Goal: Task Accomplishment & Management: Manage account settings

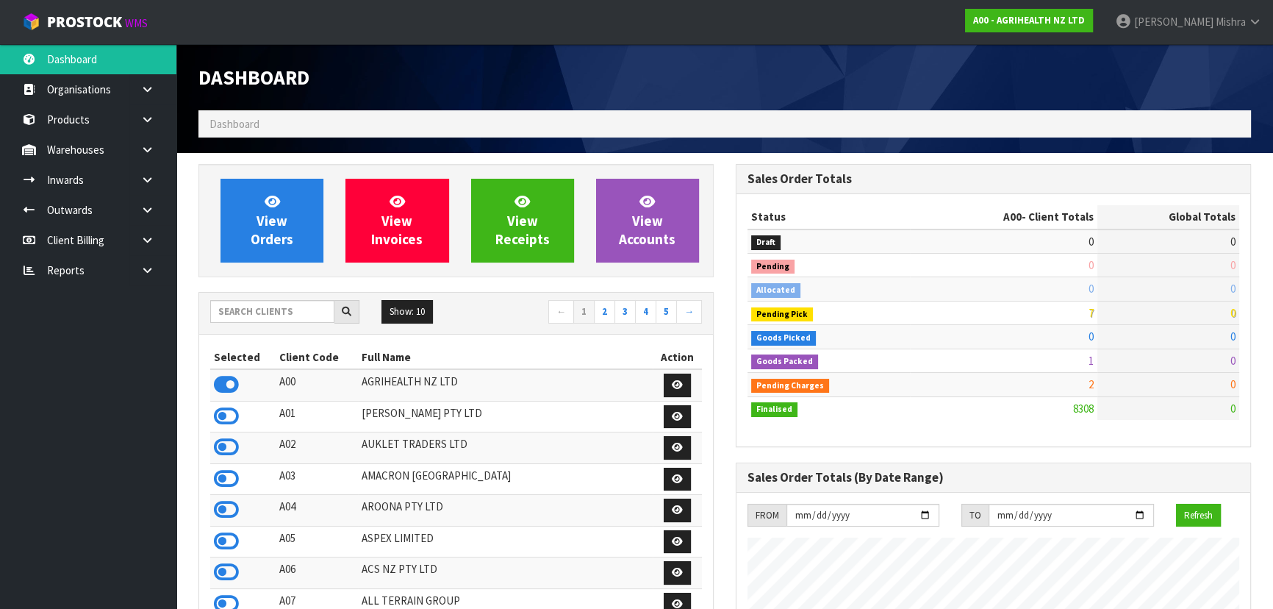
scroll to position [1112, 537]
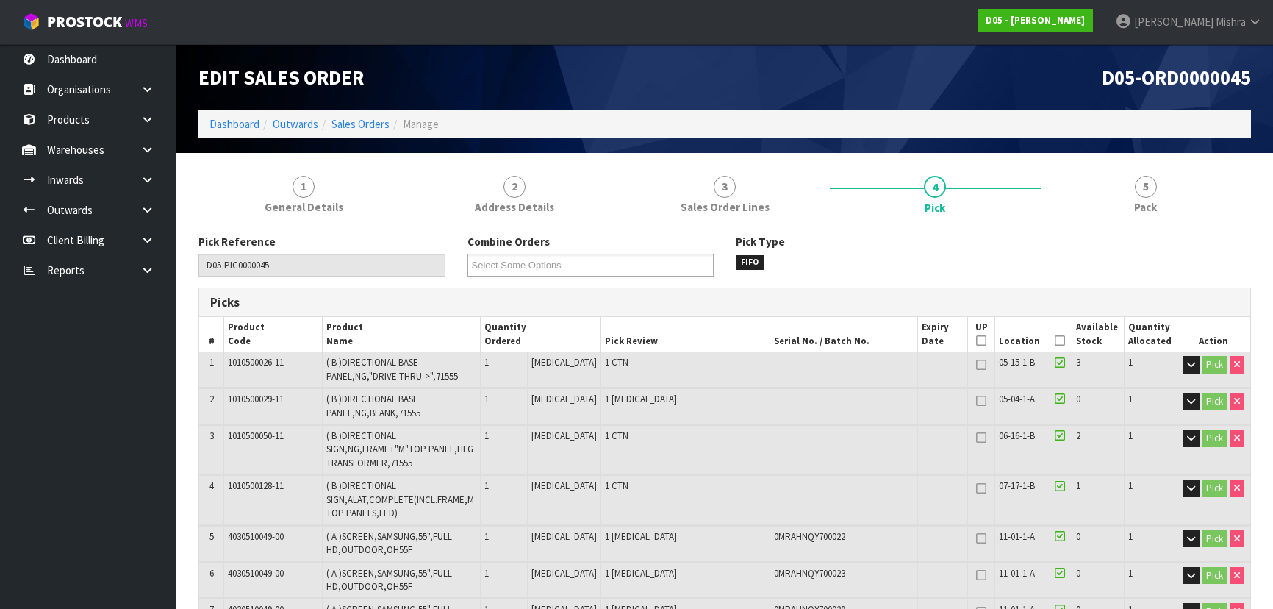
scroll to position [601, 0]
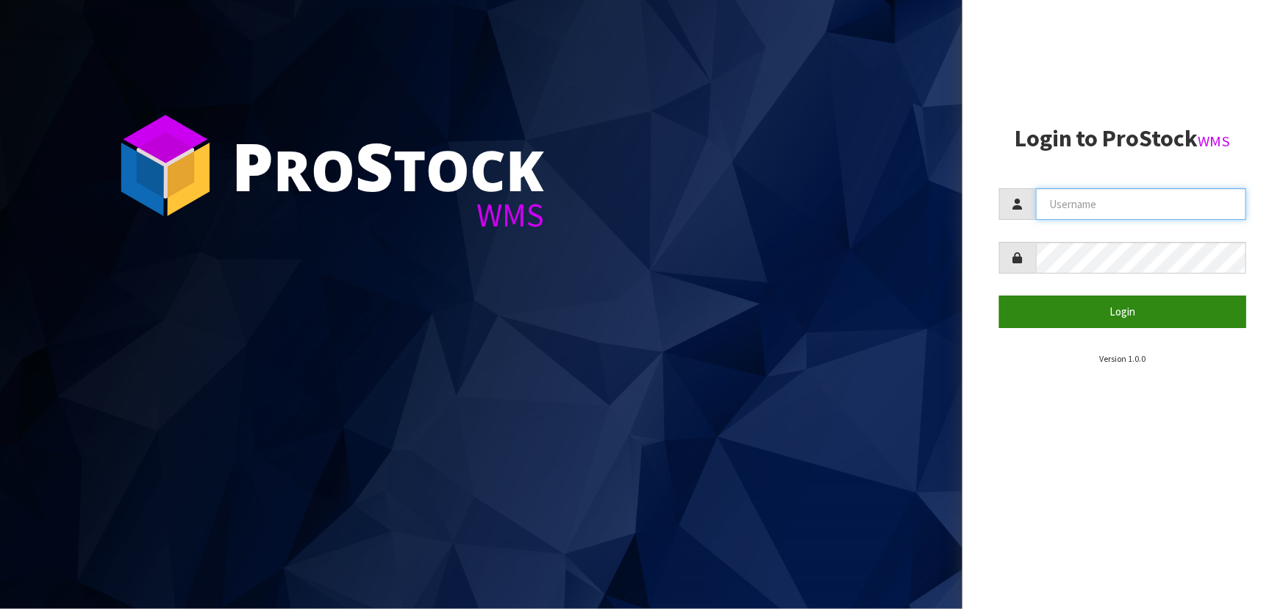
type input "[PERSON_NAME]"
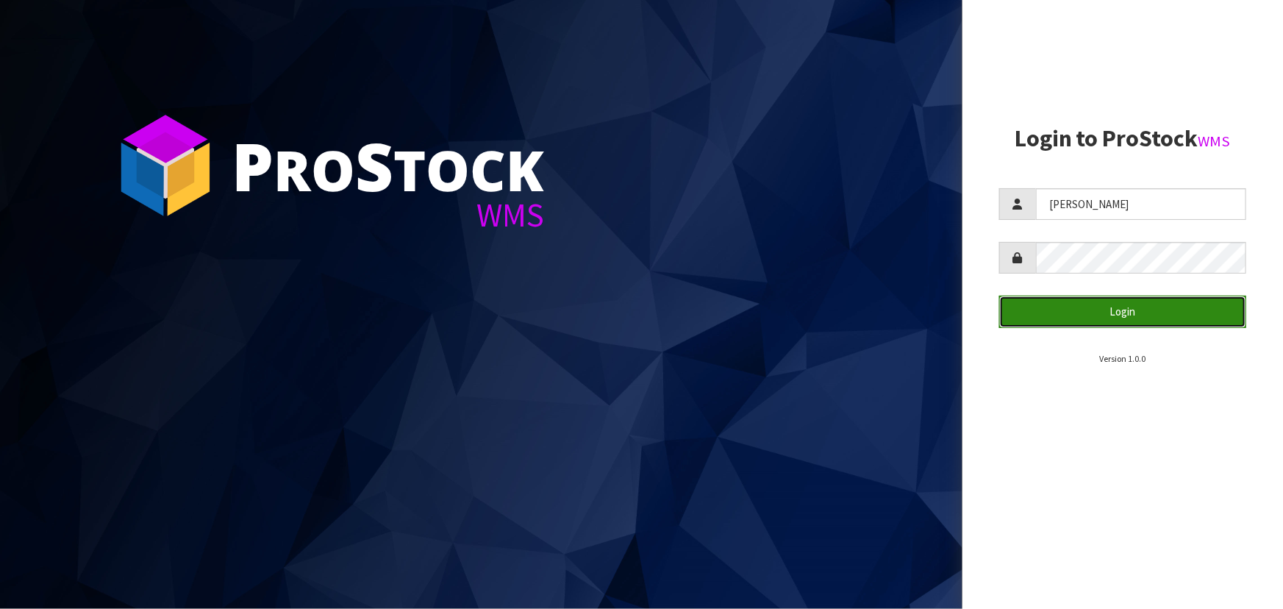
click at [1109, 314] on button "Login" at bounding box center [1122, 312] width 247 height 32
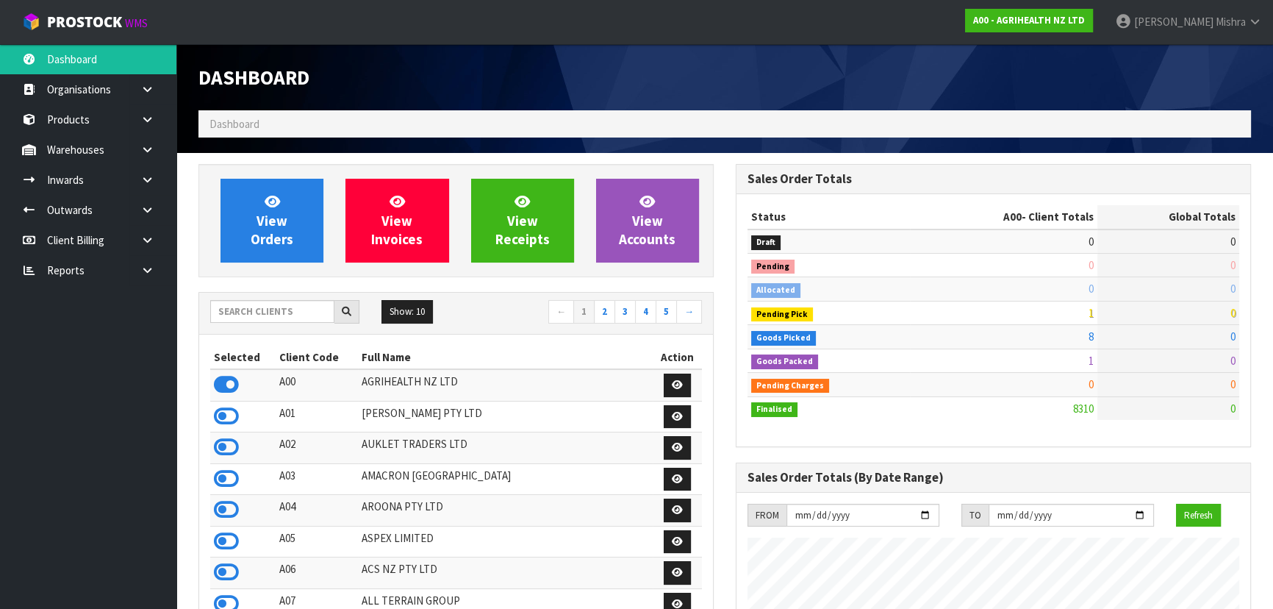
scroll to position [1112, 537]
click at [269, 310] on input "text" at bounding box center [272, 311] width 124 height 23
type input "J01"
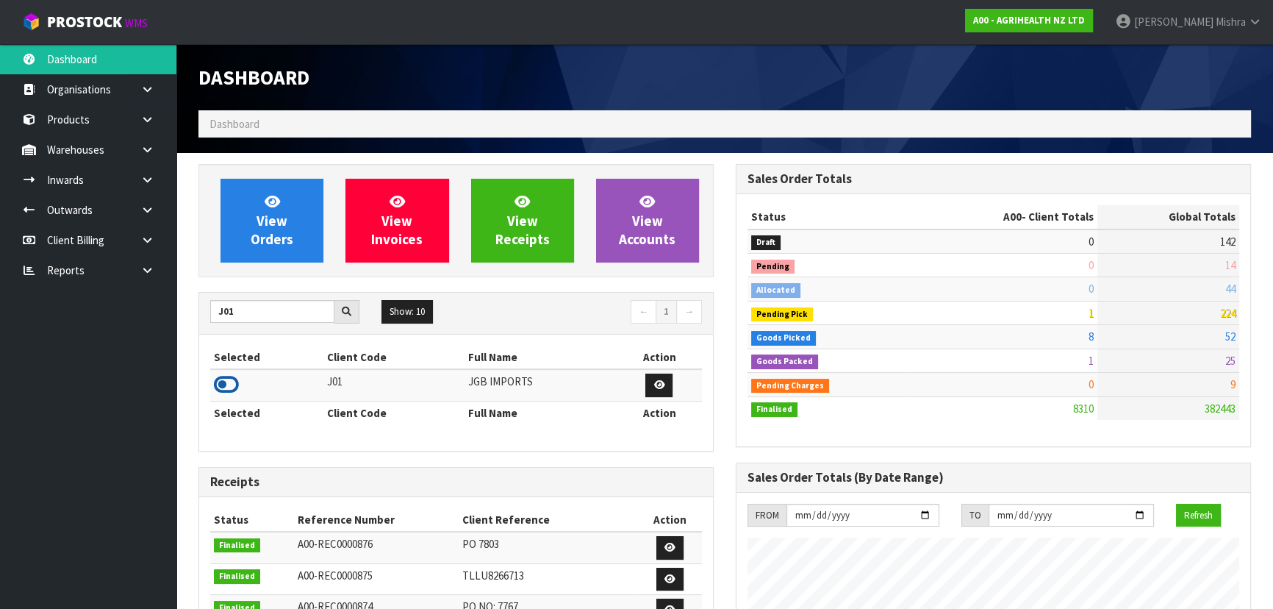
click at [228, 393] on icon at bounding box center [226, 384] width 25 height 22
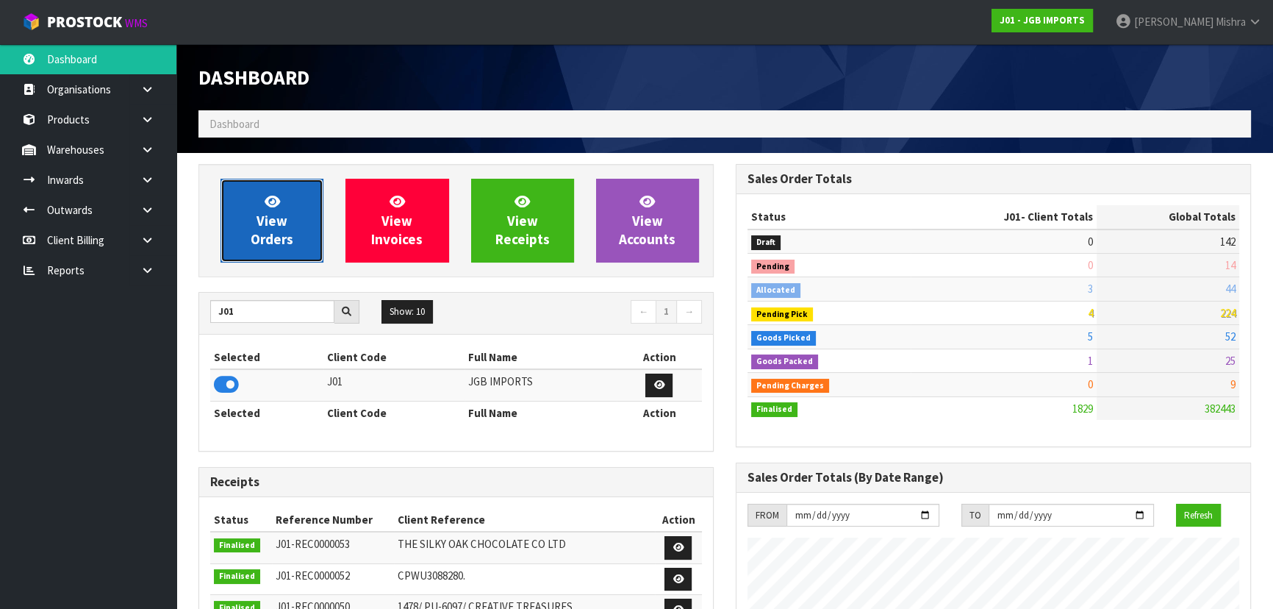
click at [272, 248] on link "View Orders" at bounding box center [272, 221] width 103 height 84
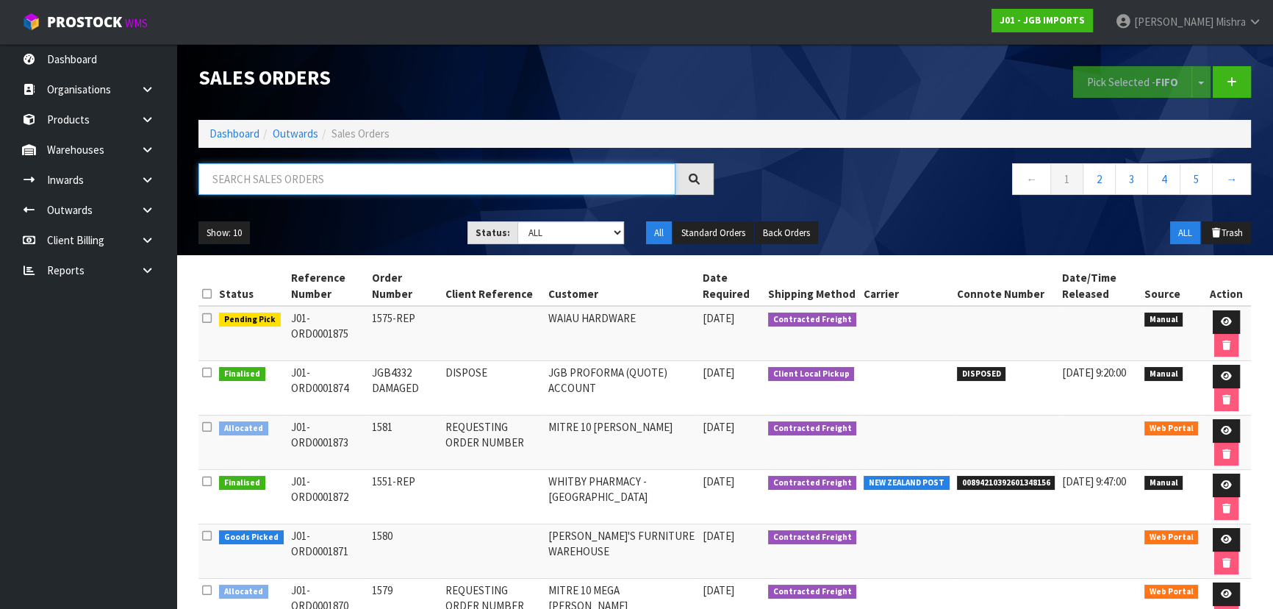
click at [379, 178] on input "text" at bounding box center [436, 179] width 477 height 32
type input "1824"
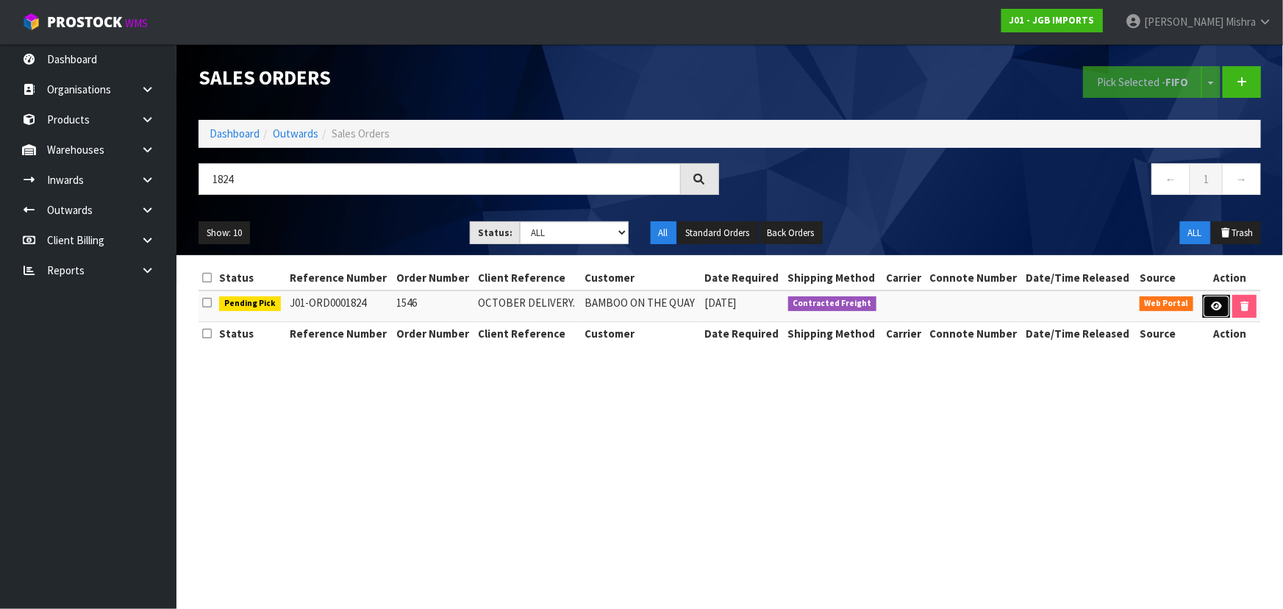
click at [1213, 307] on icon at bounding box center [1216, 306] width 11 height 10
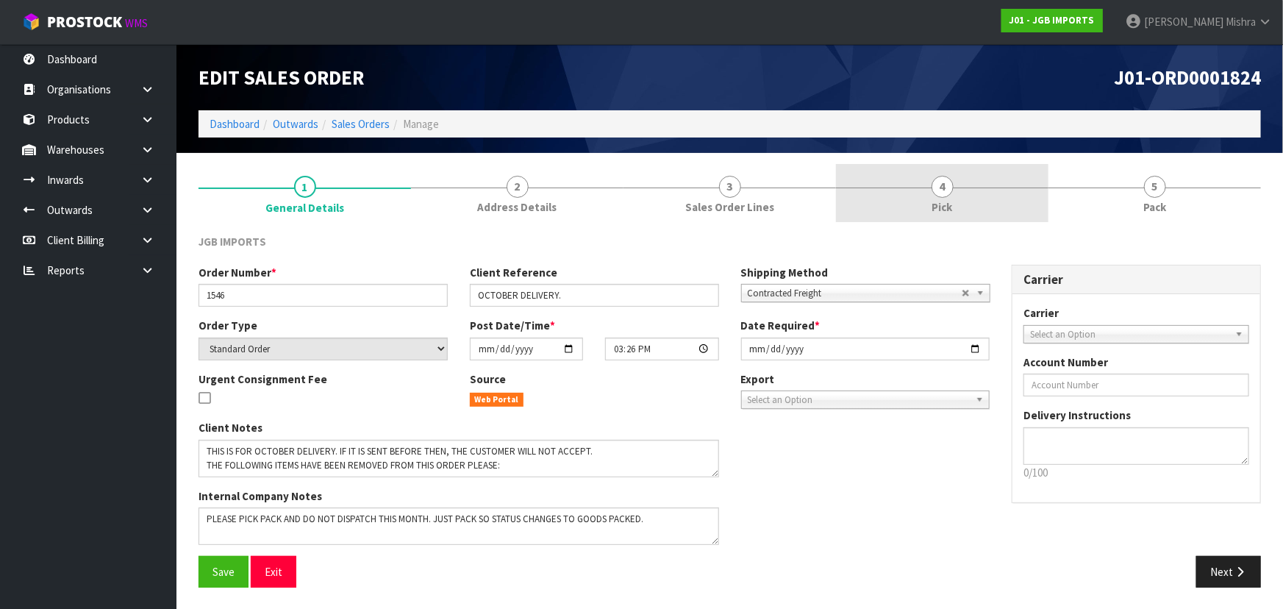
click at [985, 187] on link "4 Pick" at bounding box center [942, 193] width 212 height 58
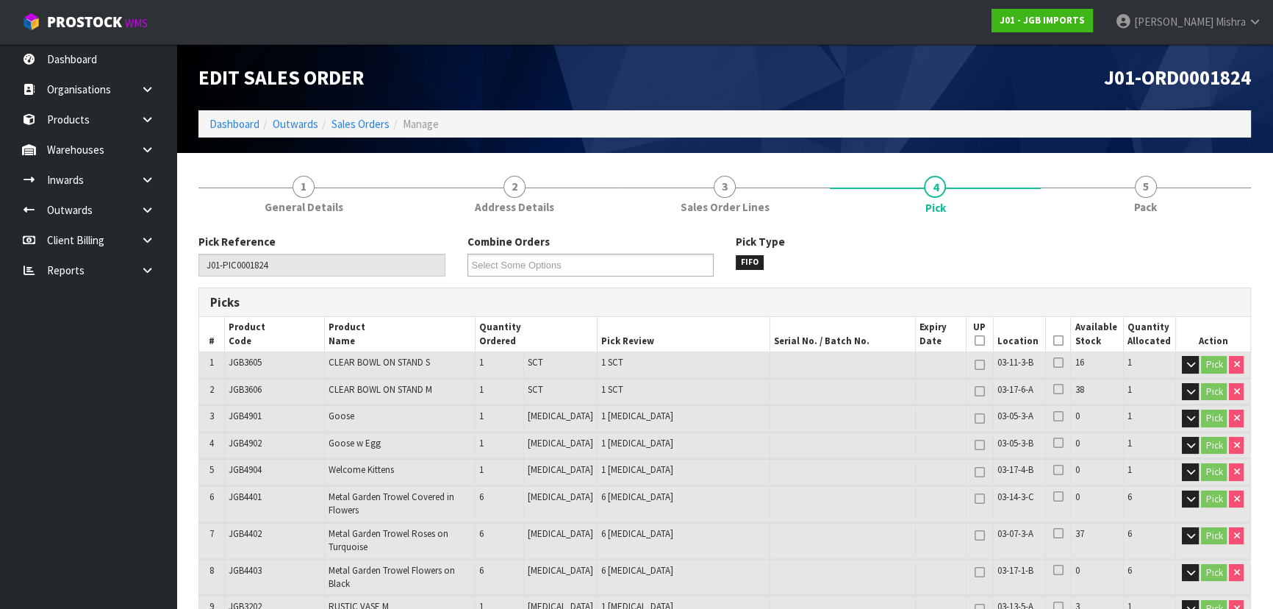
click at [1054, 341] on icon at bounding box center [1059, 340] width 10 height 1
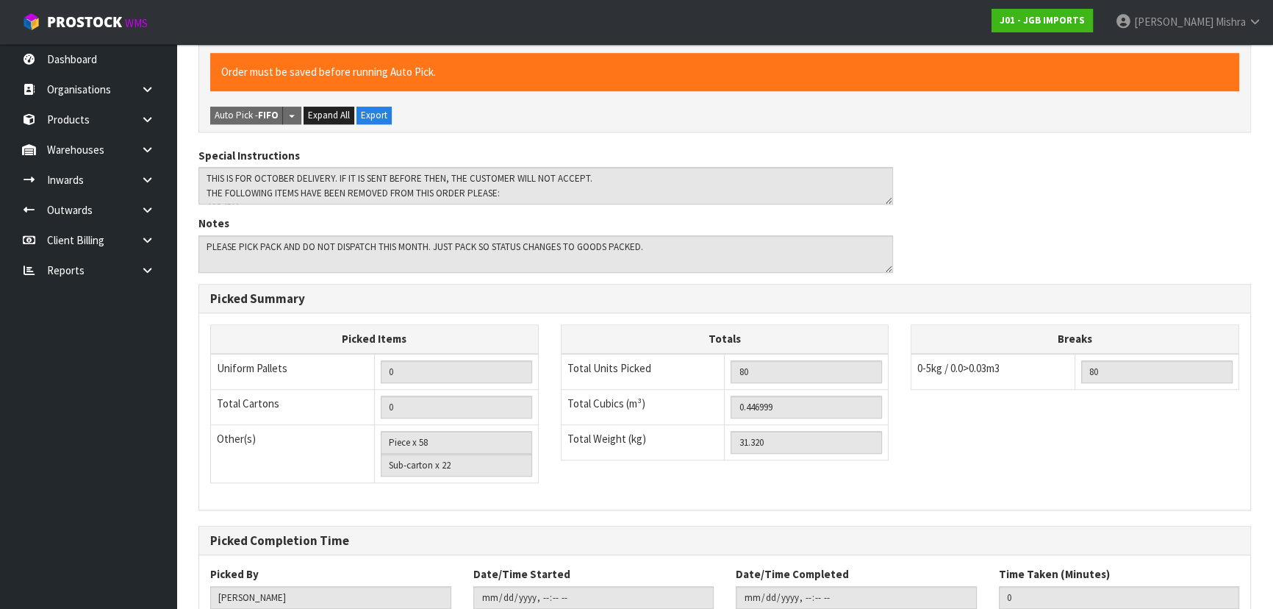
scroll to position [1416, 0]
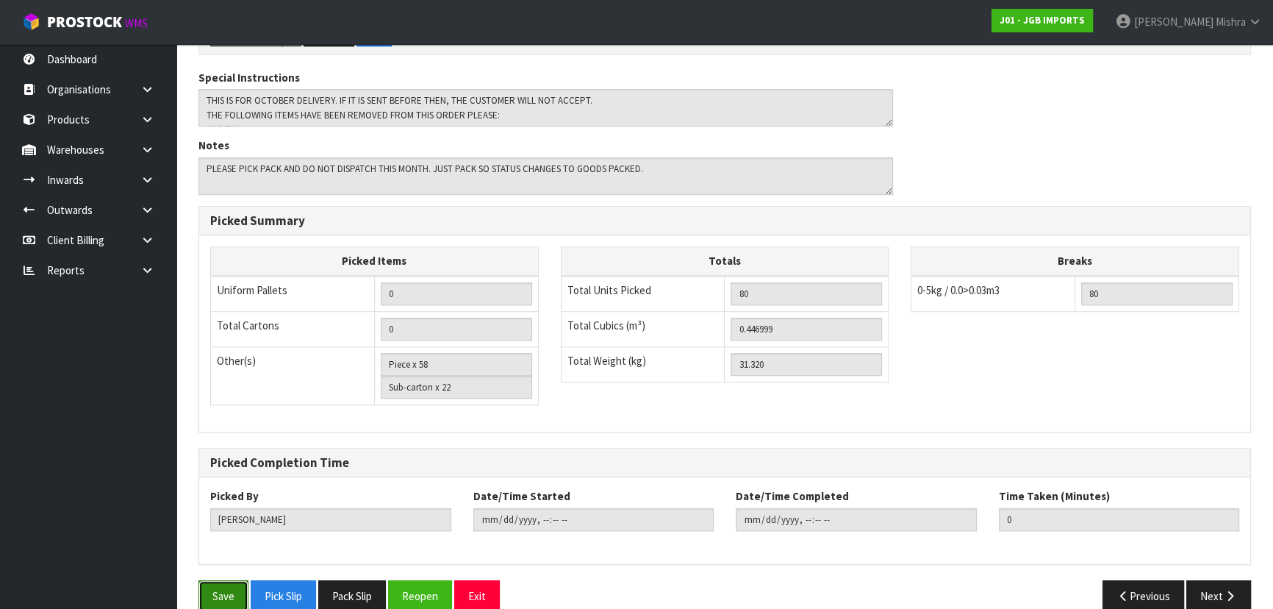
click at [223, 580] on button "Save" at bounding box center [223, 596] width 50 height 32
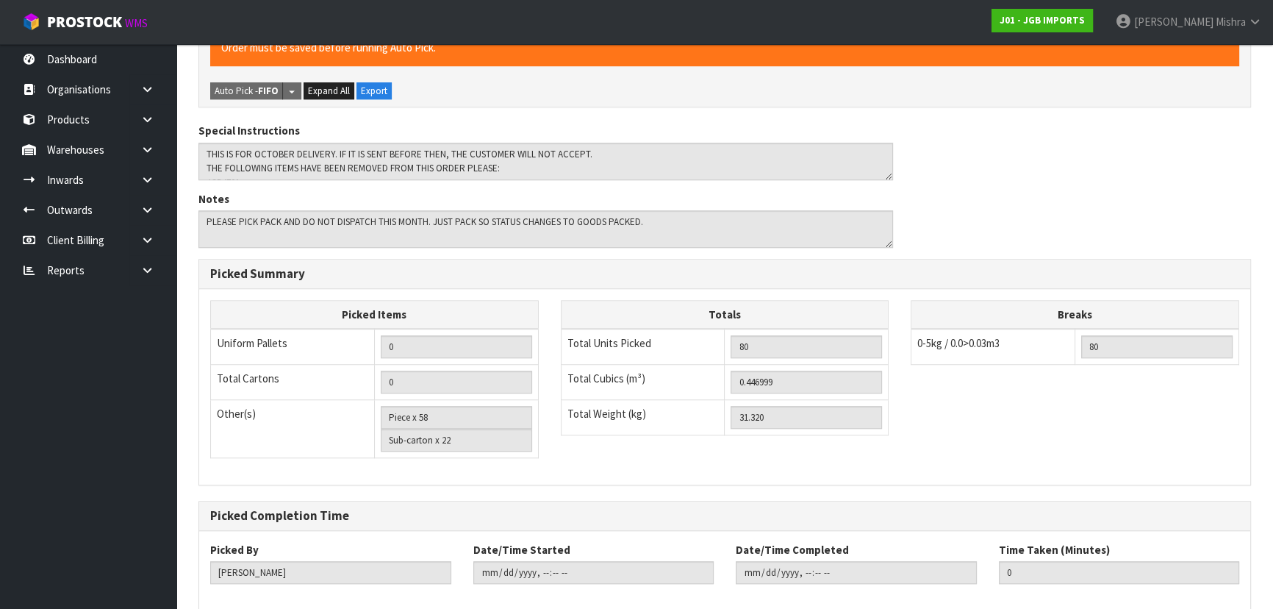
scroll to position [0, 0]
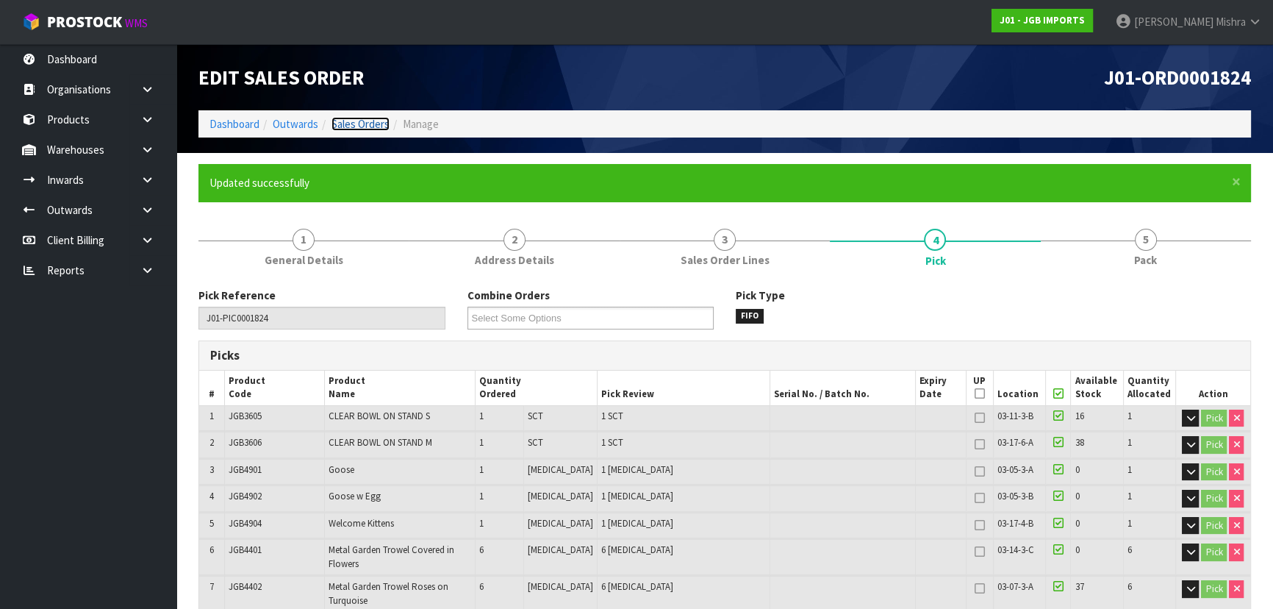
click at [364, 124] on link "Sales Orders" at bounding box center [361, 124] width 58 height 14
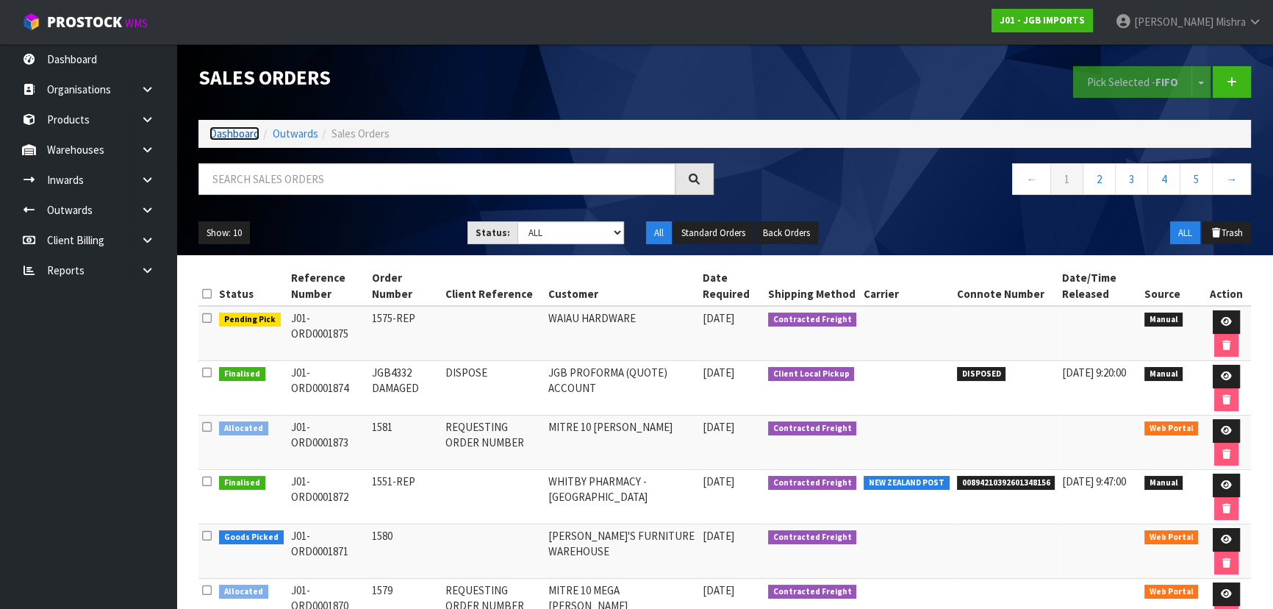
click at [236, 130] on link "Dashboard" at bounding box center [235, 133] width 50 height 14
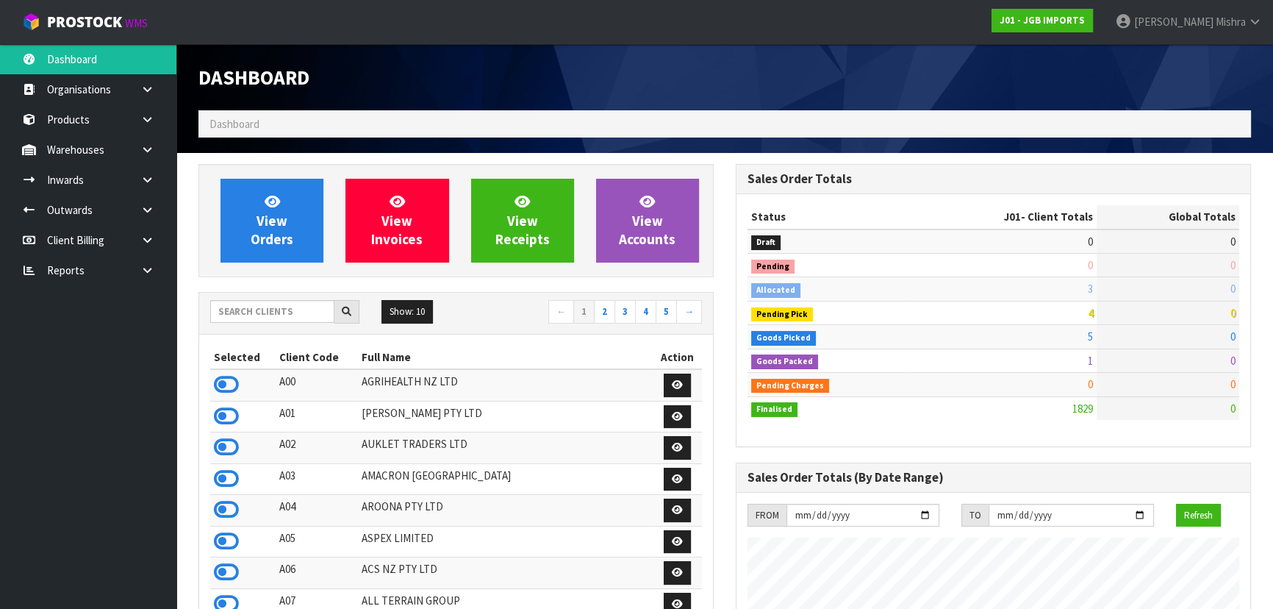
scroll to position [1112, 537]
click at [257, 311] on input "text" at bounding box center [272, 311] width 124 height 23
type input "D05"
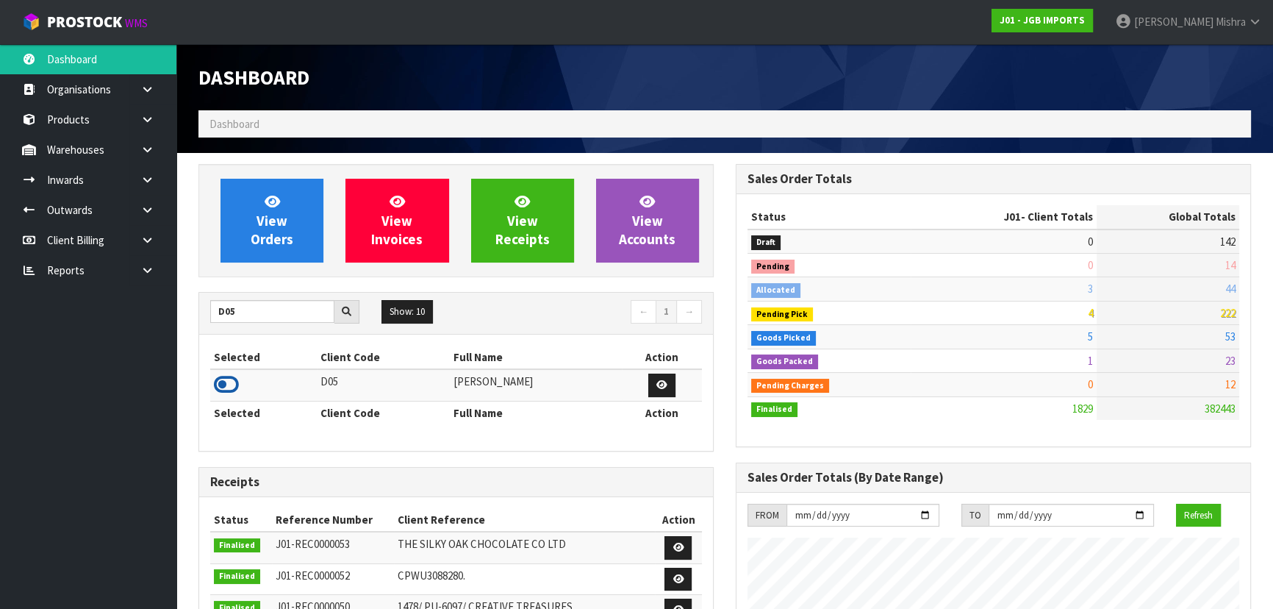
click at [218, 390] on icon at bounding box center [226, 384] width 25 height 22
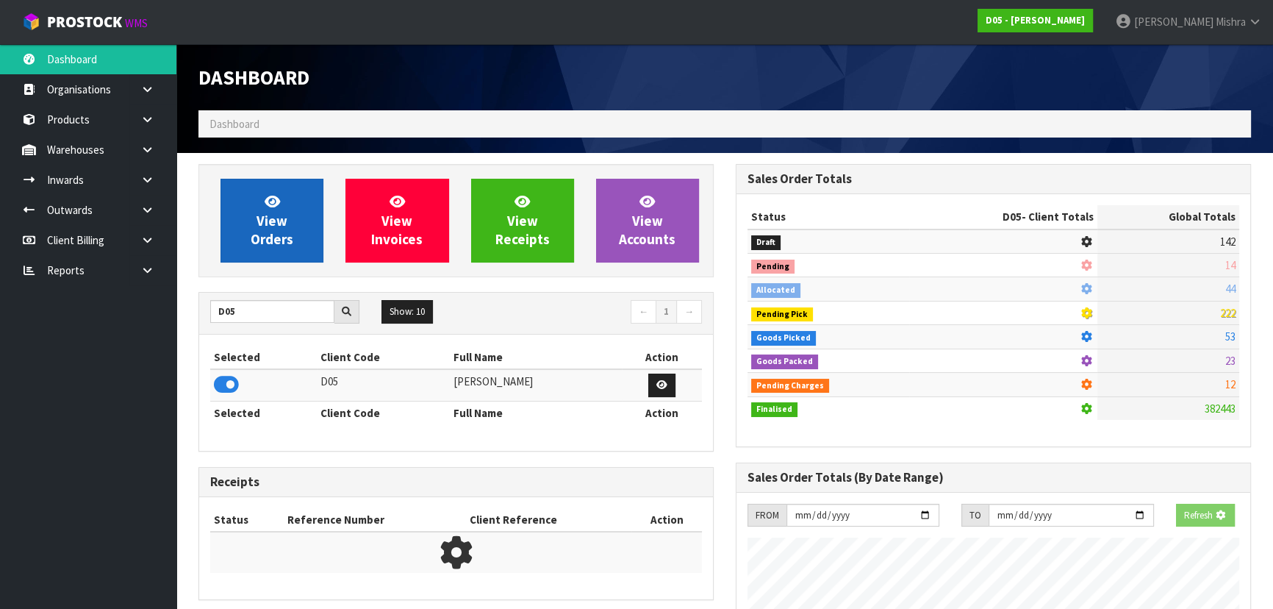
scroll to position [915, 537]
click at [265, 212] on span "View Orders" at bounding box center [272, 220] width 43 height 55
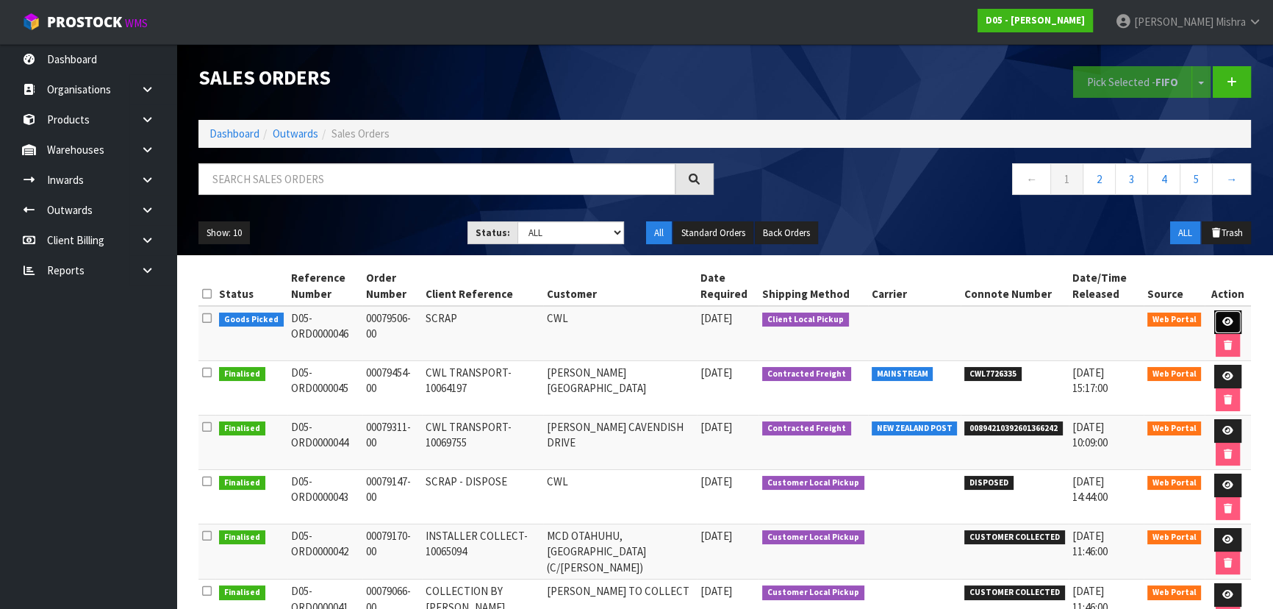
click at [1234, 326] on link at bounding box center [1228, 322] width 27 height 24
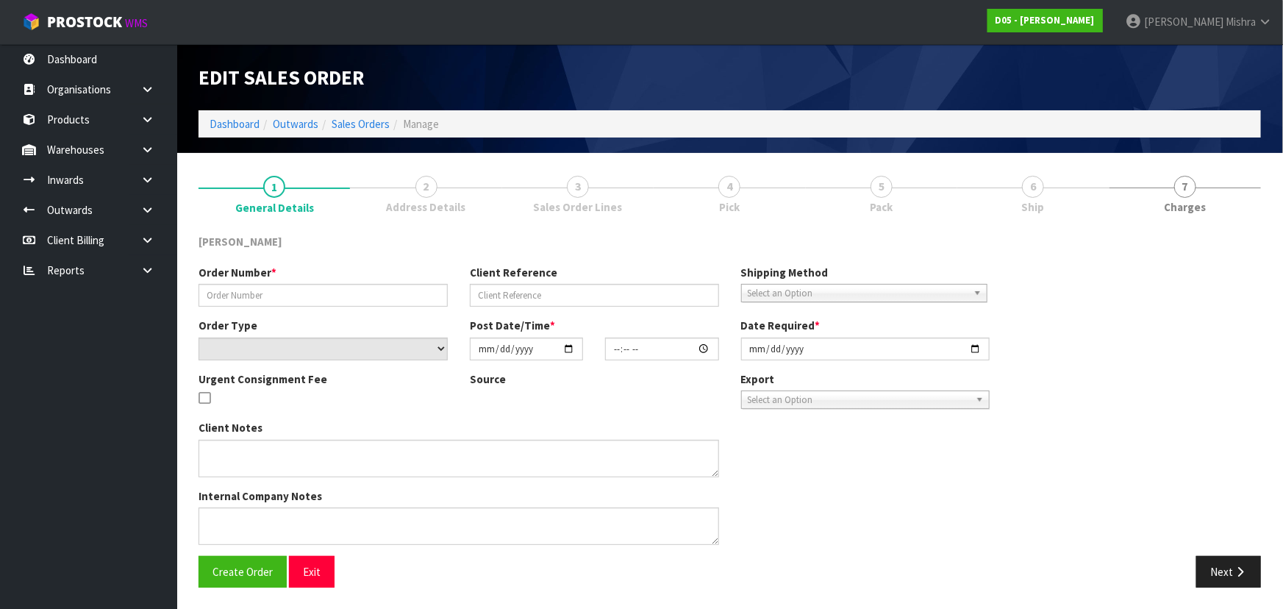
type input "00079506-00"
type input "SCRAP"
select select "number:0"
type input "2025-09-22"
type input "23:12:00.000"
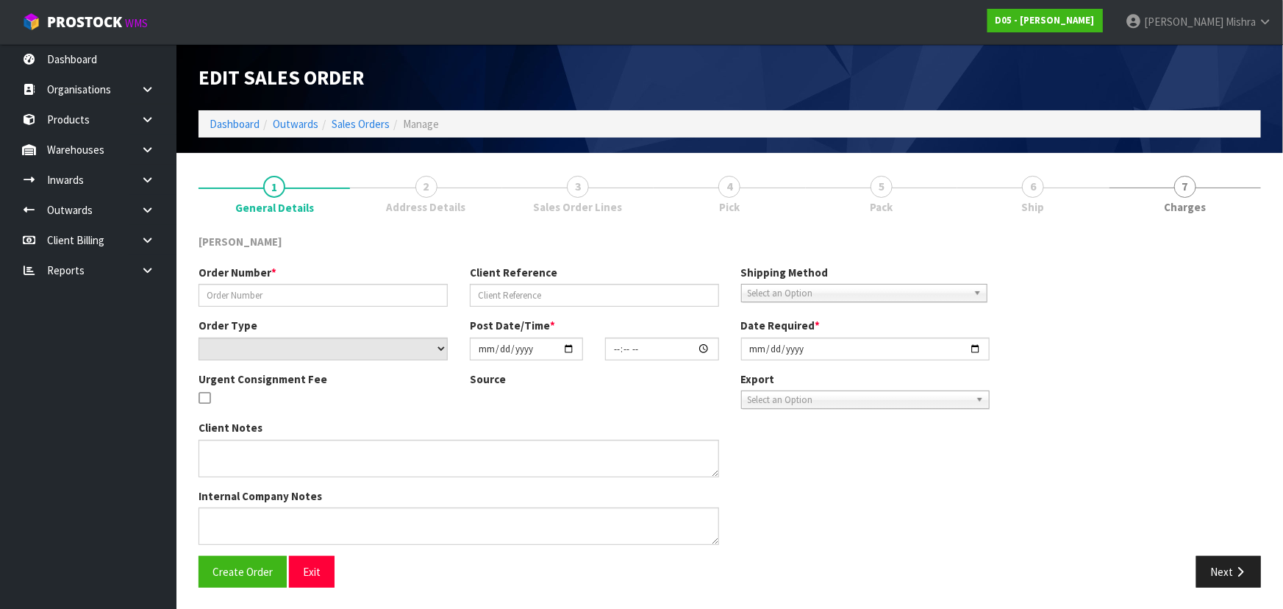
type input "2025-09-23"
type textarea "DISPOSE LOCALLY"
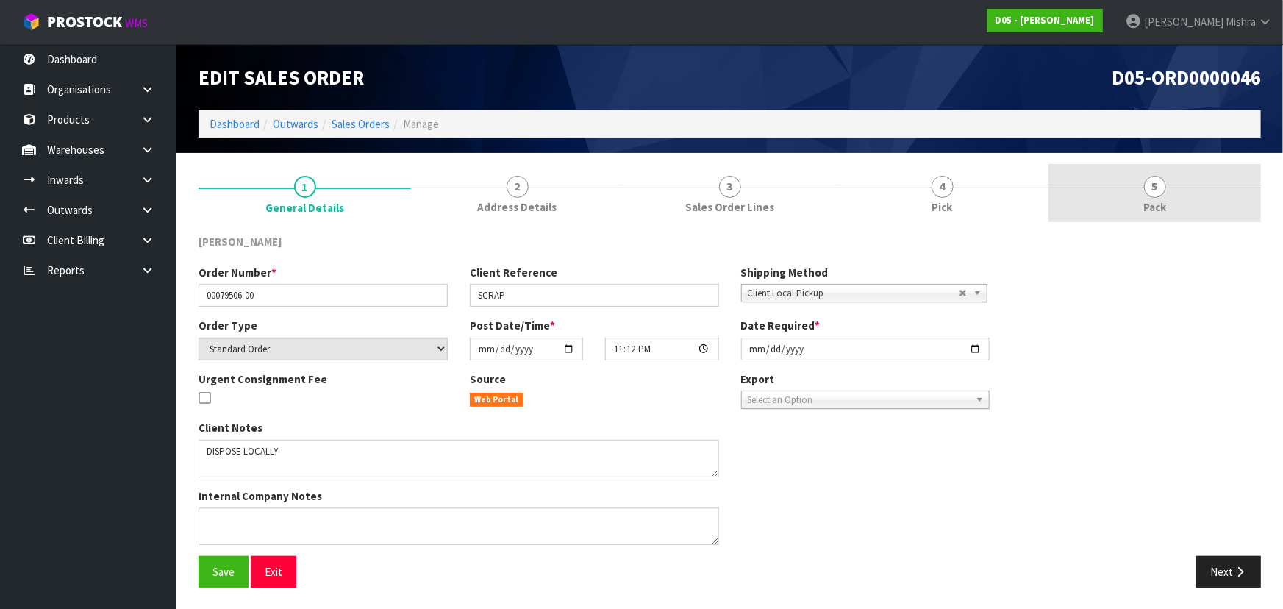
click at [1128, 197] on link "5 Pack" at bounding box center [1154, 193] width 212 height 58
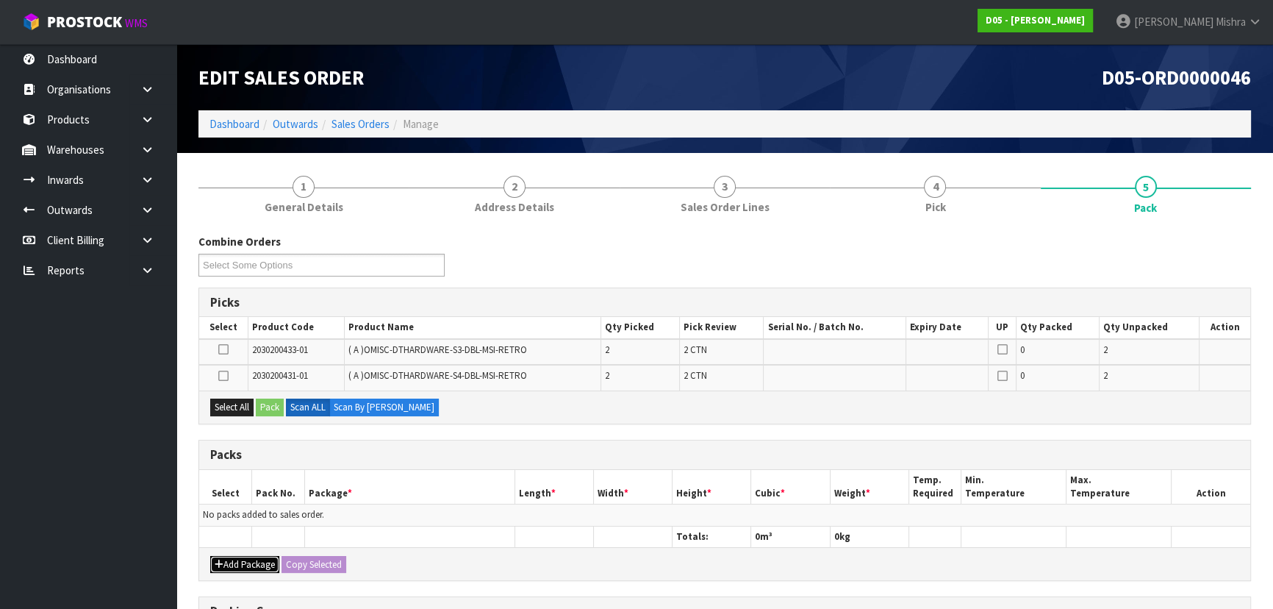
click at [236, 560] on button "Add Package" at bounding box center [244, 565] width 69 height 18
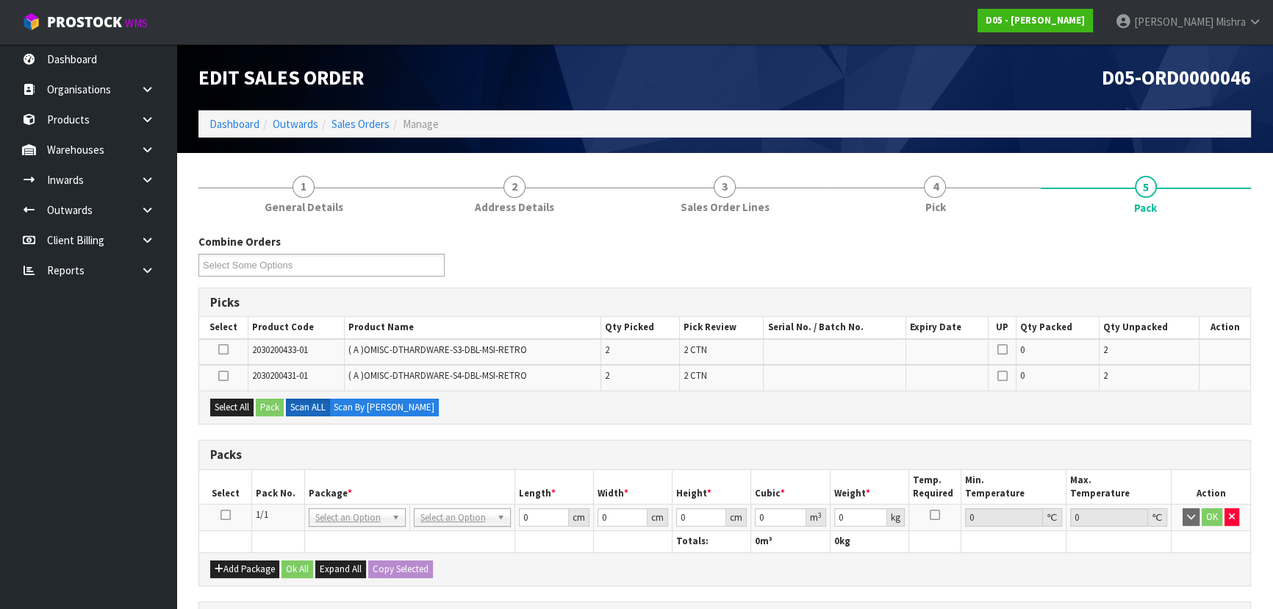
click at [225, 515] on icon at bounding box center [226, 515] width 10 height 1
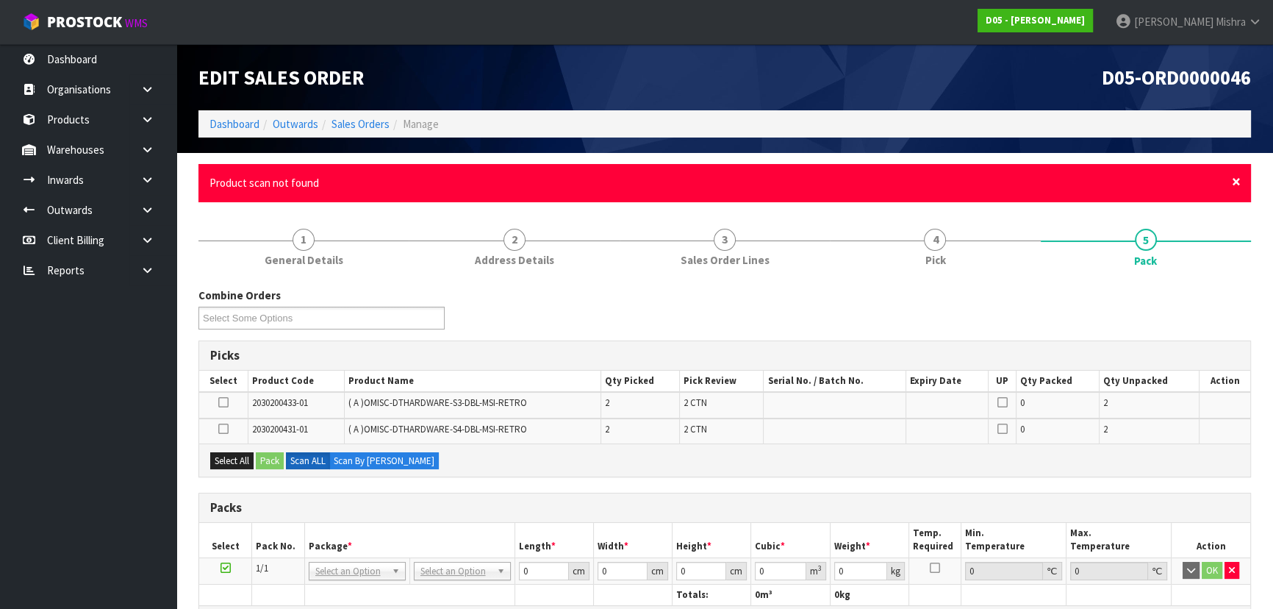
click at [1235, 181] on span "×" at bounding box center [1236, 181] width 9 height 21
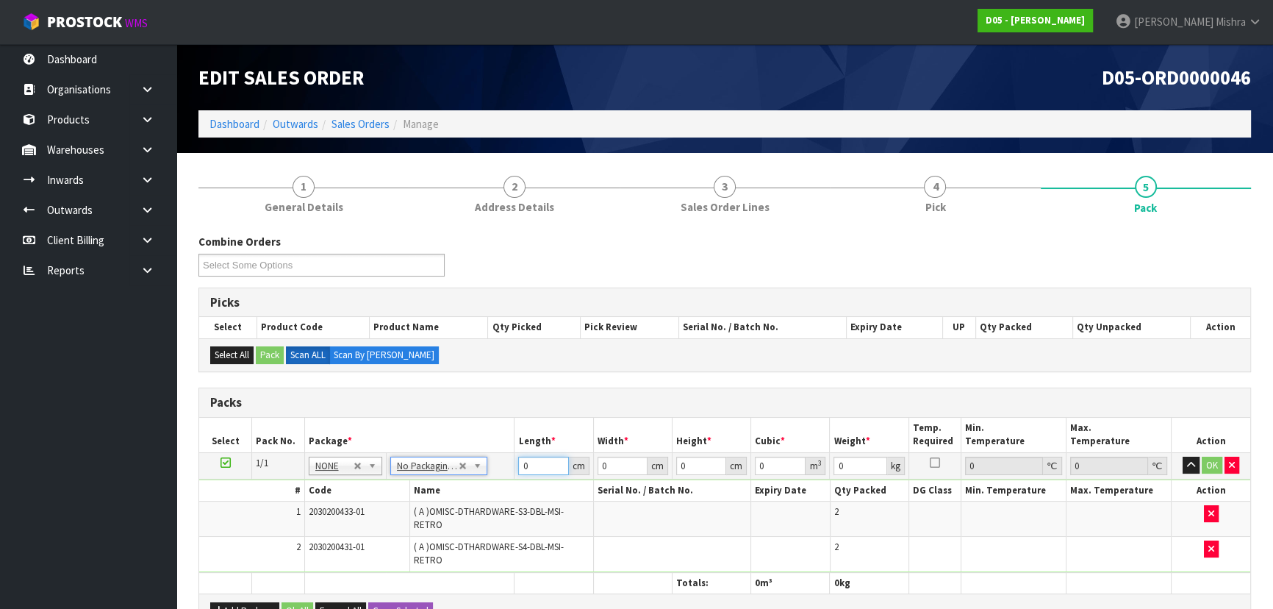
drag, startPoint x: 532, startPoint y: 461, endPoint x: 484, endPoint y: 460, distance: 47.1
click at [492, 468] on tr "1/1 NONE 007-001 007-002 007-004 007-009 007-013 007-014 007-015 007-017 007-01…" at bounding box center [724, 465] width 1051 height 26
type input "1"
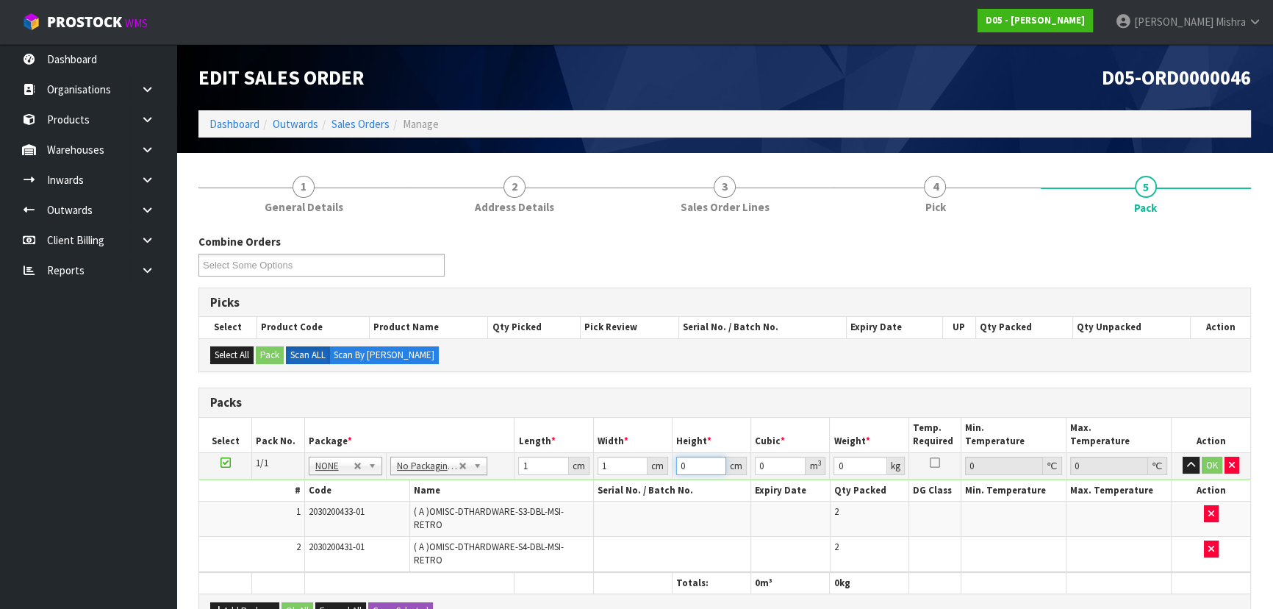
type input "0.000001"
type input "1"
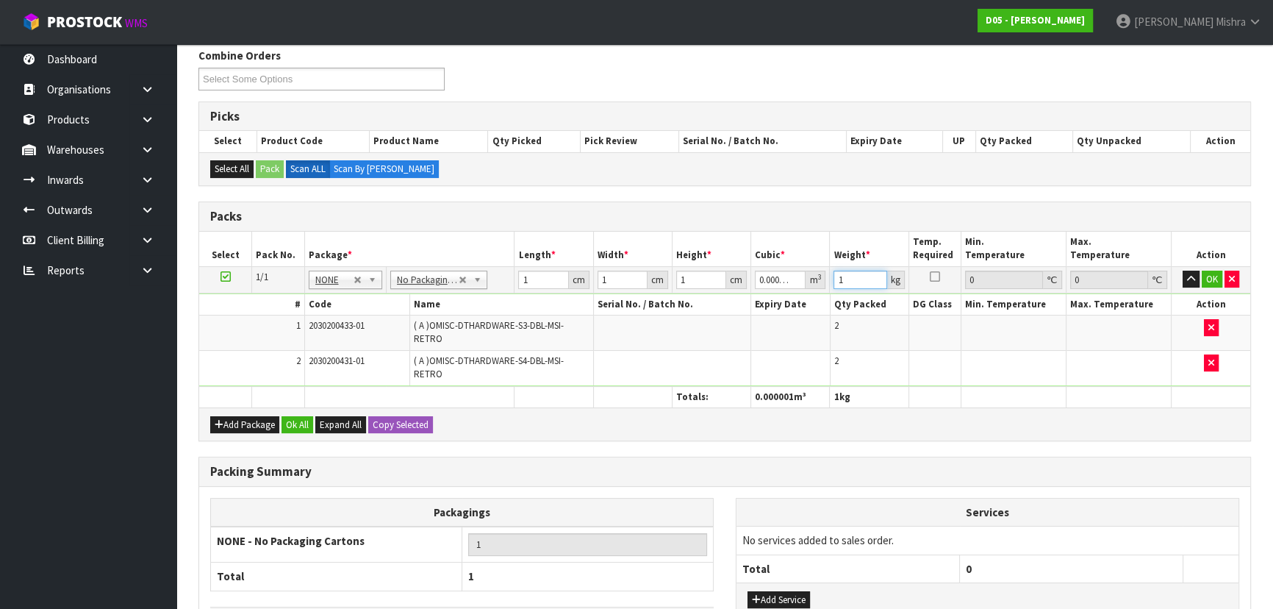
scroll to position [294, 0]
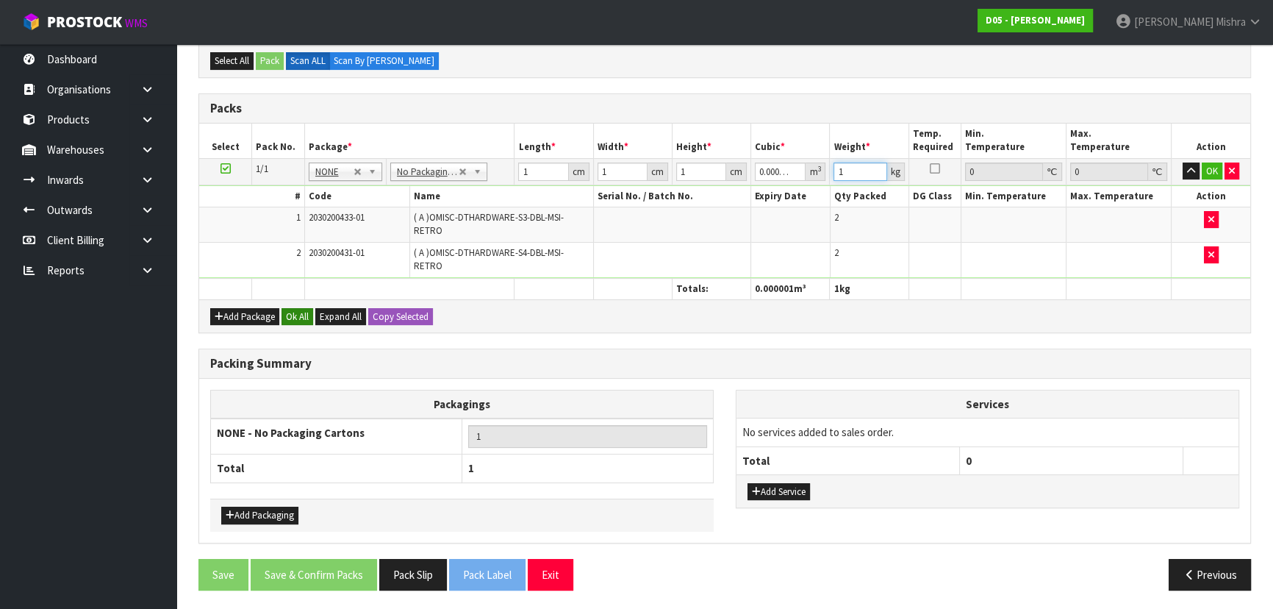
type input "1"
click at [310, 316] on button "Ok All" at bounding box center [298, 317] width 32 height 18
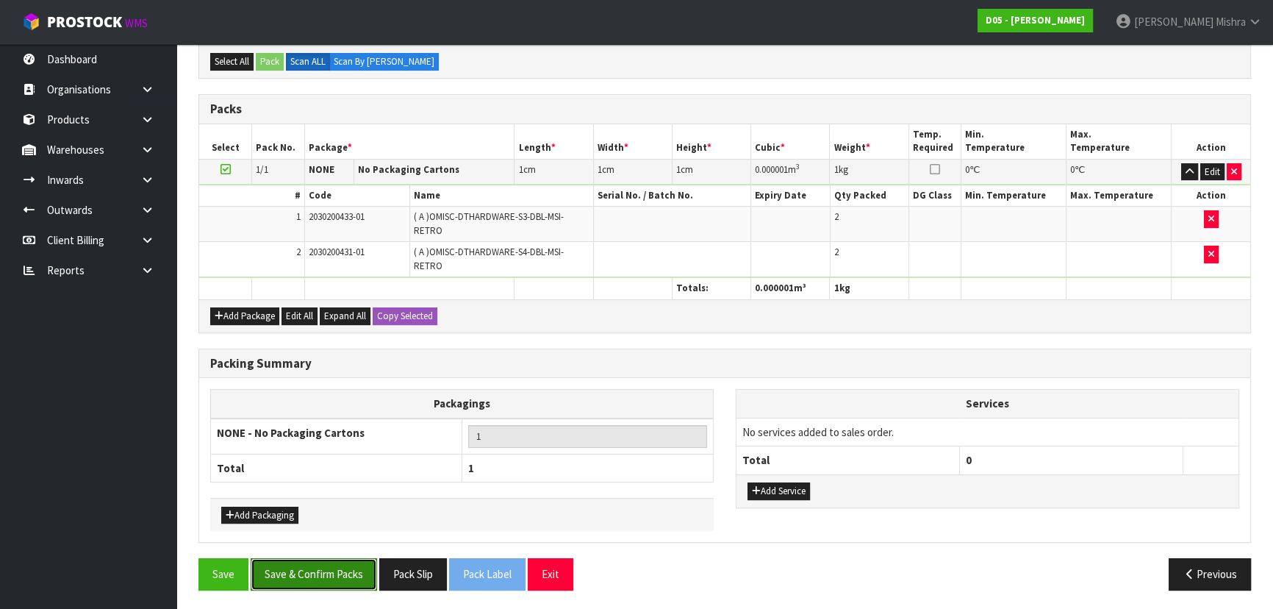
click at [329, 573] on button "Save & Confirm Packs" at bounding box center [314, 574] width 126 height 32
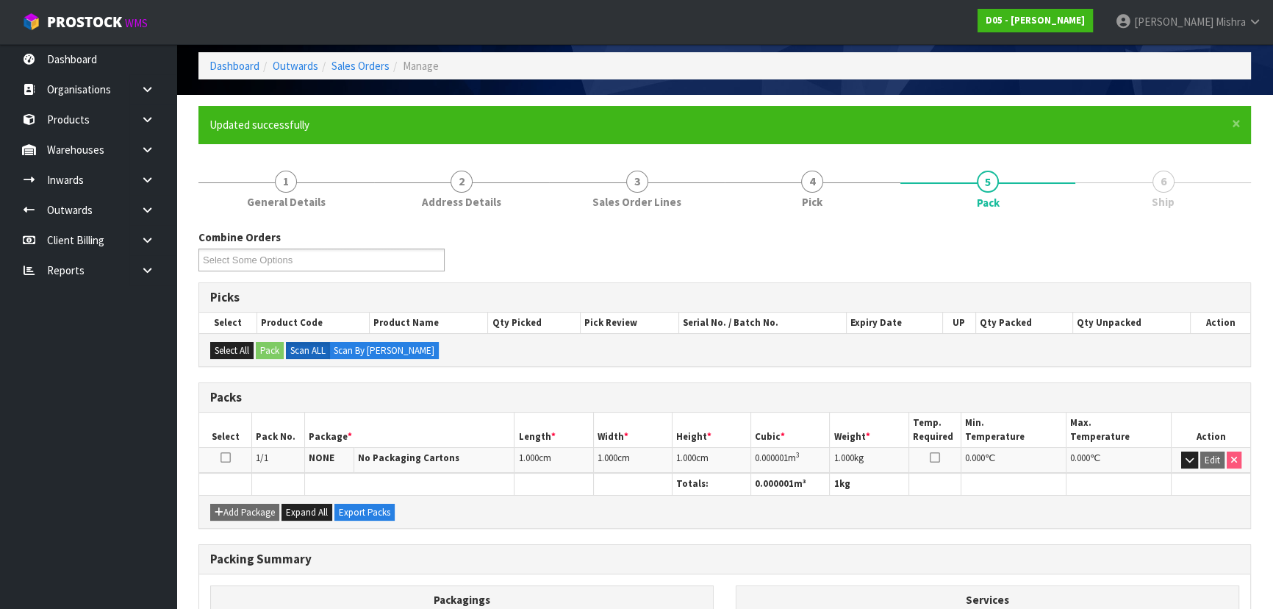
scroll to position [221, 0]
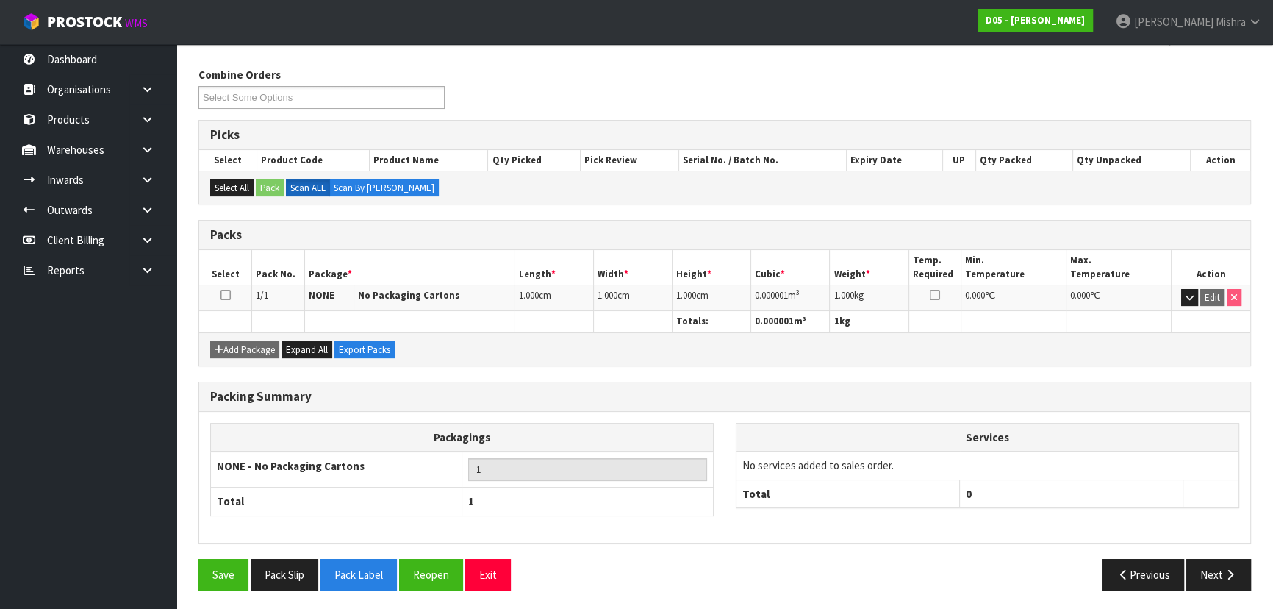
drag, startPoint x: 1228, startPoint y: 571, endPoint x: 915, endPoint y: 540, distance: 315.5
click at [1228, 571] on icon "button" at bounding box center [1230, 574] width 14 height 11
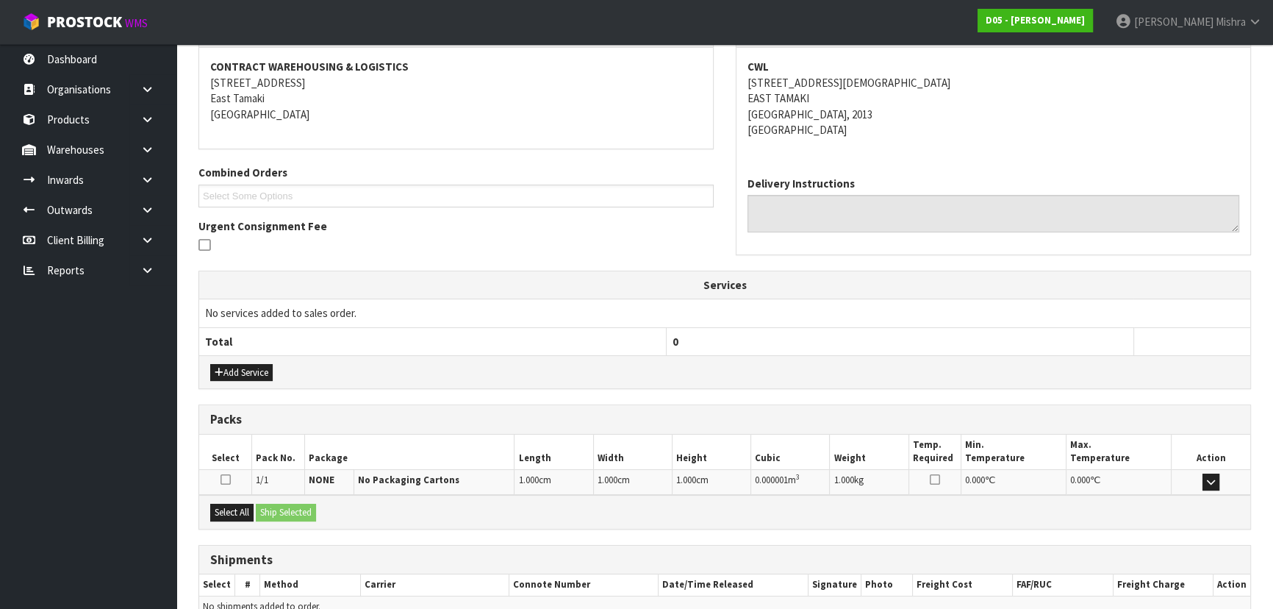
scroll to position [344, 0]
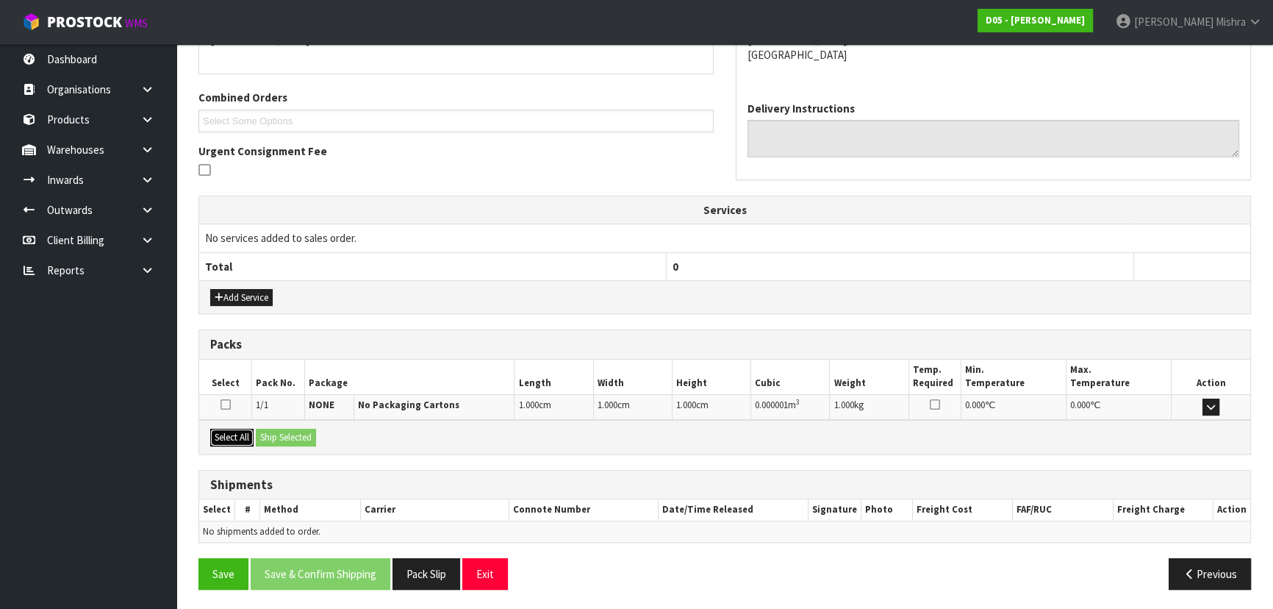
click at [246, 433] on button "Select All" at bounding box center [231, 438] width 43 height 18
click at [280, 429] on button "Ship Selected" at bounding box center [286, 438] width 60 height 18
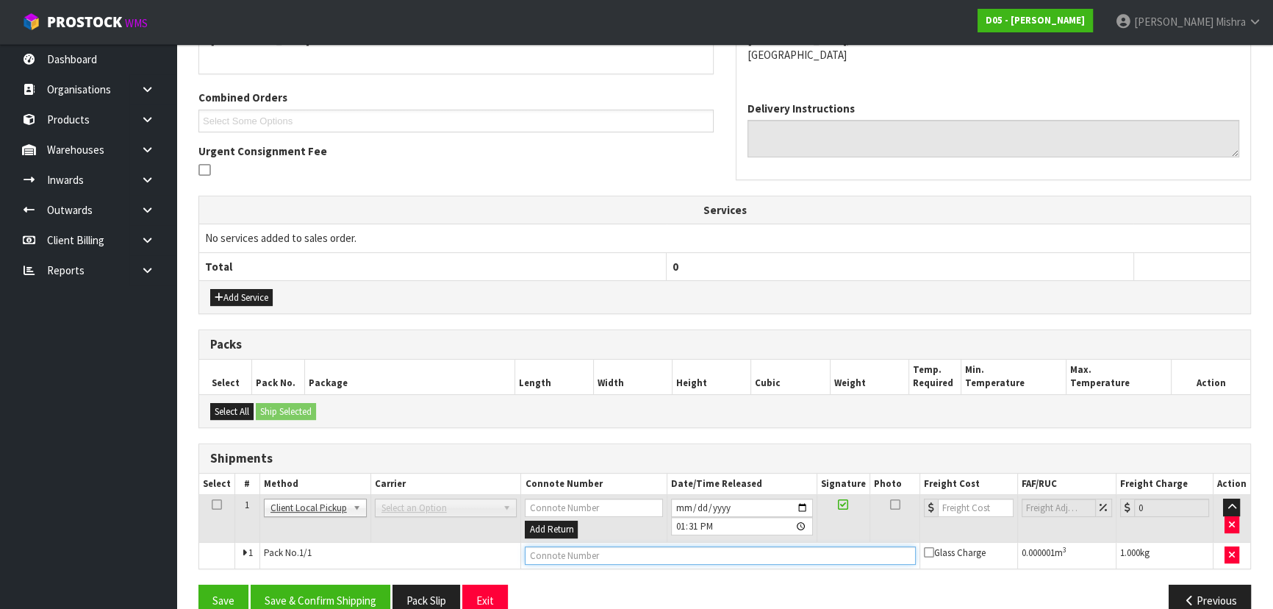
click at [568, 548] on input "text" at bounding box center [720, 555] width 391 height 18
type input "DISPOSED"
click at [358, 588] on button "Save & Confirm Shipping" at bounding box center [321, 600] width 140 height 32
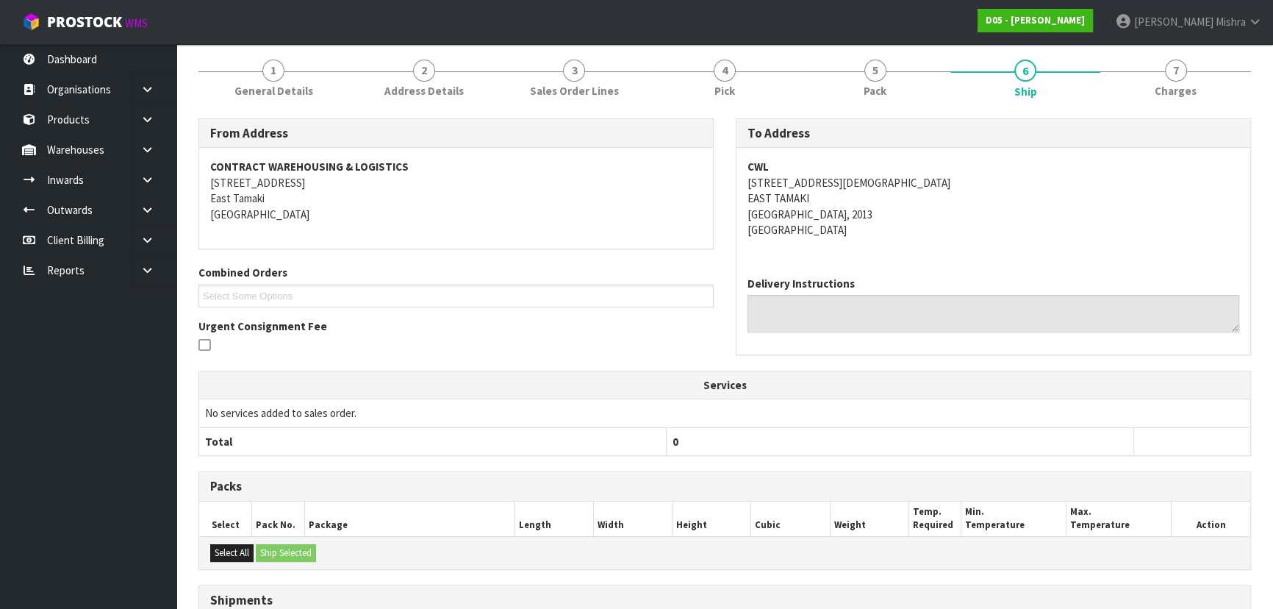
scroll to position [0, 0]
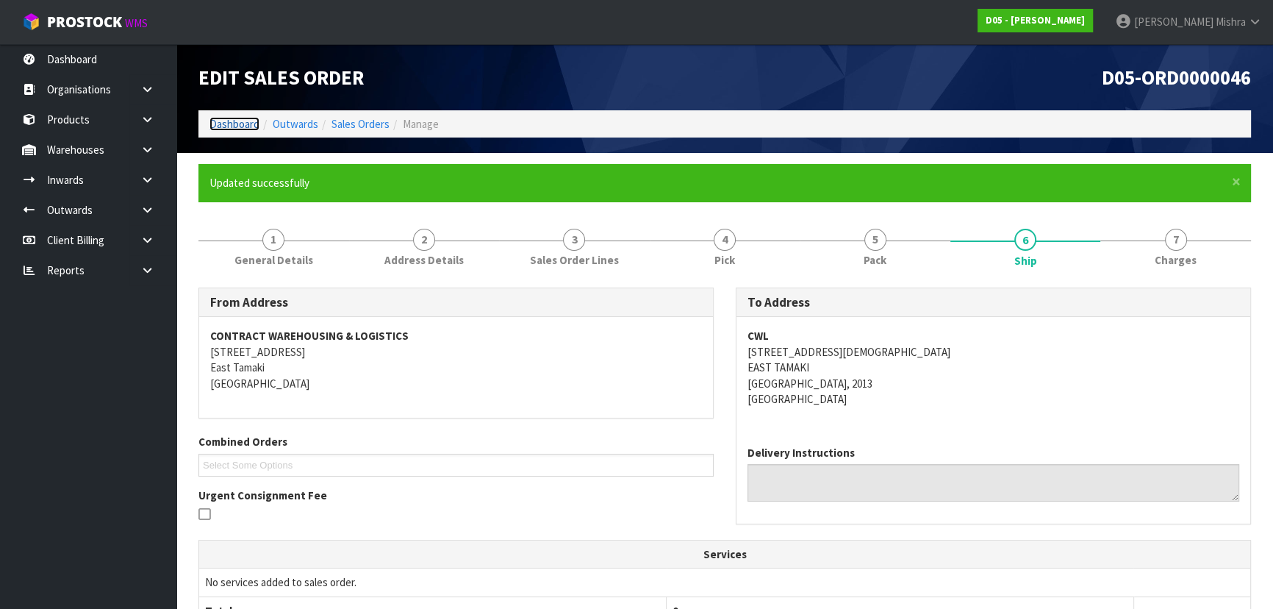
click at [221, 129] on link "Dashboard" at bounding box center [235, 124] width 50 height 14
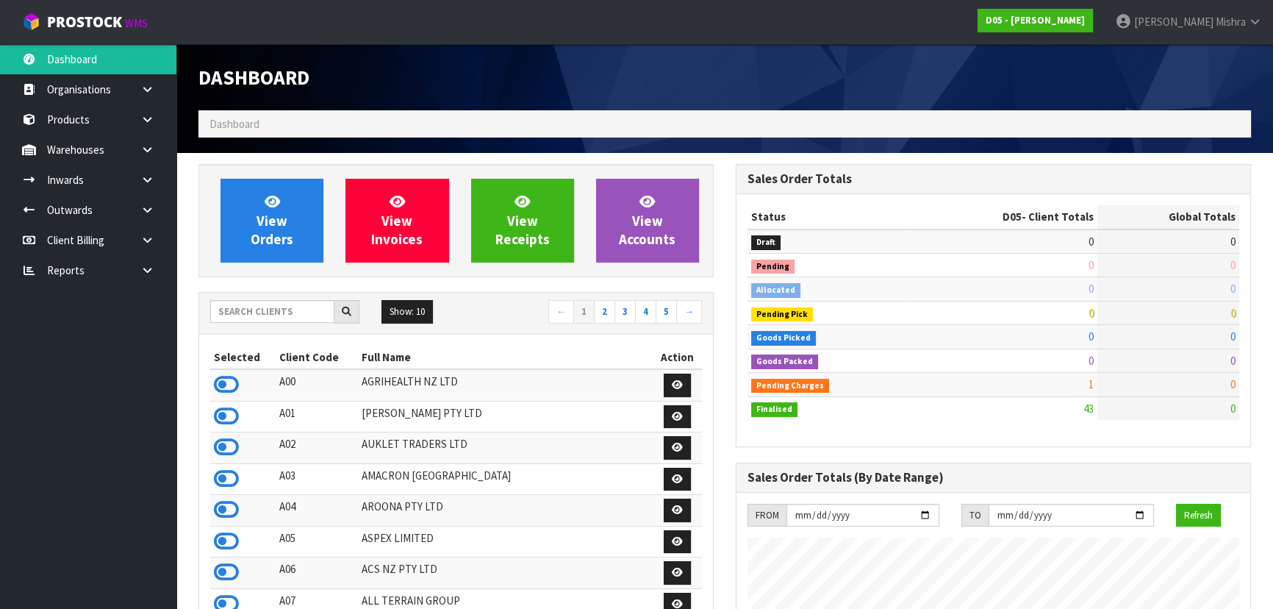
scroll to position [1284, 537]
click at [256, 321] on input "text" at bounding box center [272, 311] width 124 height 23
click at [282, 308] on input "text" at bounding box center [272, 311] width 124 height 23
type input "S02"
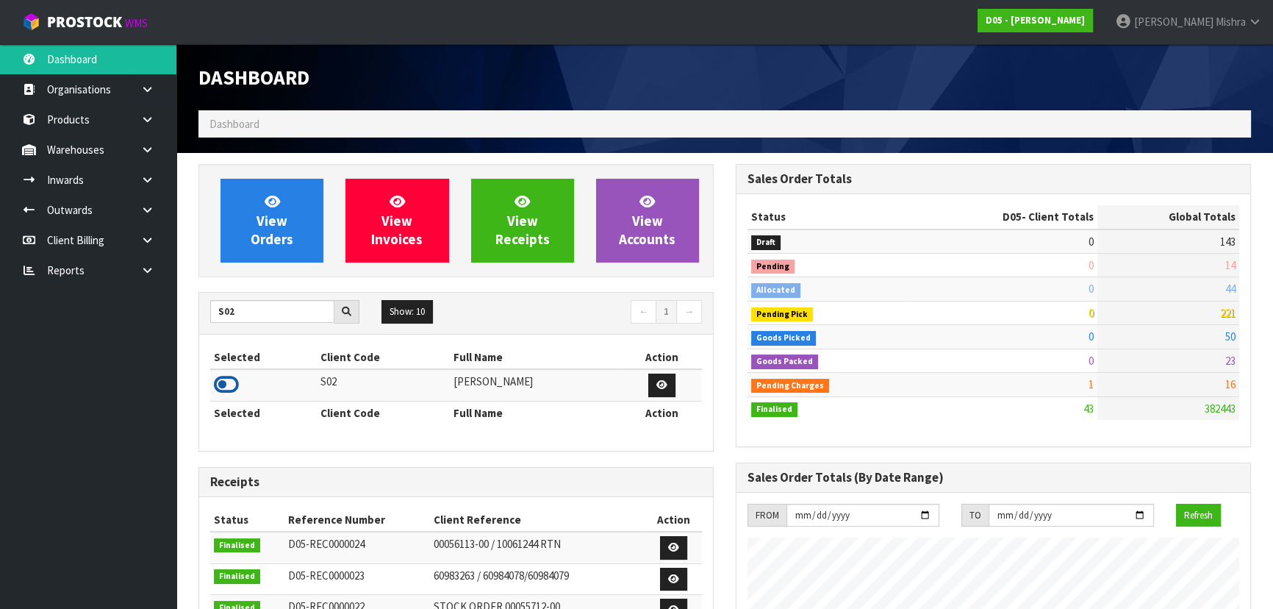
click at [225, 380] on icon at bounding box center [226, 384] width 25 height 22
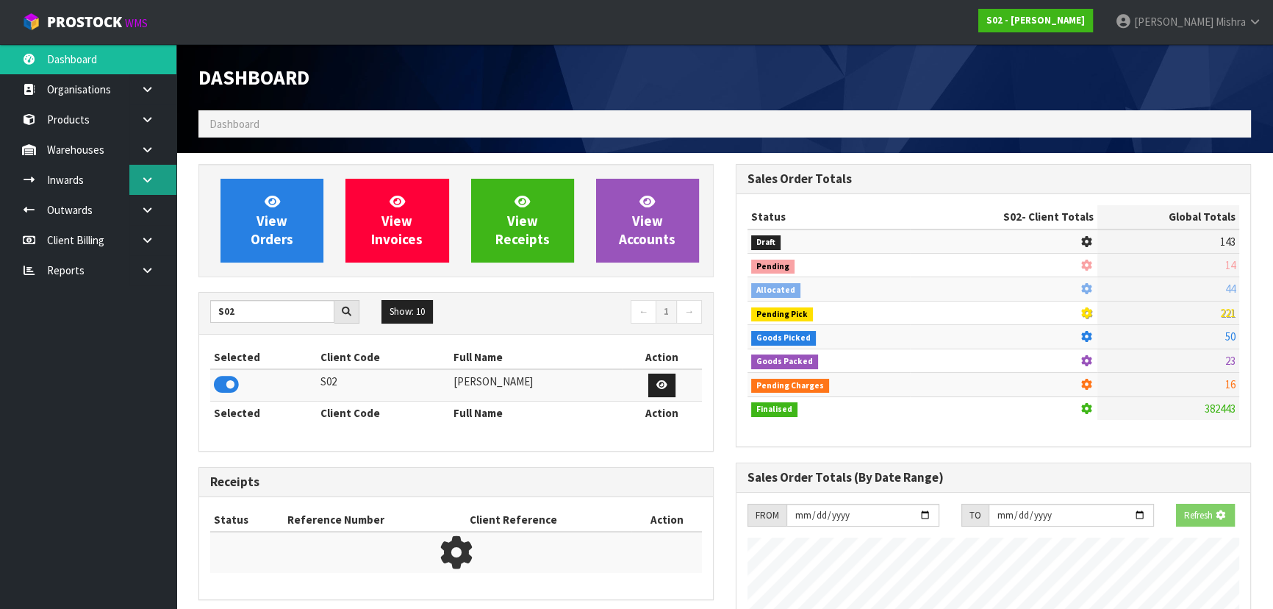
scroll to position [1040, 537]
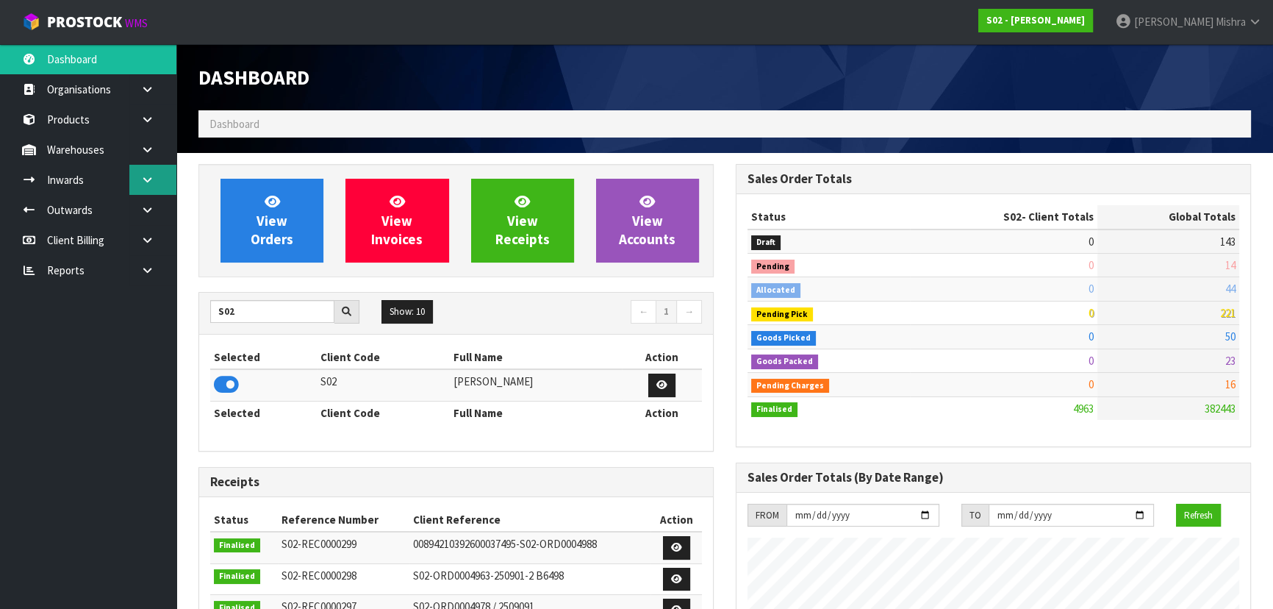
click at [157, 178] on link at bounding box center [152, 180] width 47 height 30
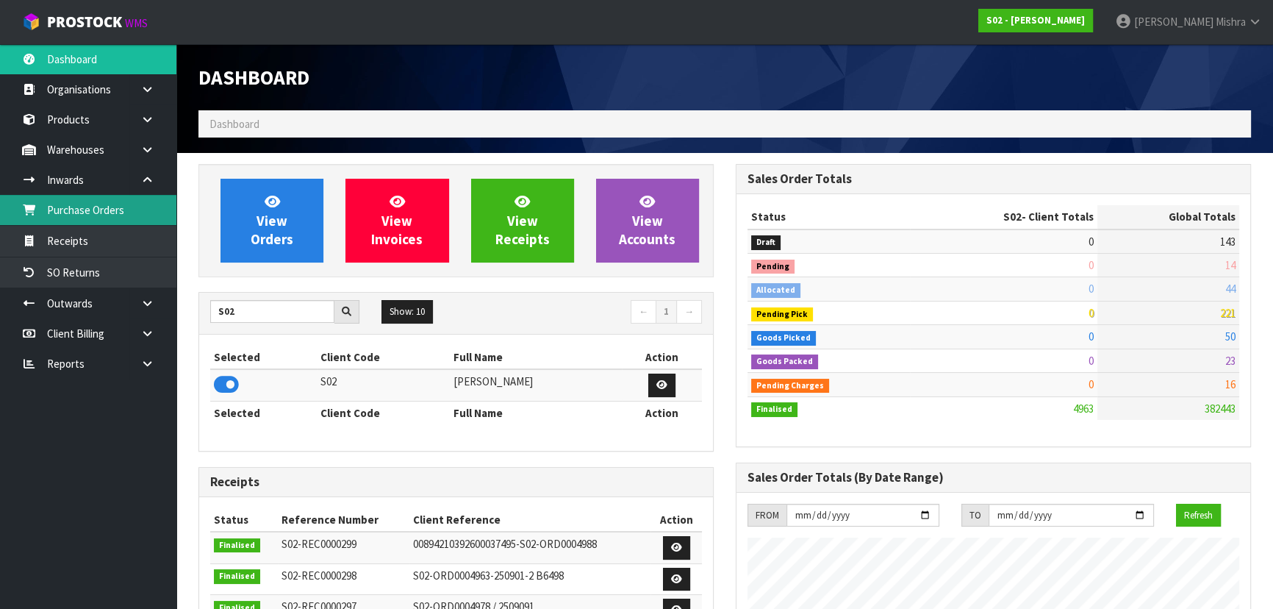
click at [110, 217] on link "Purchase Orders" at bounding box center [88, 210] width 176 height 30
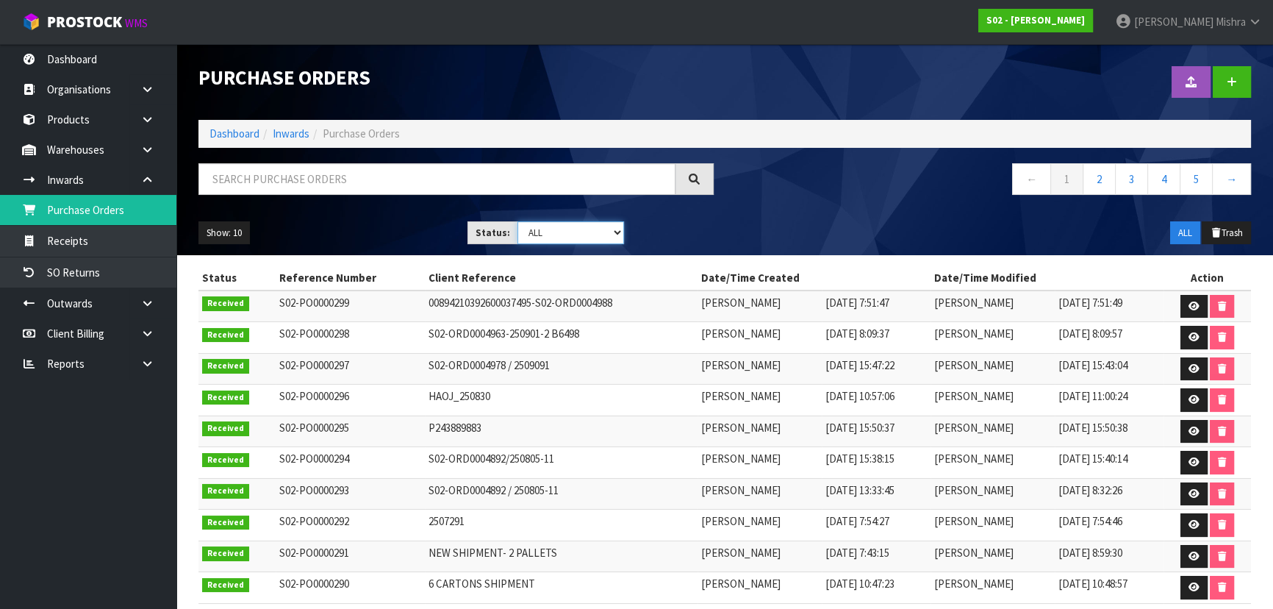
click at [553, 231] on select "Draft Pending Received Cancelled ALL" at bounding box center [571, 232] width 107 height 23
select select "string:0"
click at [518, 221] on select "Draft Pending Received Cancelled ALL" at bounding box center [571, 232] width 107 height 23
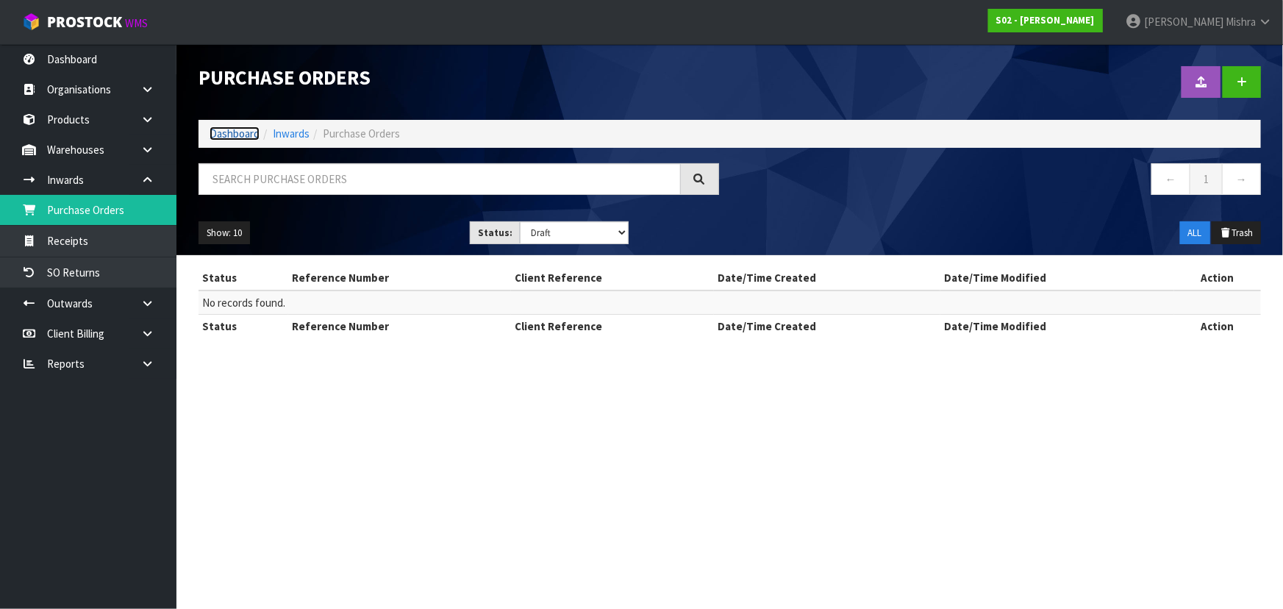
click at [223, 132] on link "Dashboard" at bounding box center [235, 133] width 50 height 14
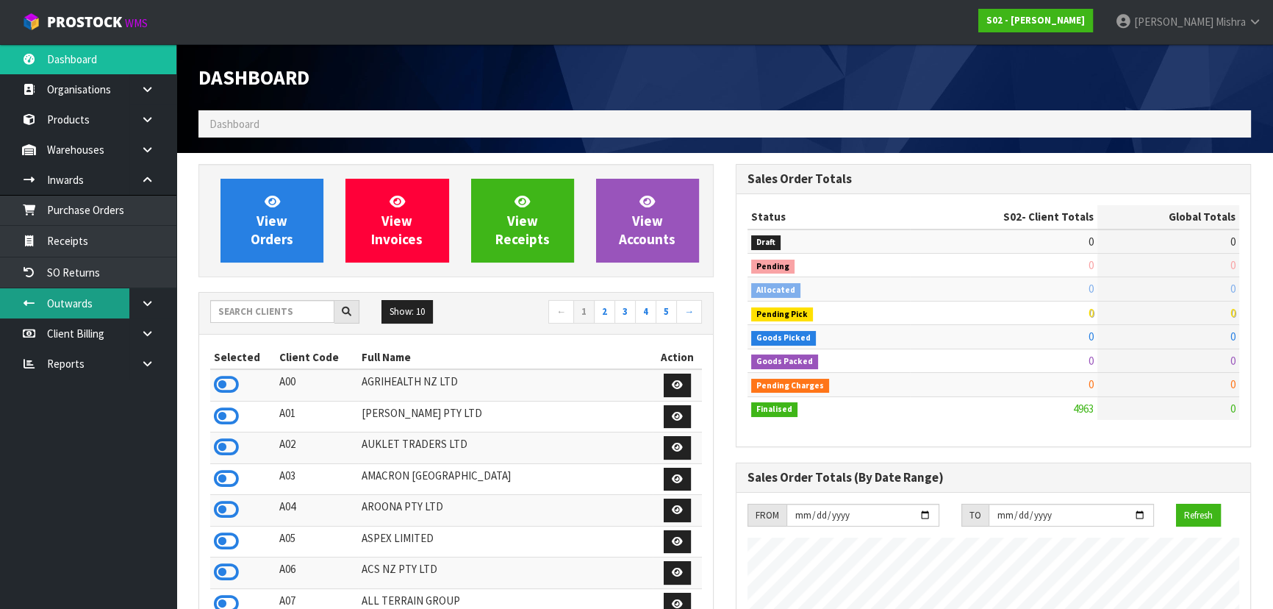
scroll to position [1040, 537]
click at [293, 315] on input "text" at bounding box center [272, 311] width 124 height 23
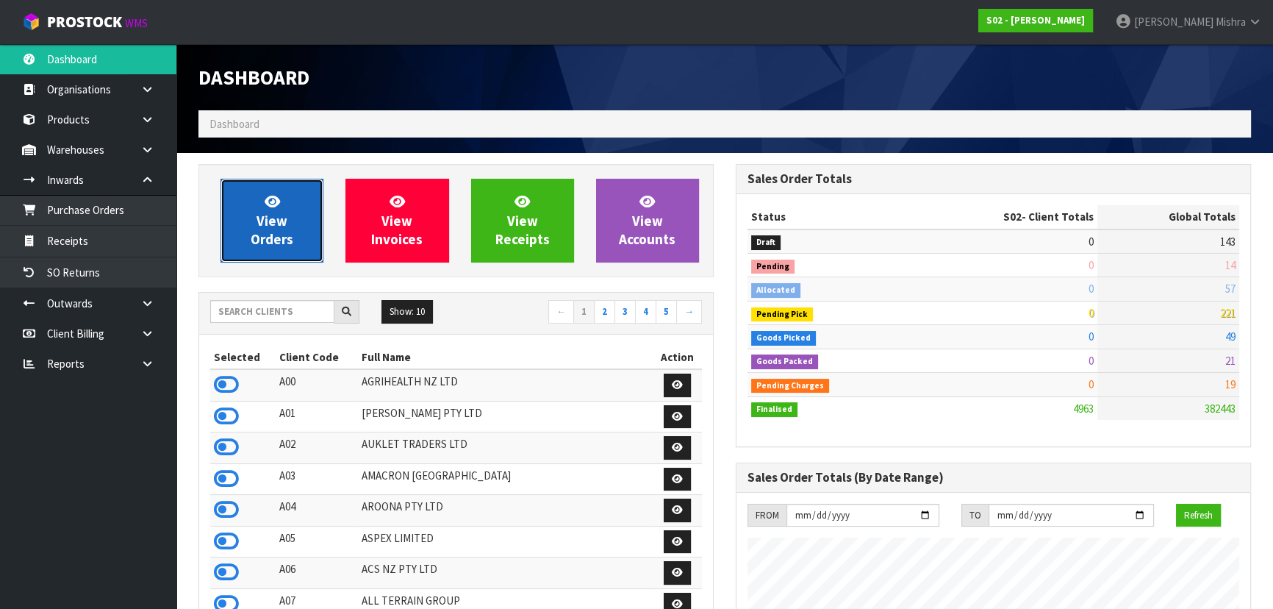
click at [315, 236] on link "View Orders" at bounding box center [272, 221] width 103 height 84
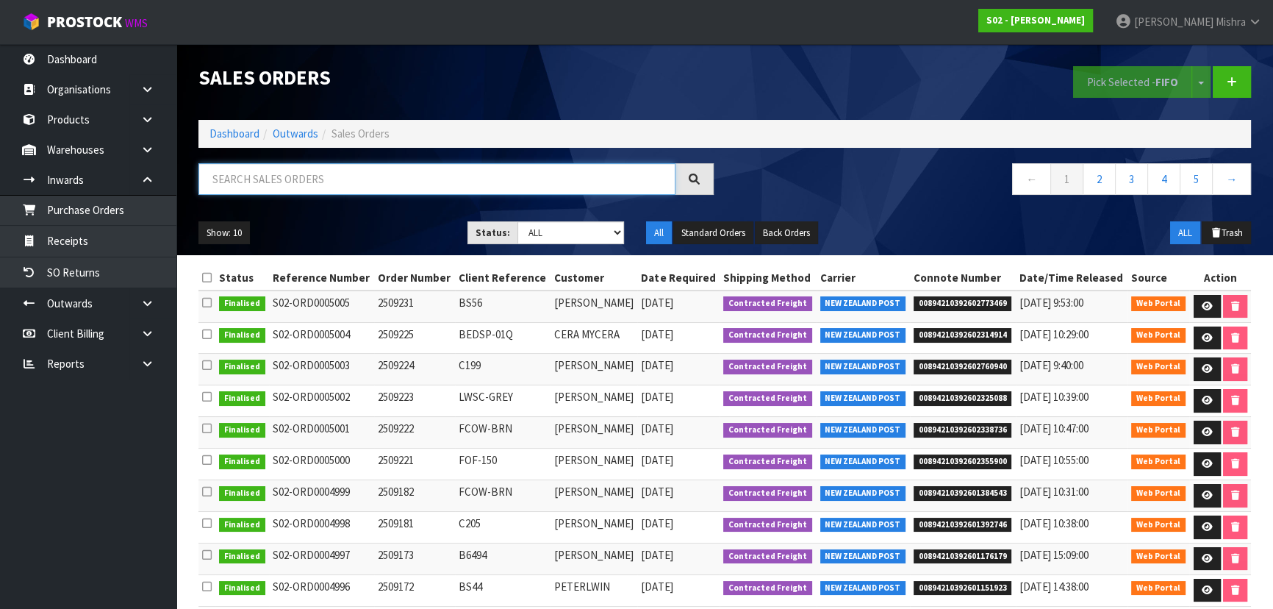
click at [304, 184] on input "text" at bounding box center [436, 179] width 477 height 32
type input "4996"
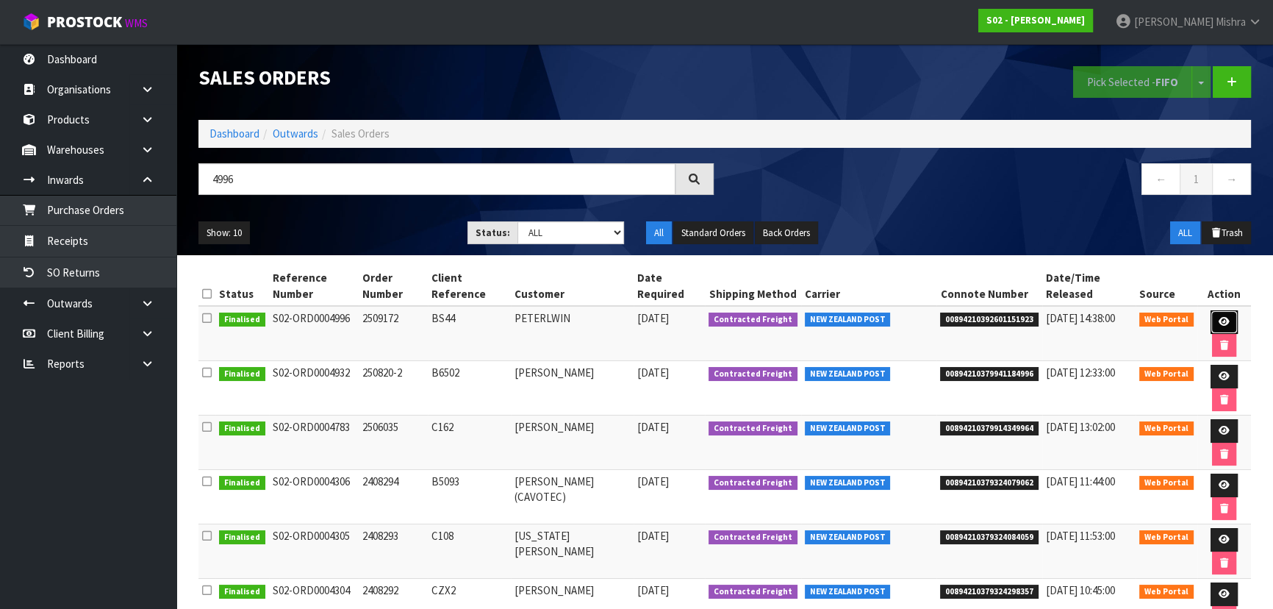
click at [1217, 310] on link at bounding box center [1224, 322] width 27 height 24
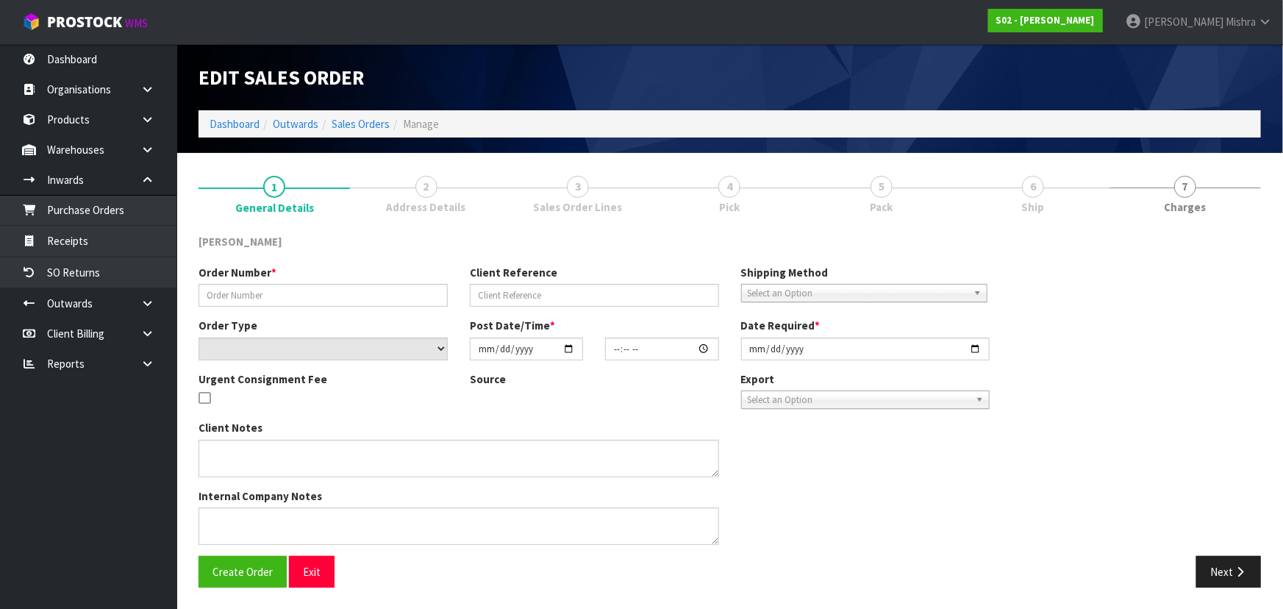
type input "2509172"
type input "BS44"
select select "number:0"
type input "2025-09-16"
type input "17:57:00.000"
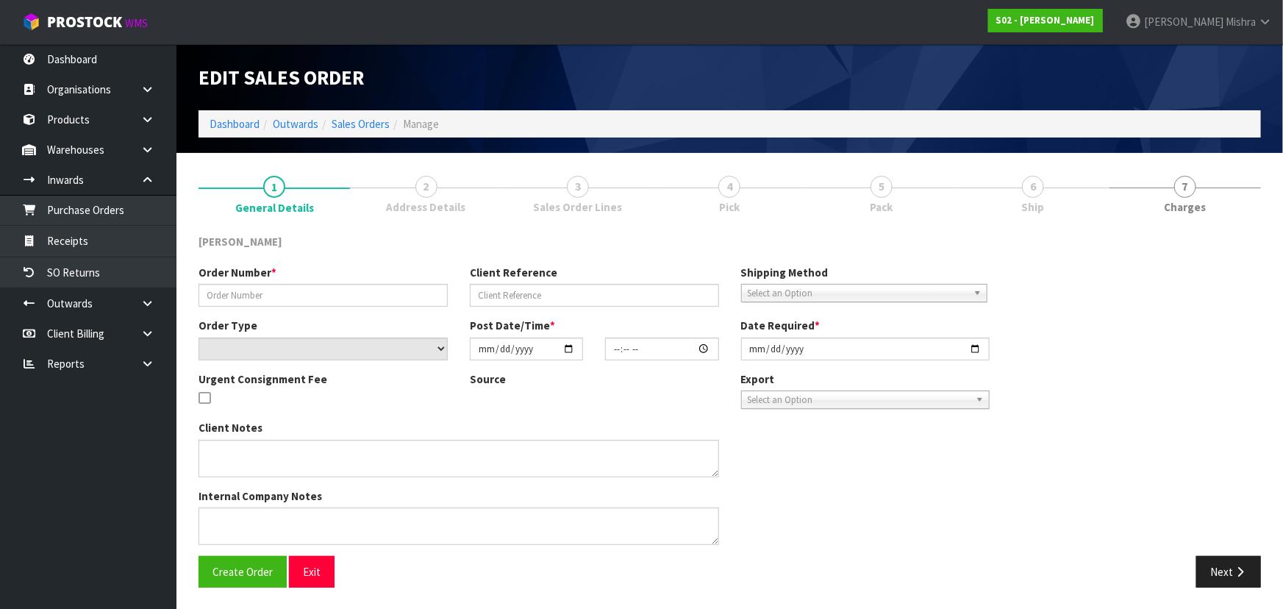
type input "2025-09-17"
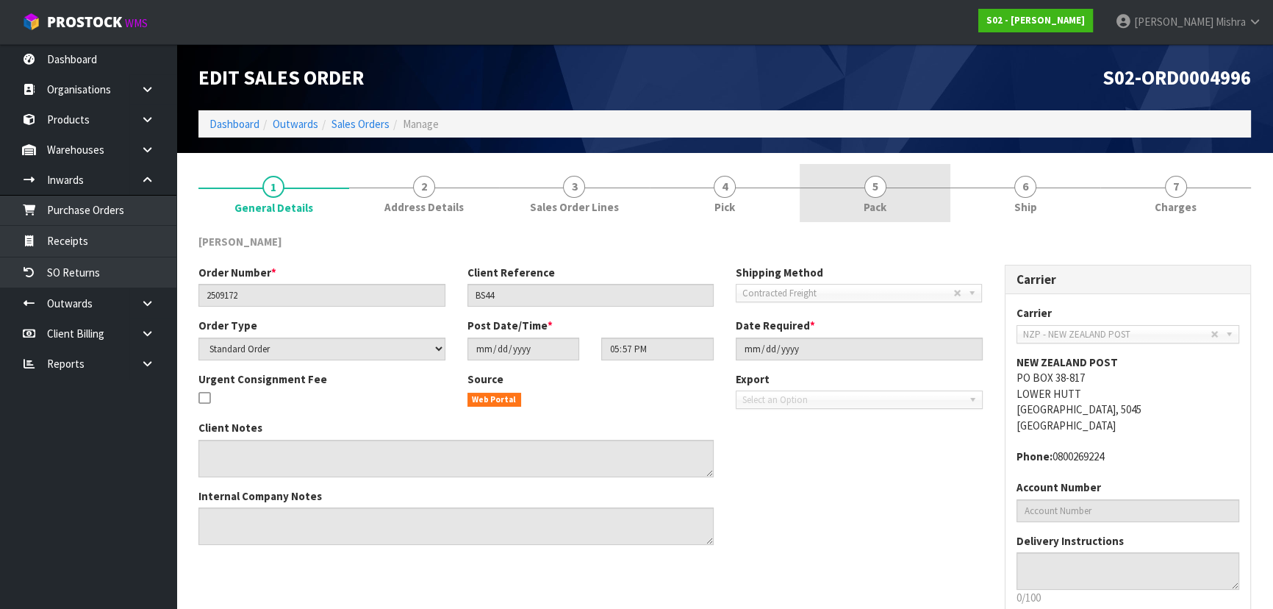
click at [908, 212] on link "5 Pack" at bounding box center [875, 193] width 151 height 58
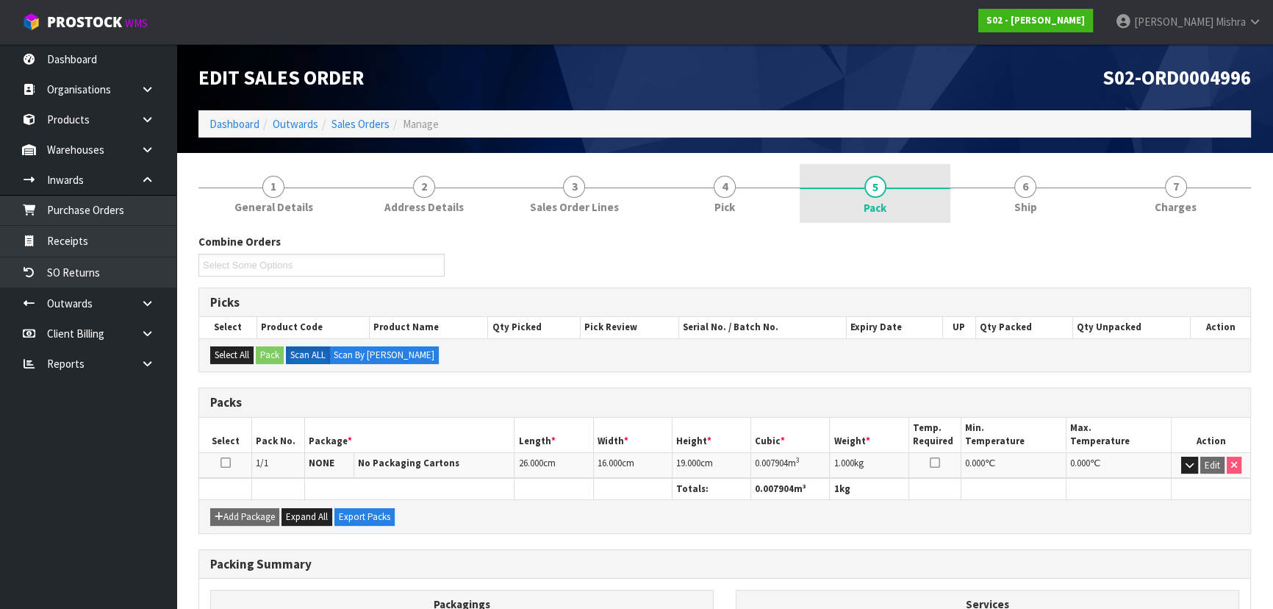
click at [938, 216] on link "5 Pack" at bounding box center [875, 193] width 151 height 59
click at [870, 204] on span "Pack" at bounding box center [875, 207] width 23 height 15
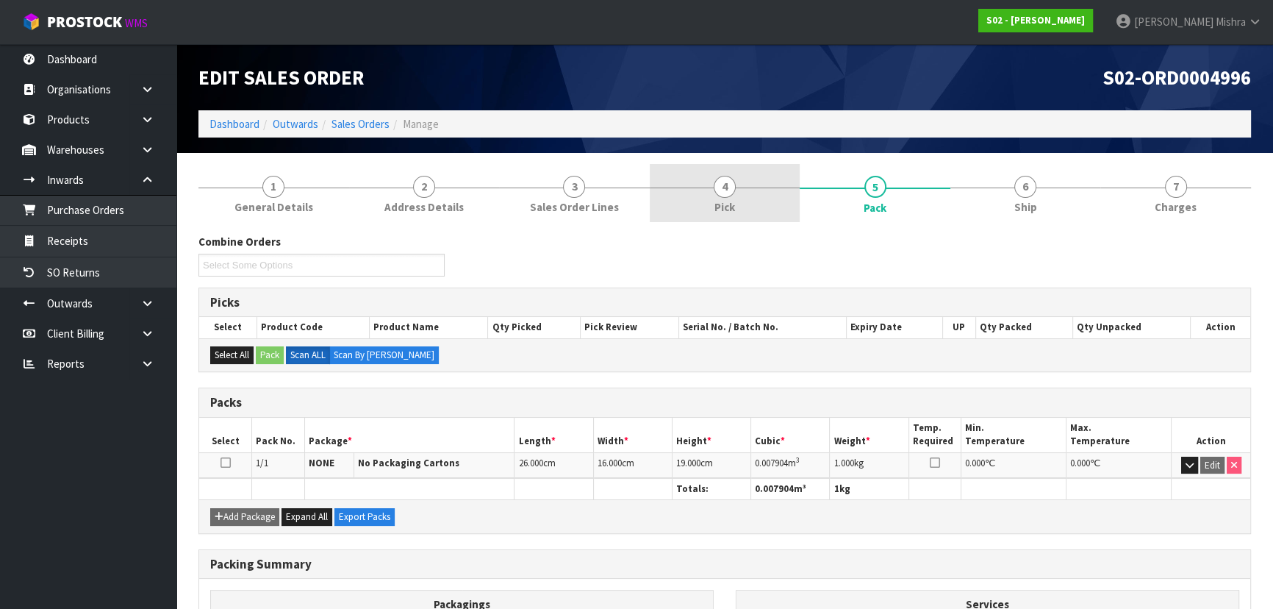
click at [727, 201] on span "Pick" at bounding box center [725, 206] width 21 height 15
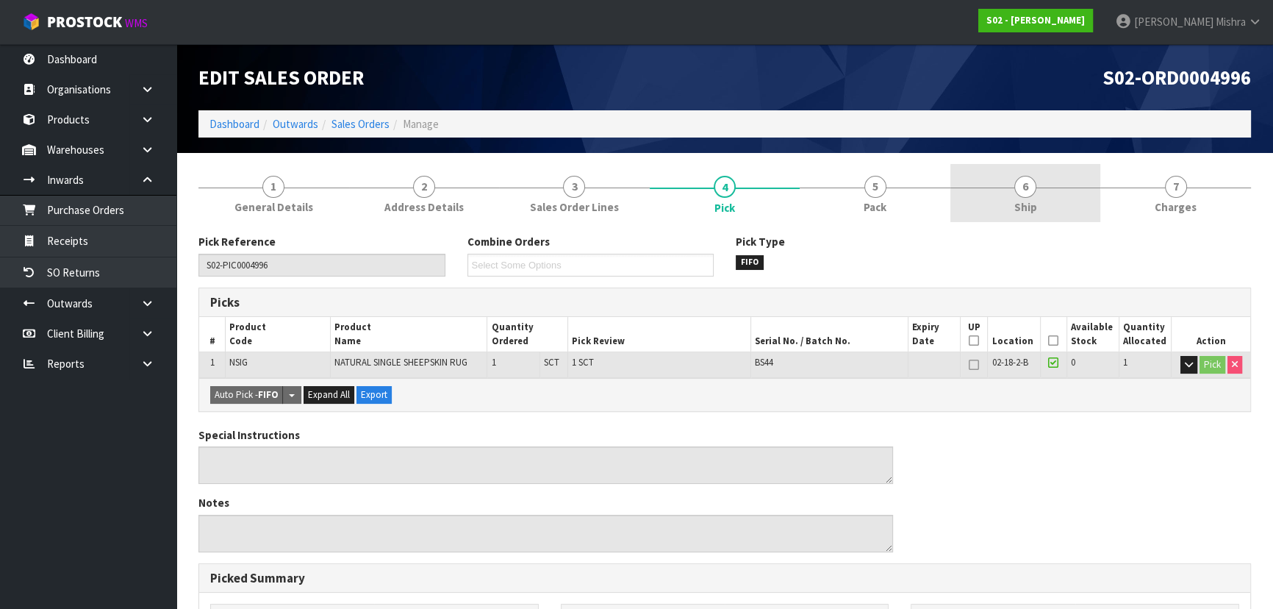
click at [1063, 197] on link "6 Ship" at bounding box center [1026, 193] width 151 height 58
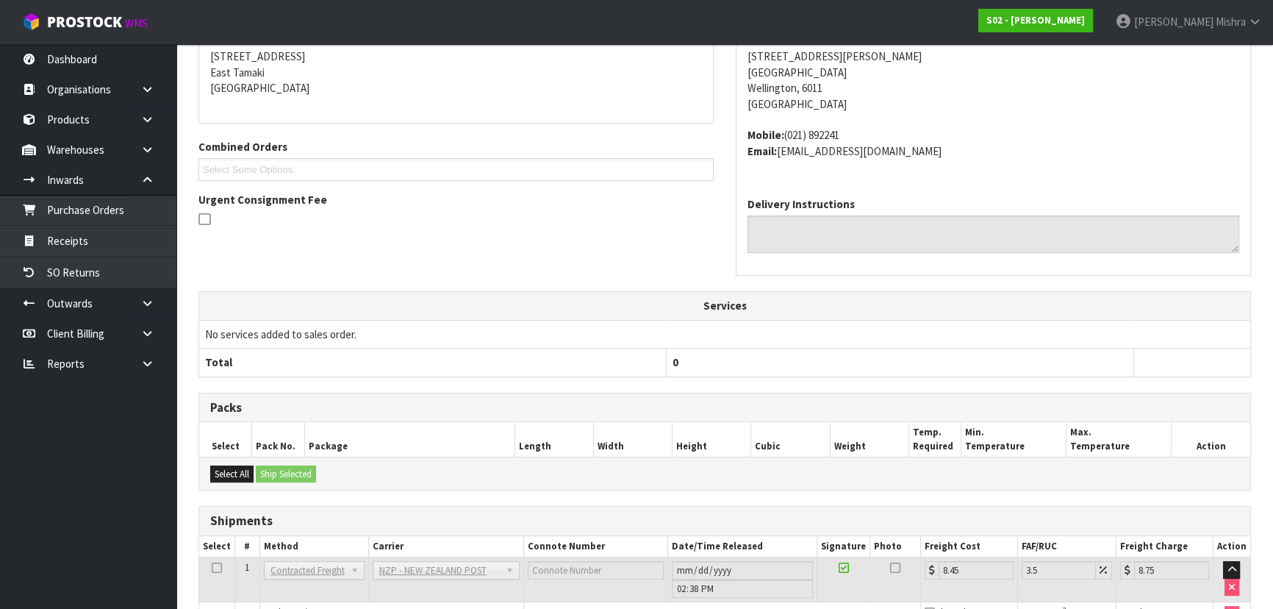
scroll to position [338, 0]
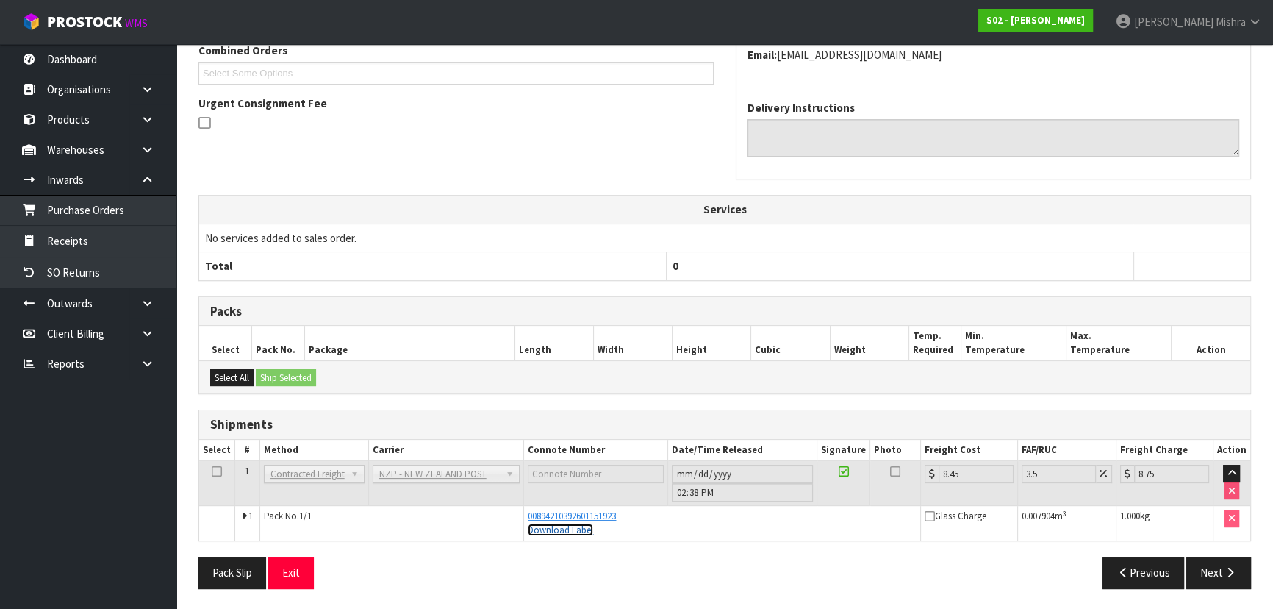
click at [557, 530] on link "Download Label" at bounding box center [560, 529] width 65 height 12
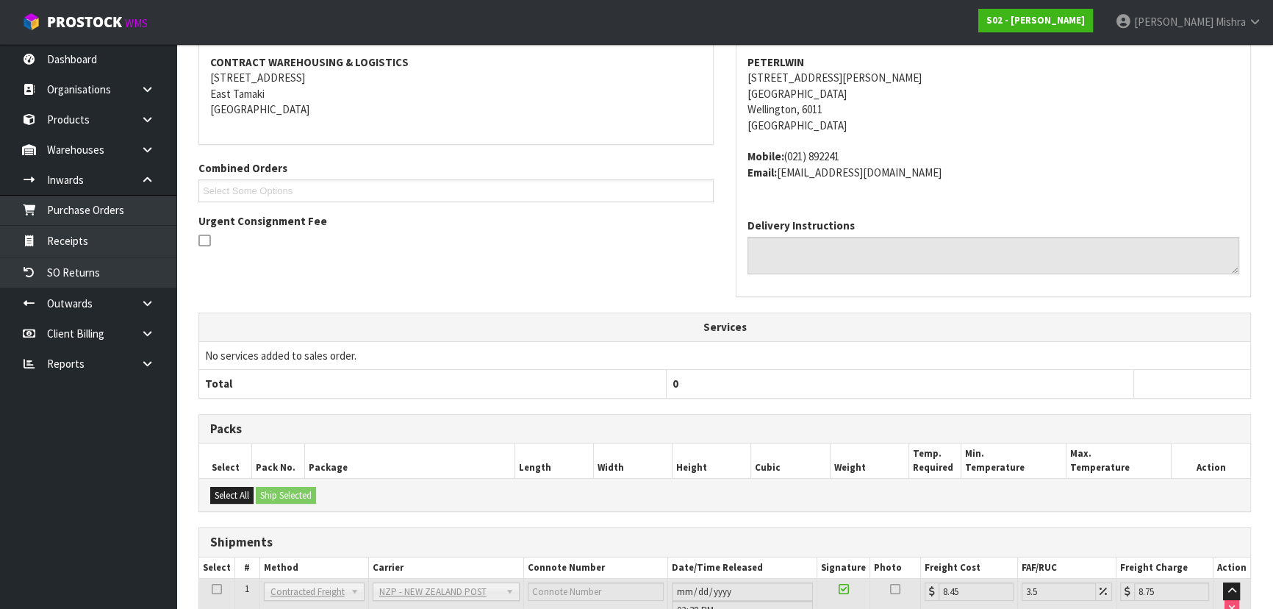
scroll to position [0, 0]
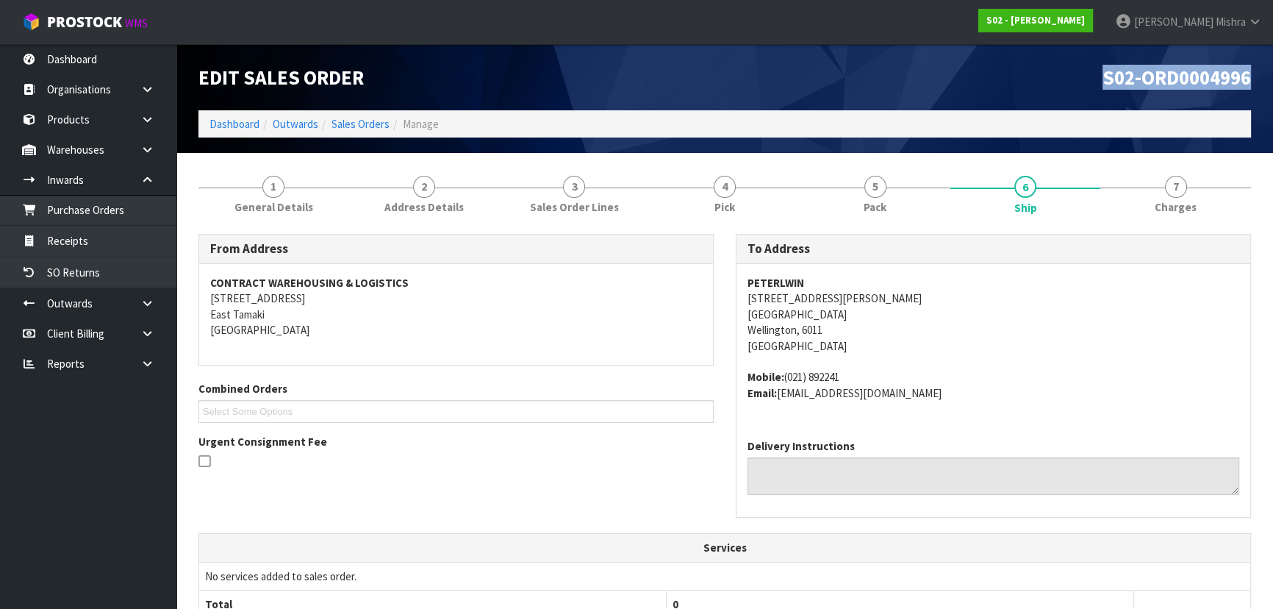
drag, startPoint x: 1094, startPoint y: 71, endPoint x: 1250, endPoint y: 85, distance: 156.5
click at [1250, 85] on h1 "S02-ORD0004996" at bounding box center [993, 77] width 515 height 22
copy span "S02-ORD0004996"
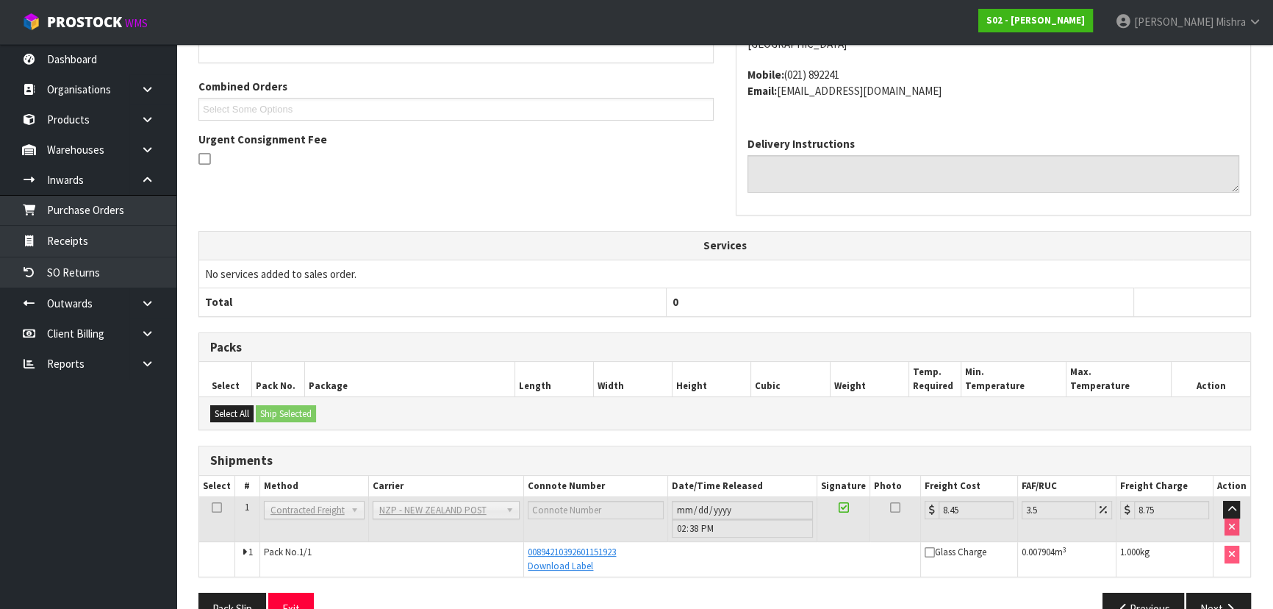
scroll to position [338, 0]
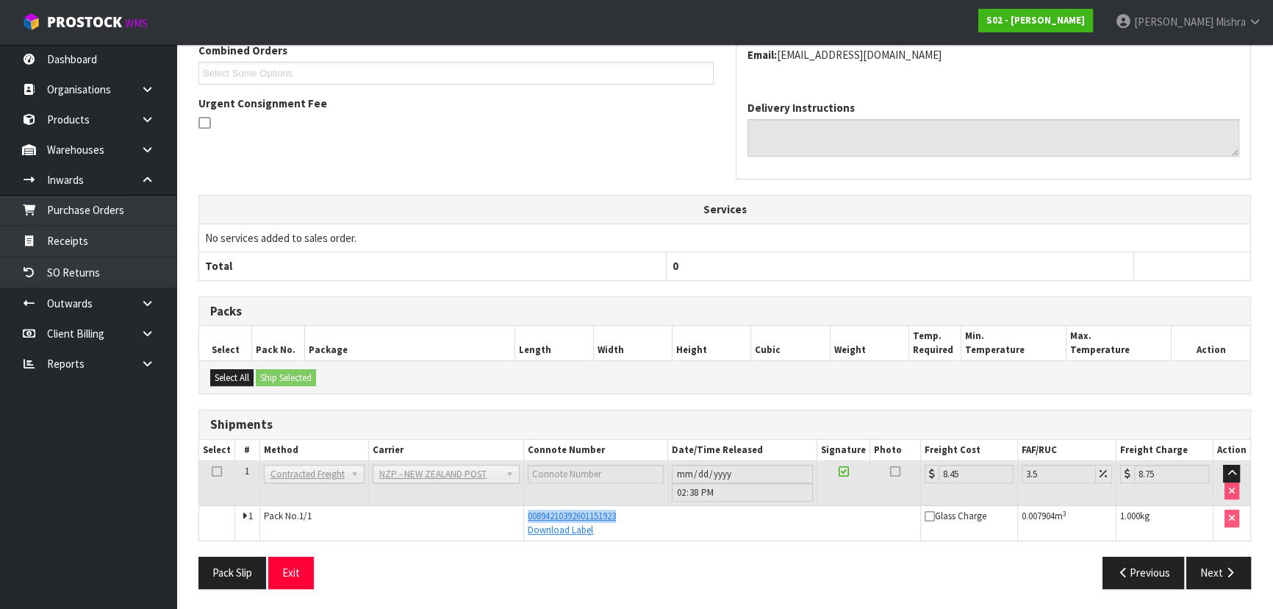
drag, startPoint x: 638, startPoint y: 516, endPoint x: 523, endPoint y: 517, distance: 115.4
click at [524, 517] on td "00894210392601151923 Download Label" at bounding box center [722, 523] width 397 height 35
copy span "00894210392601151923"
click at [634, 523] on div "Download Label" at bounding box center [722, 529] width 389 height 13
drag, startPoint x: 634, startPoint y: 515, endPoint x: 518, endPoint y: 515, distance: 116.2
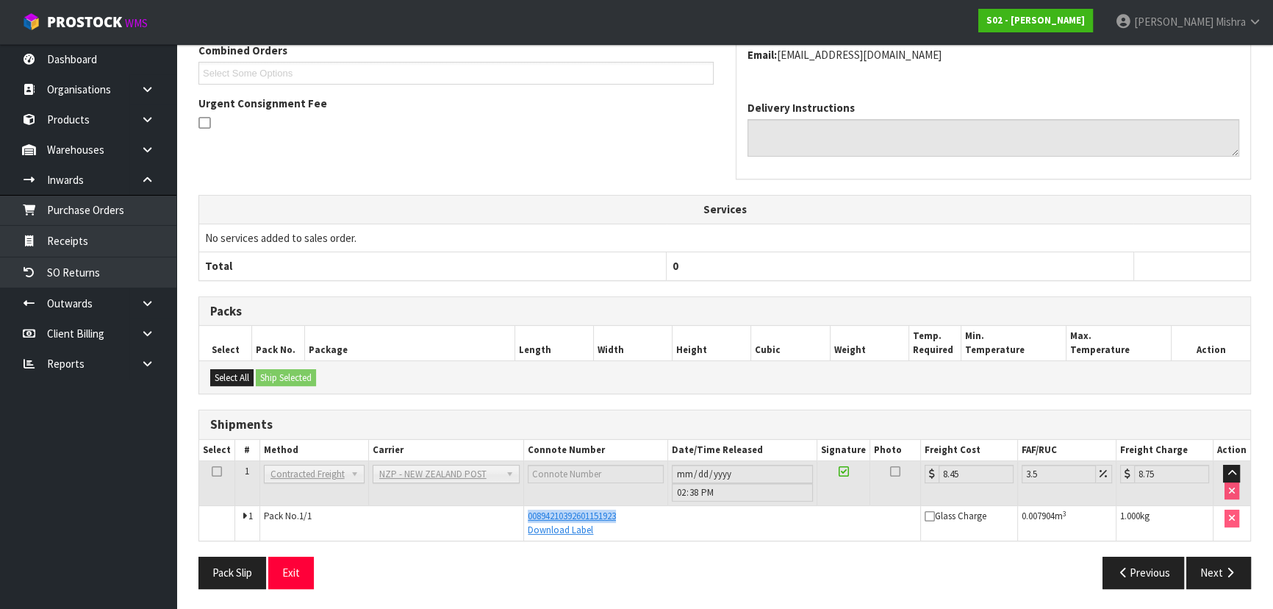
click at [518, 515] on tr "1 Pack No. 1/1 00894210392601151923 Download Label Glass Charge 0.007904 m 3 1.…" at bounding box center [724, 523] width 1051 height 35
copy tr "00894210392601151923"
click at [678, 500] on input "14:38:00.000" at bounding box center [743, 492] width 142 height 18
drag, startPoint x: 650, startPoint y: 518, endPoint x: 521, endPoint y: 507, distance: 129.1
click at [524, 507] on td "00894210392601151923 Download Label" at bounding box center [722, 523] width 397 height 35
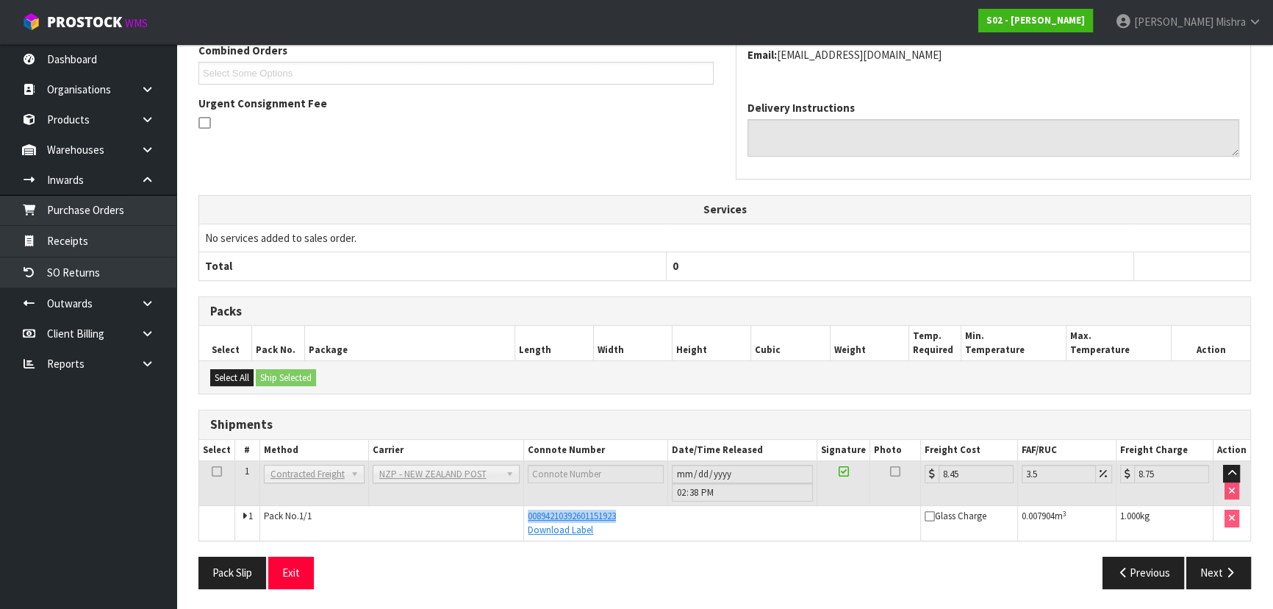
copy span "00894210392601151923"
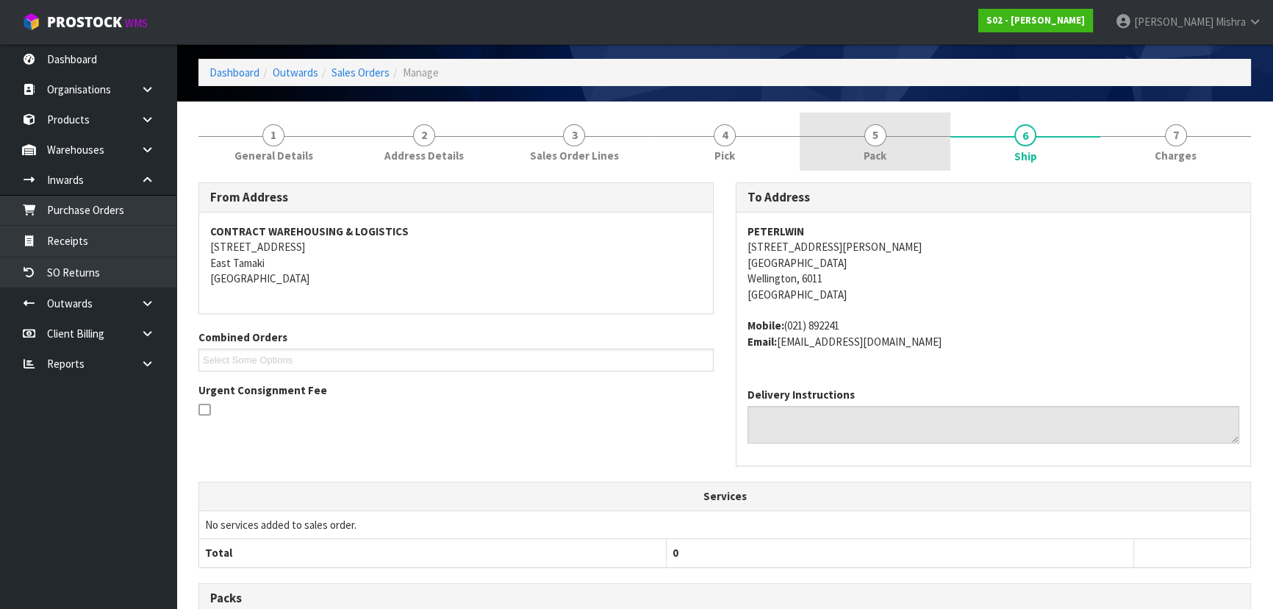
scroll to position [4, 0]
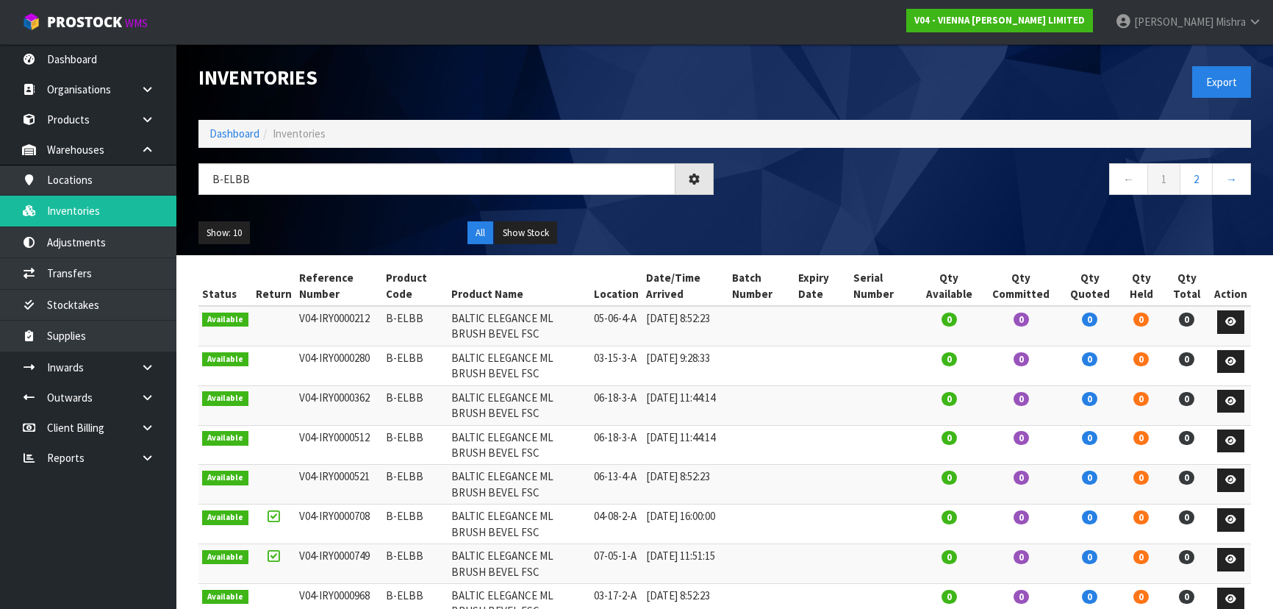
scroll to position [157, 0]
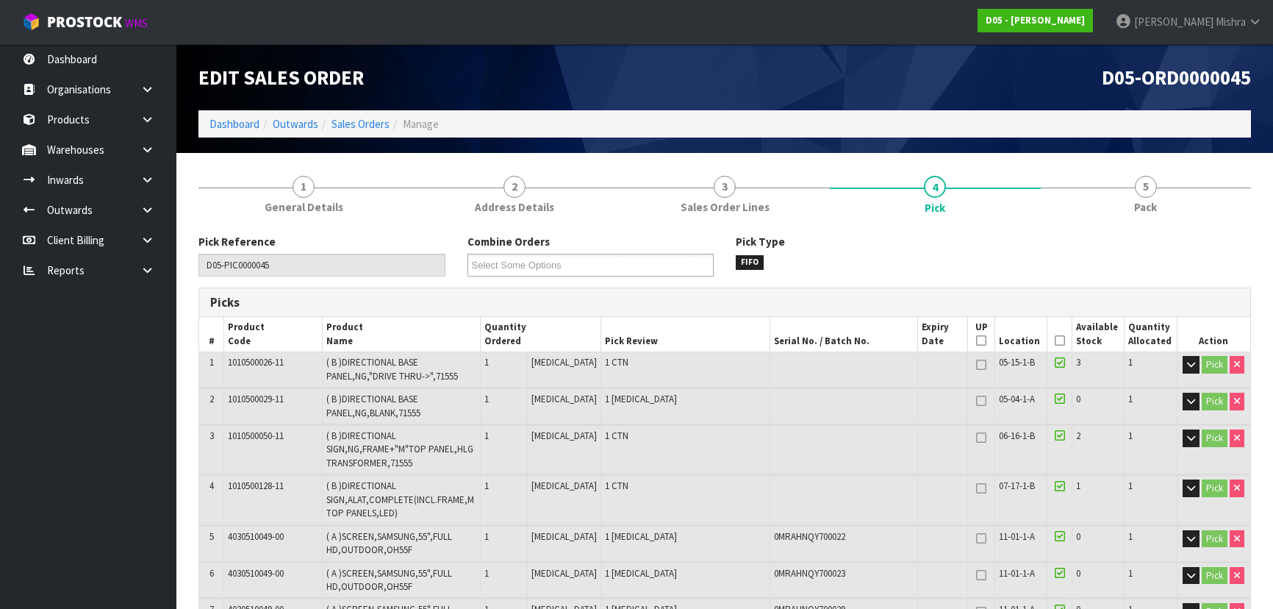
scroll to position [601, 0]
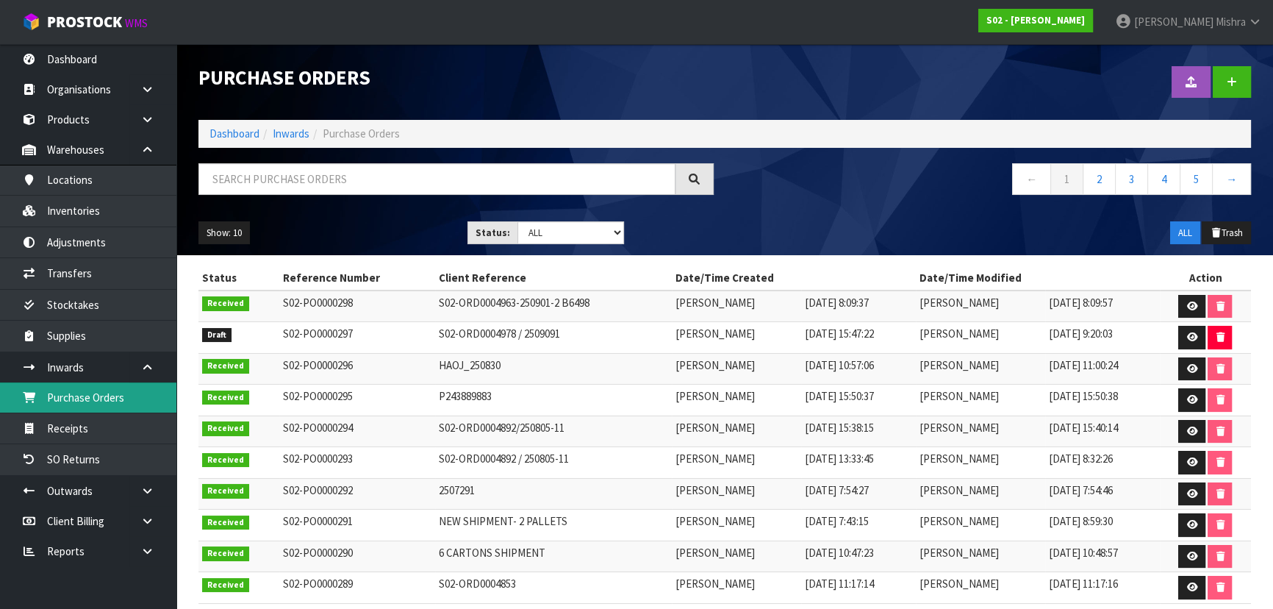
click at [132, 392] on link "Purchase Orders" at bounding box center [88, 397] width 176 height 30
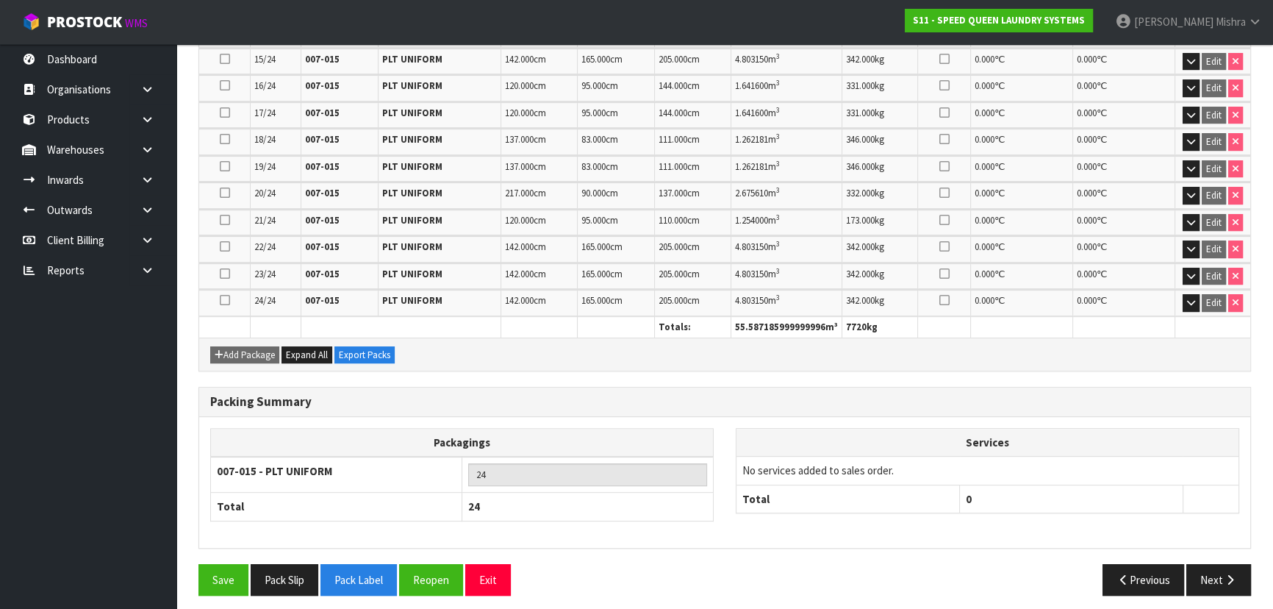
scroll to position [779, 0]
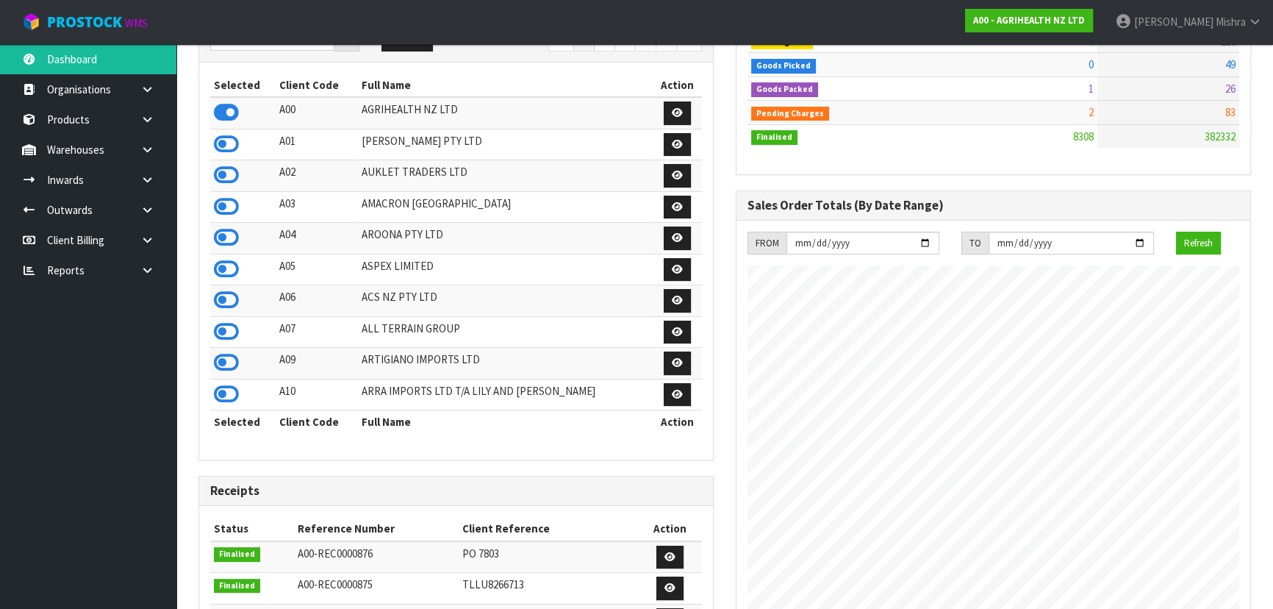
scroll to position [133, 0]
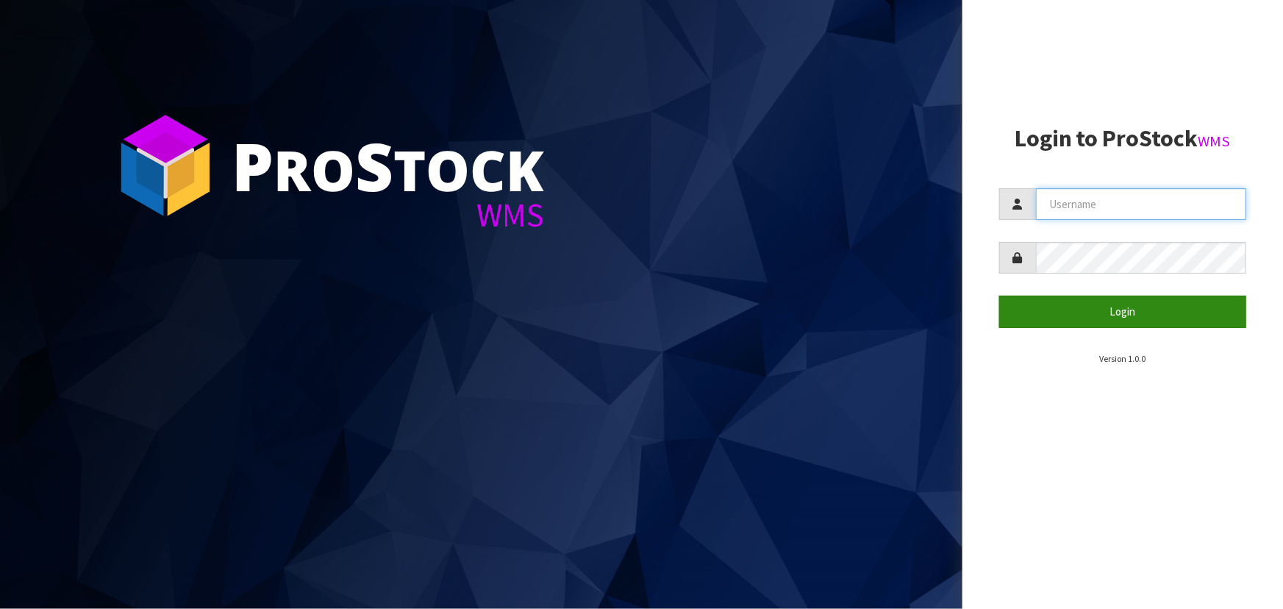
type input "[PERSON_NAME]"
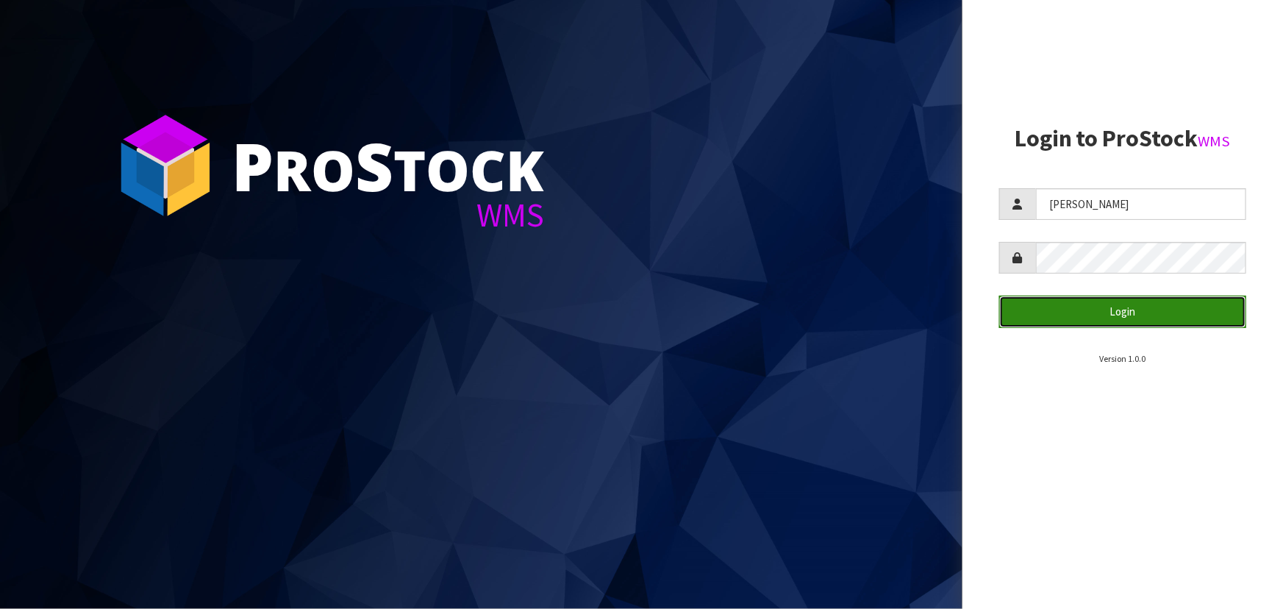
click at [1070, 315] on button "Login" at bounding box center [1122, 312] width 247 height 32
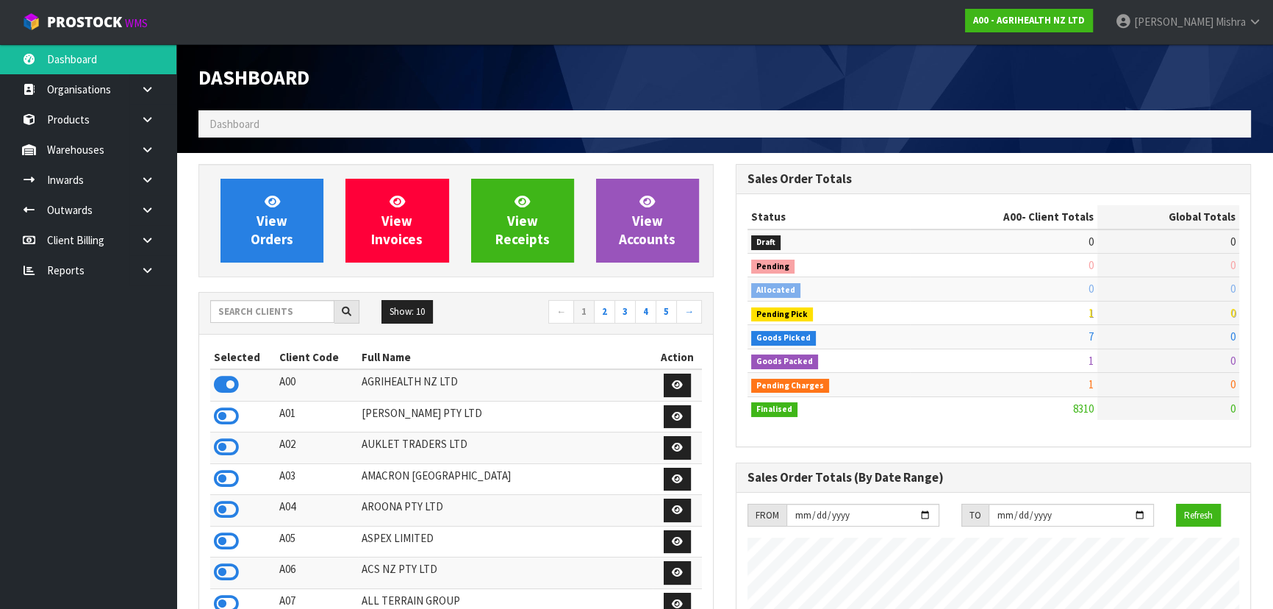
scroll to position [1112, 537]
click at [288, 314] on input "text" at bounding box center [272, 311] width 124 height 23
type input "J01"
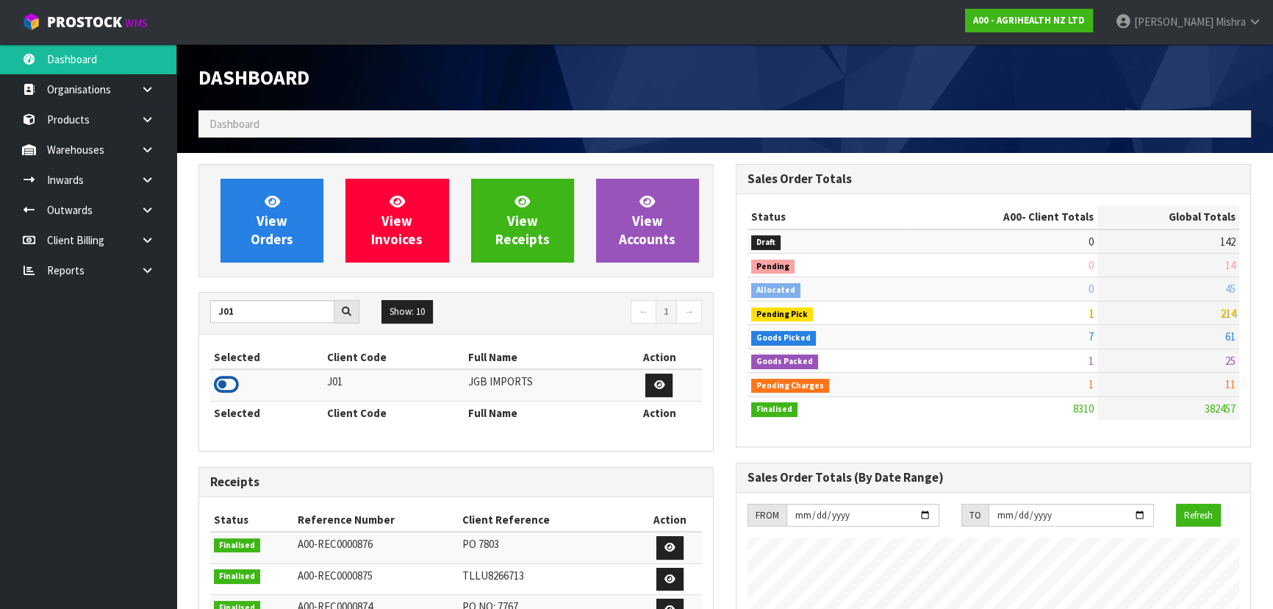
click at [229, 383] on icon at bounding box center [226, 384] width 25 height 22
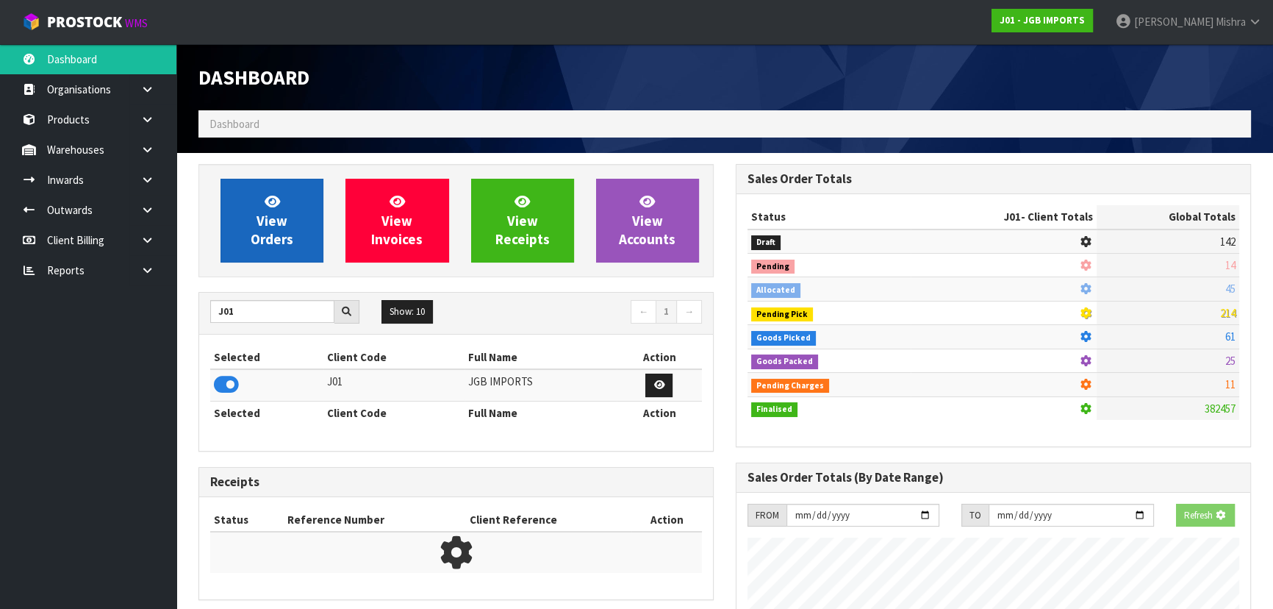
scroll to position [915, 537]
click at [252, 226] on link "View Orders" at bounding box center [272, 221] width 103 height 84
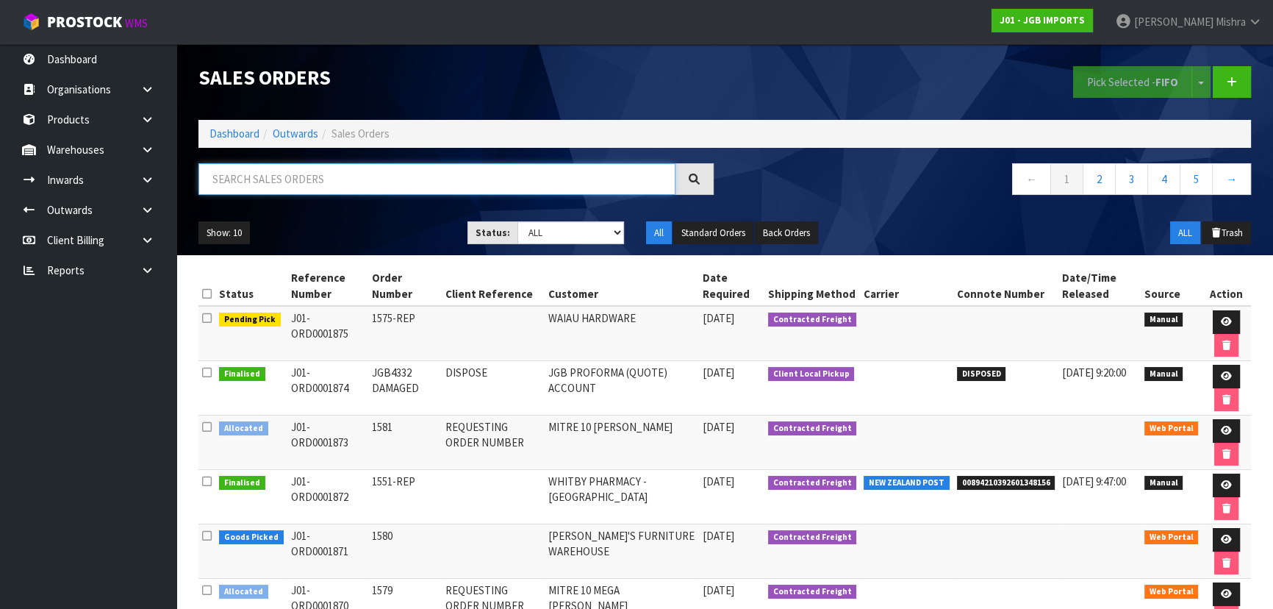
click at [432, 181] on input "text" at bounding box center [436, 179] width 477 height 32
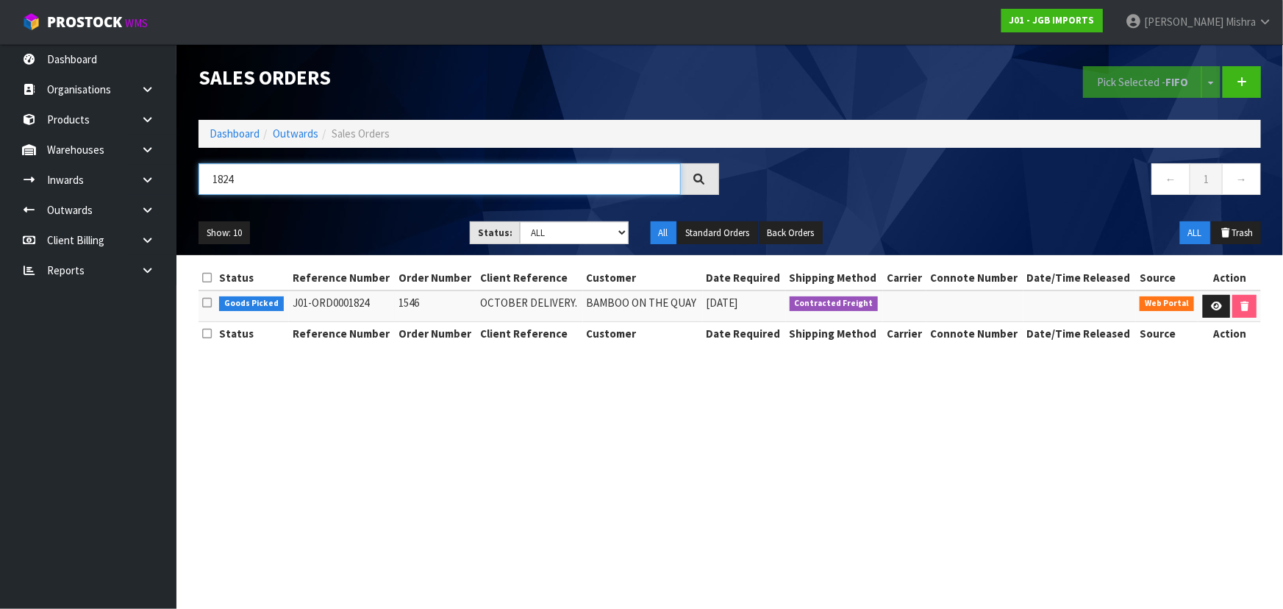
type input "1824"
drag, startPoint x: 273, startPoint y: 312, endPoint x: 659, endPoint y: 409, distance: 398.5
click at [659, 409] on section "Sales Orders Pick Selected - FIFO Split button! FIFO - First In First Out FEFO …" at bounding box center [641, 304] width 1283 height 609
click at [1109, 349] on div "Status Reference Number Order Number Client Reference Customer Date Required Sh…" at bounding box center [729, 313] width 1062 height 94
click at [1211, 306] on icon at bounding box center [1216, 306] width 11 height 10
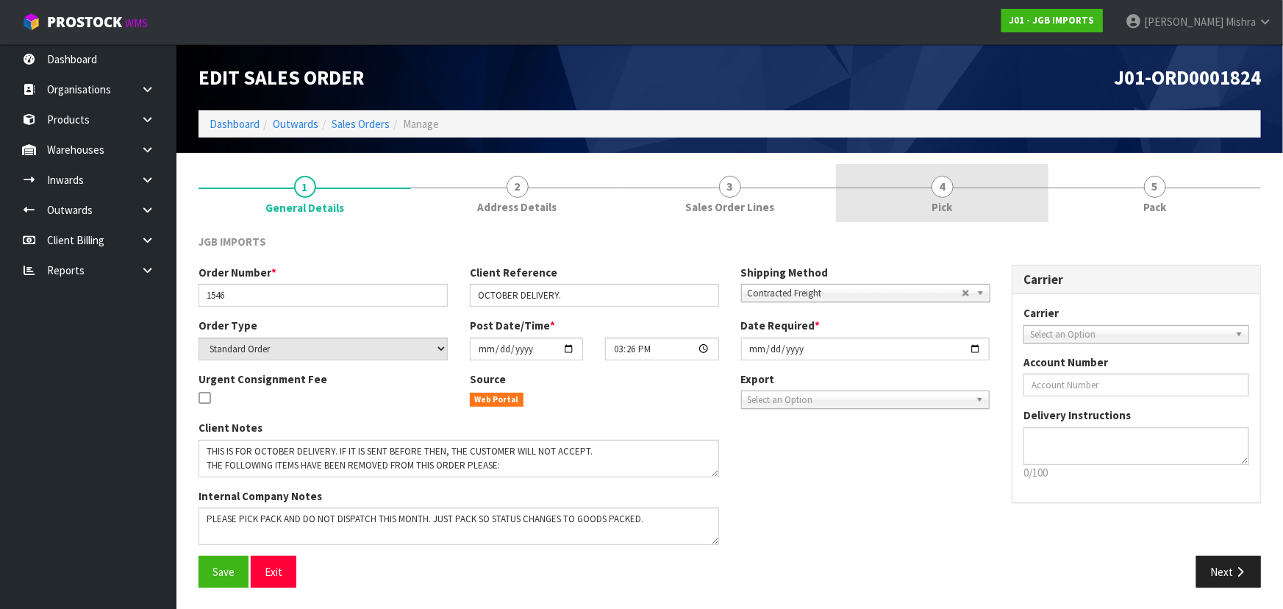
click at [987, 203] on link "4 Pick" at bounding box center [942, 193] width 212 height 58
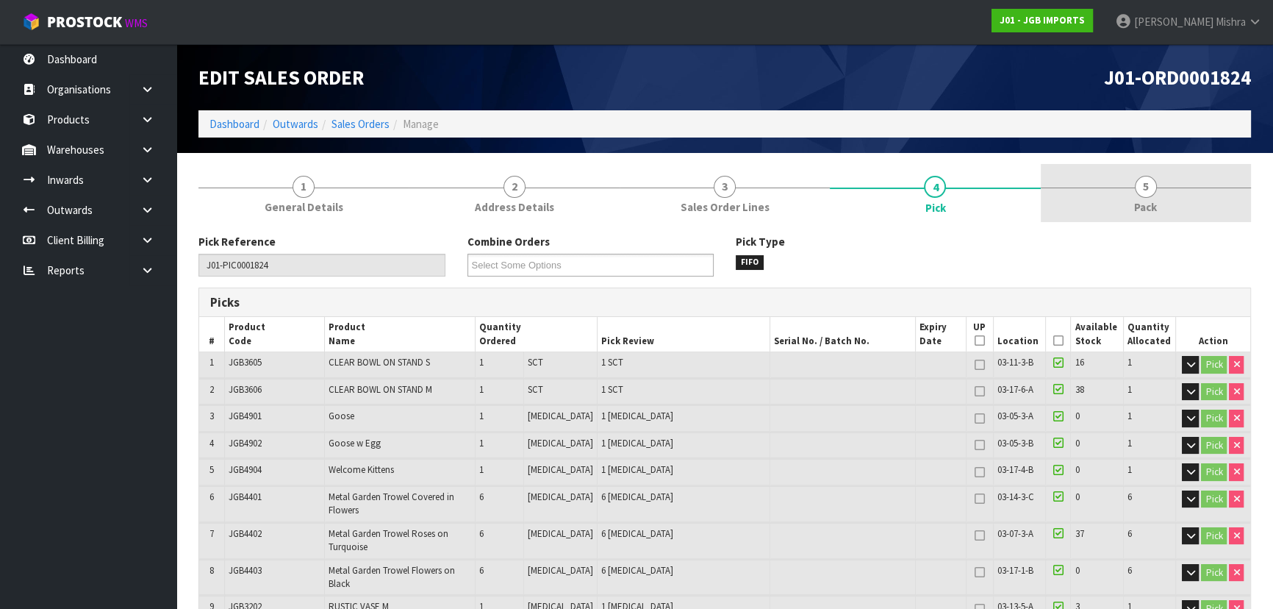
click at [1132, 201] on link "5 Pack" at bounding box center [1146, 193] width 210 height 58
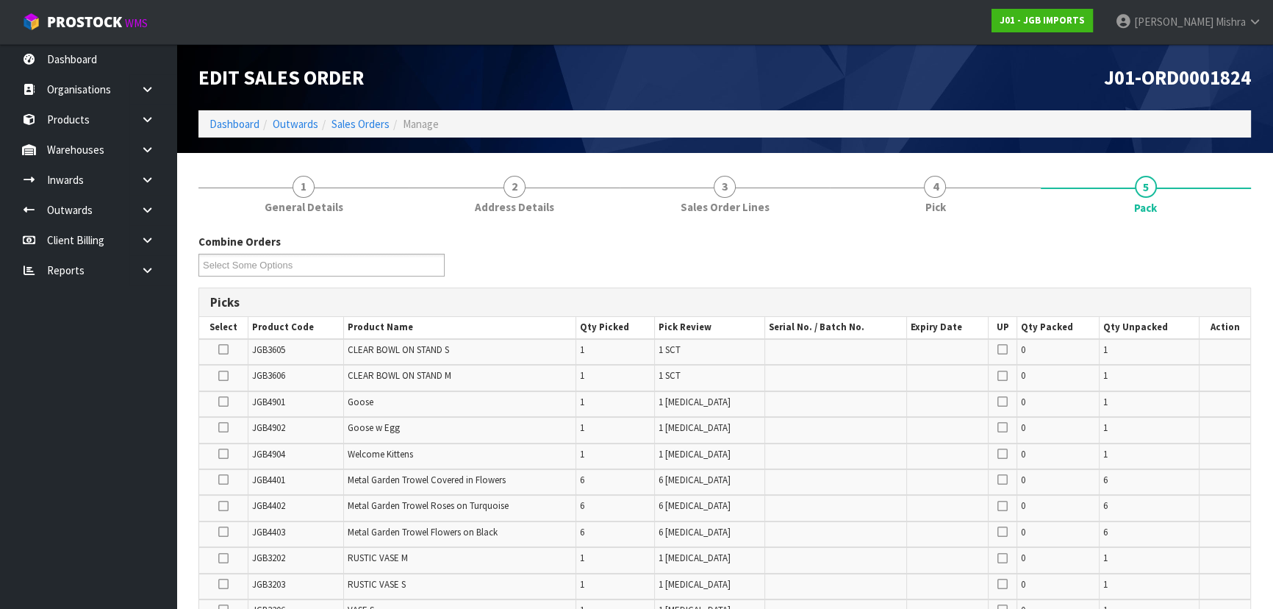
click at [247, 132] on ol "Dashboard Outwards Sales Orders Manage" at bounding box center [724, 123] width 1053 height 27
click at [343, 121] on link "Sales Orders" at bounding box center [361, 124] width 58 height 14
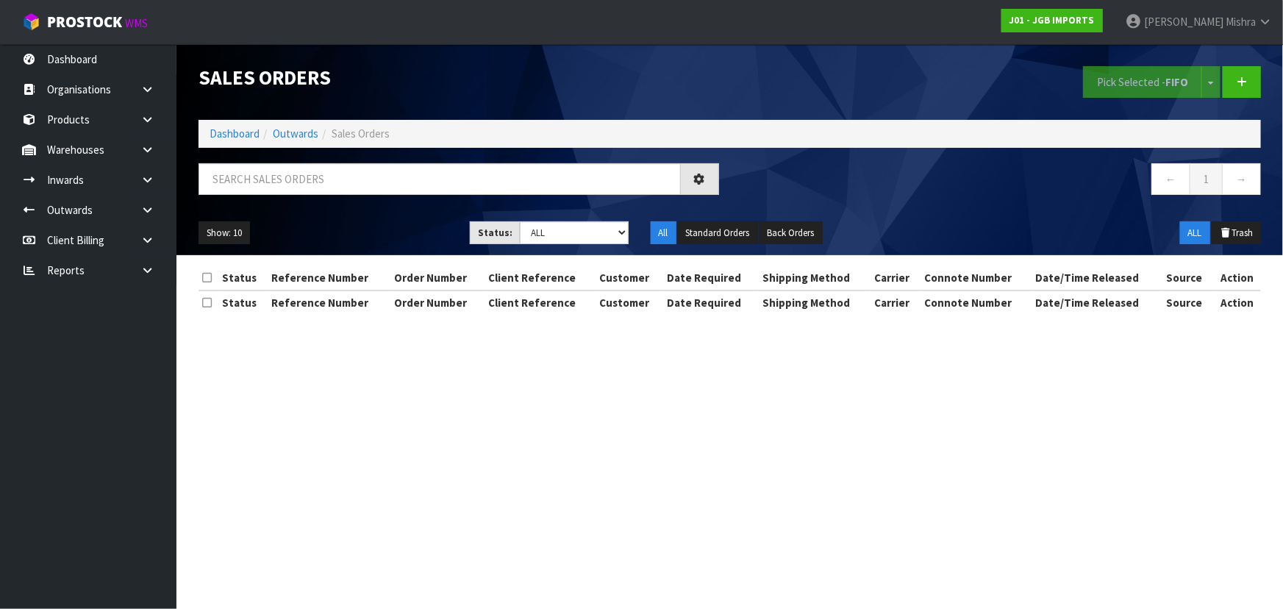
click at [543, 219] on div "Show: 10 5 10 25 50 Status: Draft Pending Allocated Pending Pick Goods Picked G…" at bounding box center [729, 233] width 1084 height 46
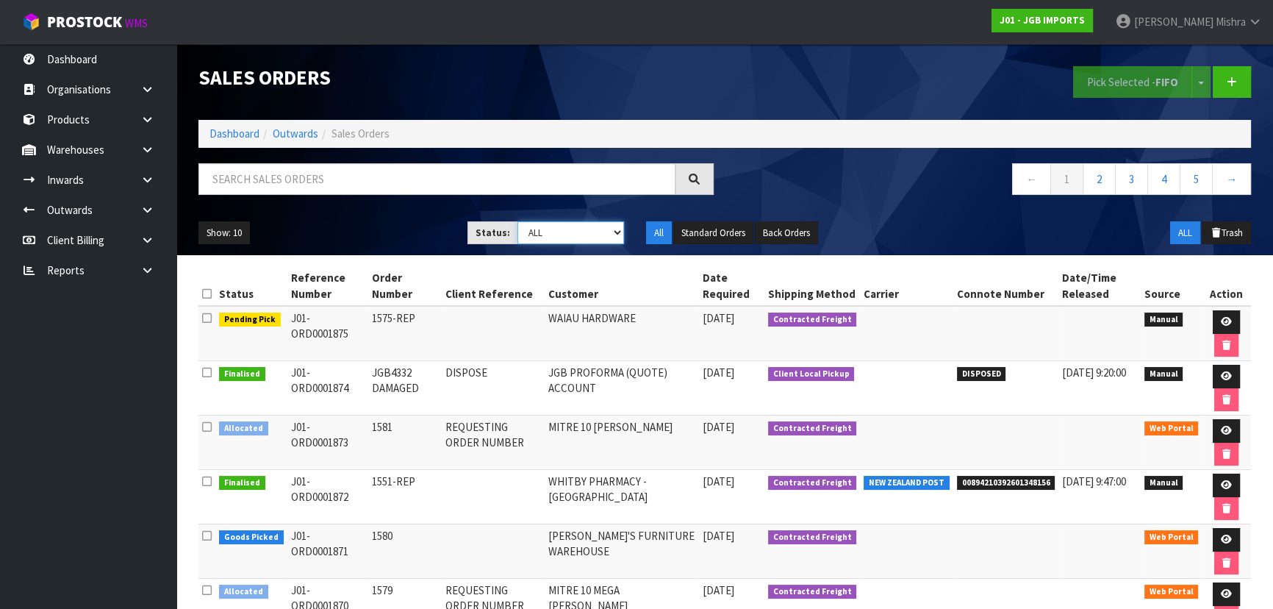
click at [540, 238] on select "Draft Pending Allocated Pending Pick Goods Picked Goods Packed Pending Charges …" at bounding box center [571, 232] width 107 height 23
select select "string:5"
click at [518, 221] on select "Draft Pending Allocated Pending Pick Goods Picked Goods Packed Pending Charges …" at bounding box center [571, 232] width 107 height 23
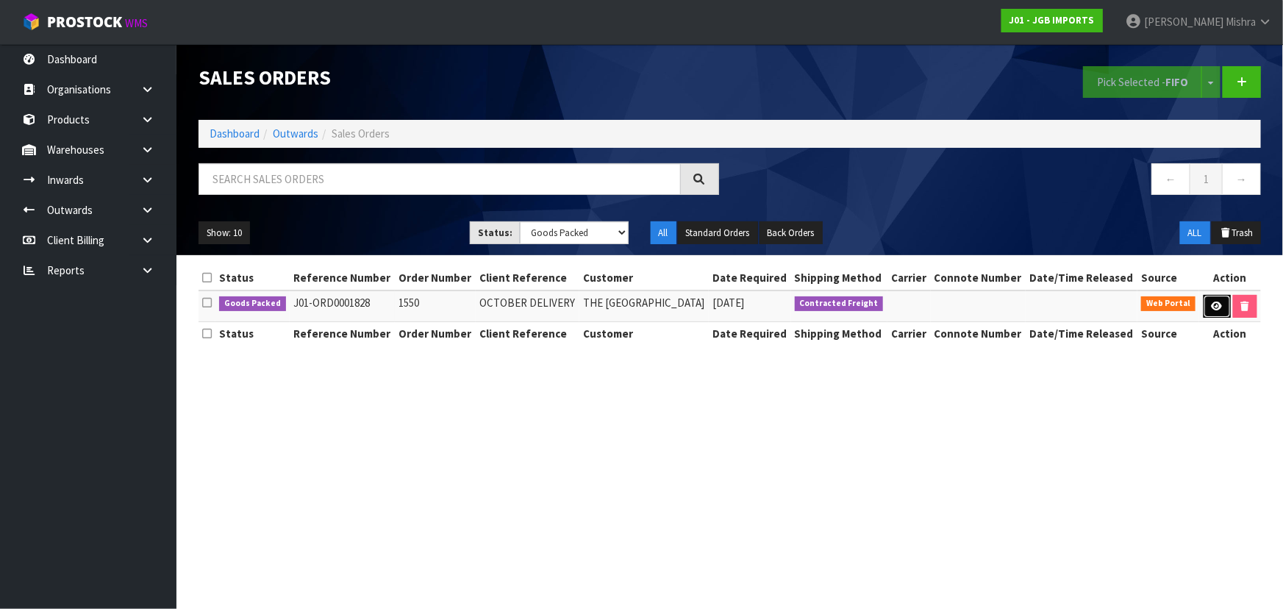
click at [1218, 309] on icon at bounding box center [1217, 306] width 11 height 10
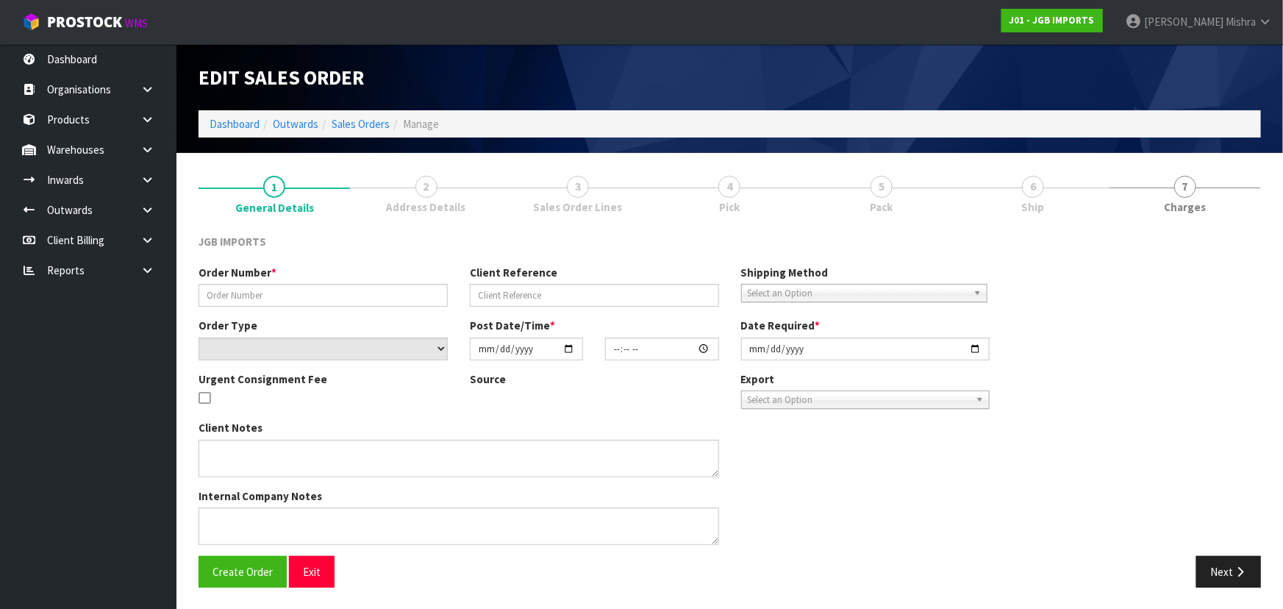
type input "1550"
type input "OCTOBER DELIVERY"
select select "number:0"
type input "[DATE]"
type input "13:36:00.000"
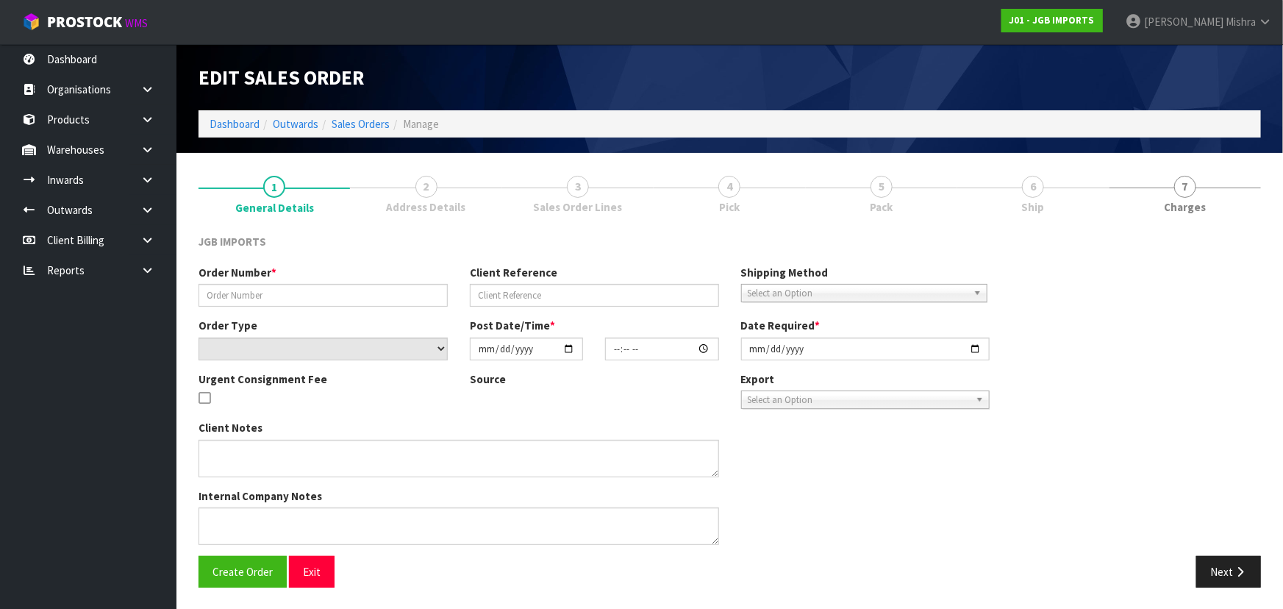
type input "[DATE]"
type textarea "MUST BE OCTOBER DELIVERY"
type textarea "PLEASE PICK PACK AND DO NOT DISPATCH THIS MONTH. JUST PACK SO STATUS CHANGES TO…"
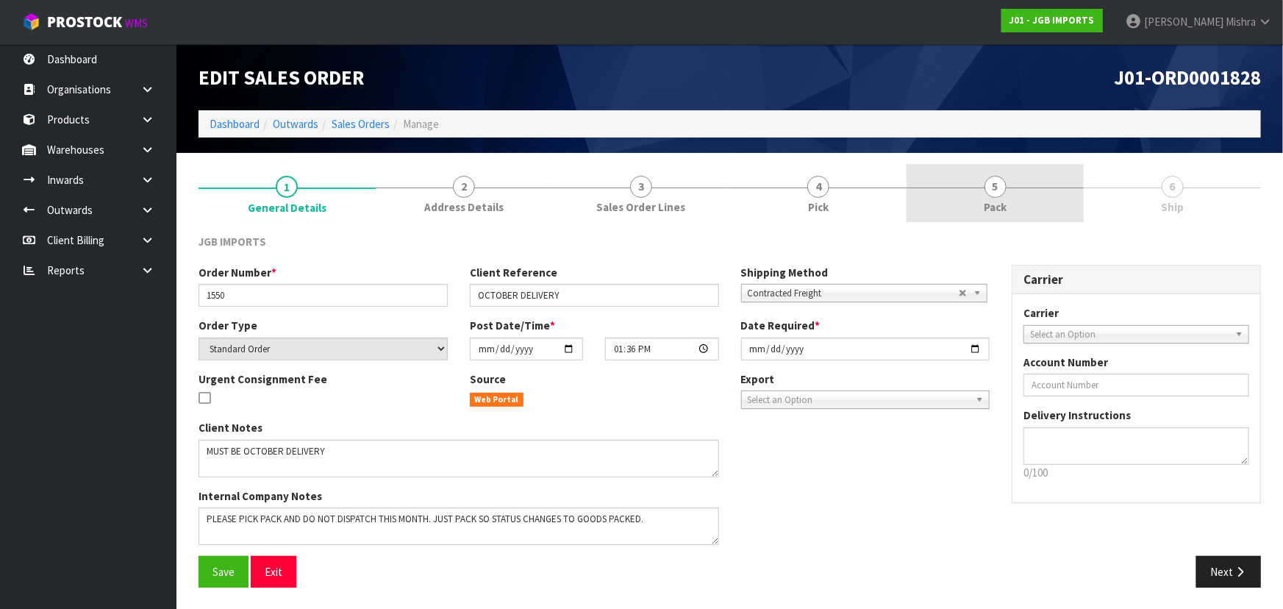
click at [1015, 206] on link "5 Pack" at bounding box center [994, 193] width 177 height 58
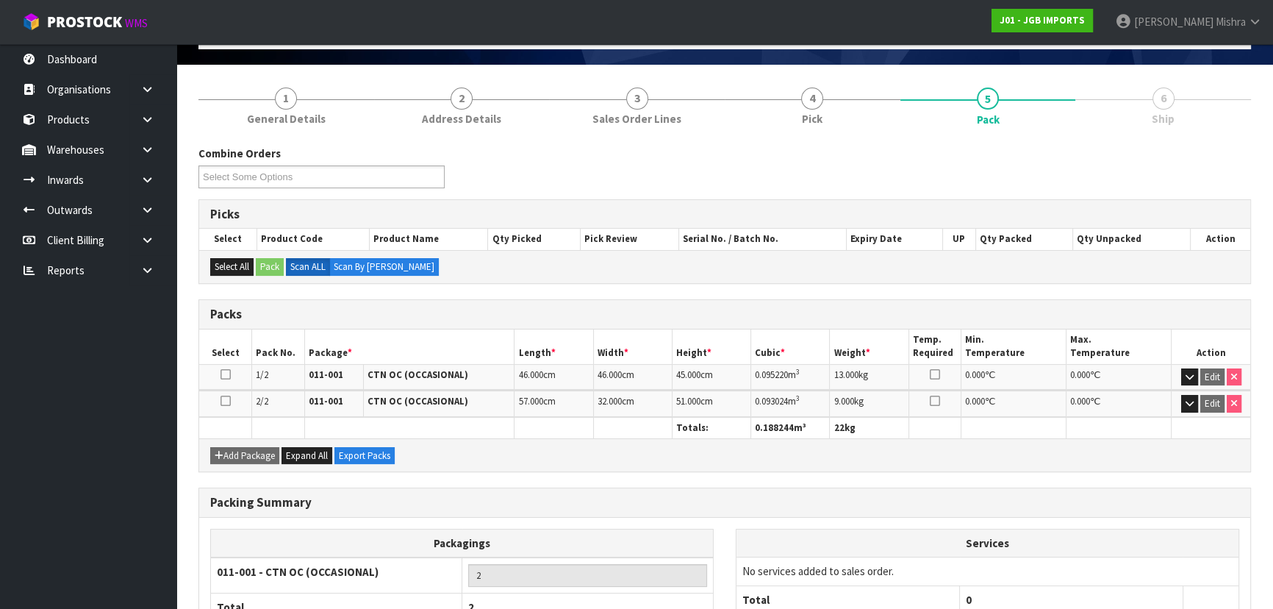
scroll to position [194, 0]
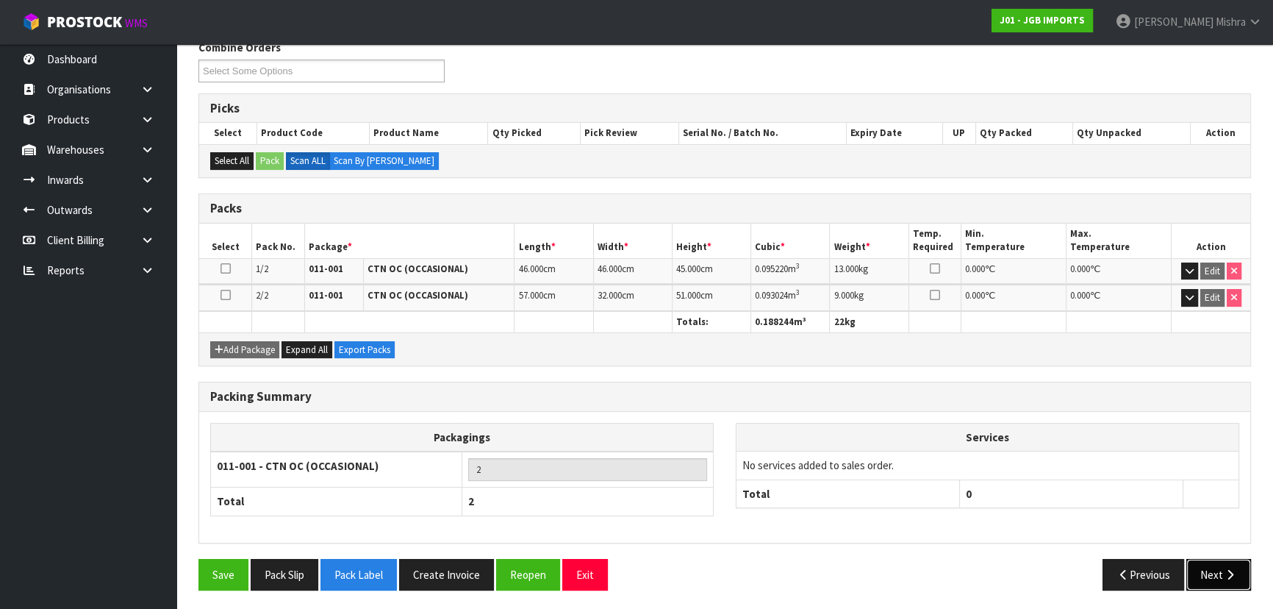
click at [1220, 564] on button "Next" at bounding box center [1219, 575] width 65 height 32
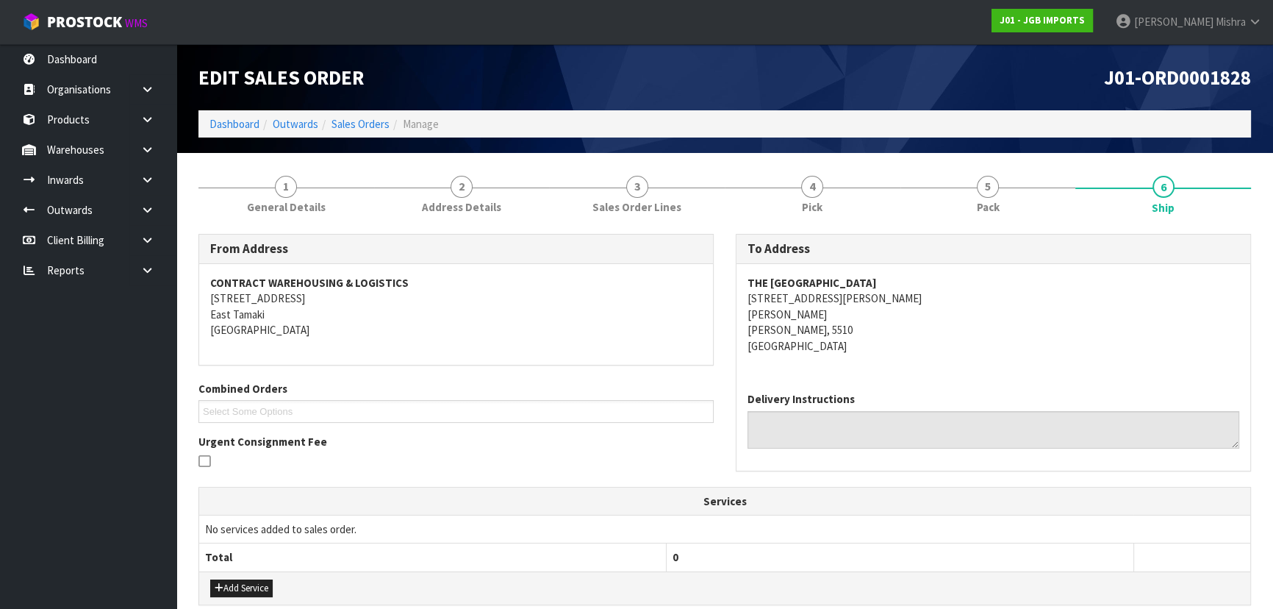
click at [209, 430] on div "From Address CONTRACT WAREHOUSING & LOGISTICS [STREET_ADDRESS] Combined Orders …" at bounding box center [455, 358] width 537 height 248
drag, startPoint x: 199, startPoint y: 461, endPoint x: 538, endPoint y: 423, distance: 341.0
click at [579, 420] on ul "Select Some Options" at bounding box center [455, 411] width 515 height 23
click at [208, 461] on icon at bounding box center [204, 461] width 12 height 14
click at [0, 0] on input "checkbox" at bounding box center [0, 0] width 0 height 0
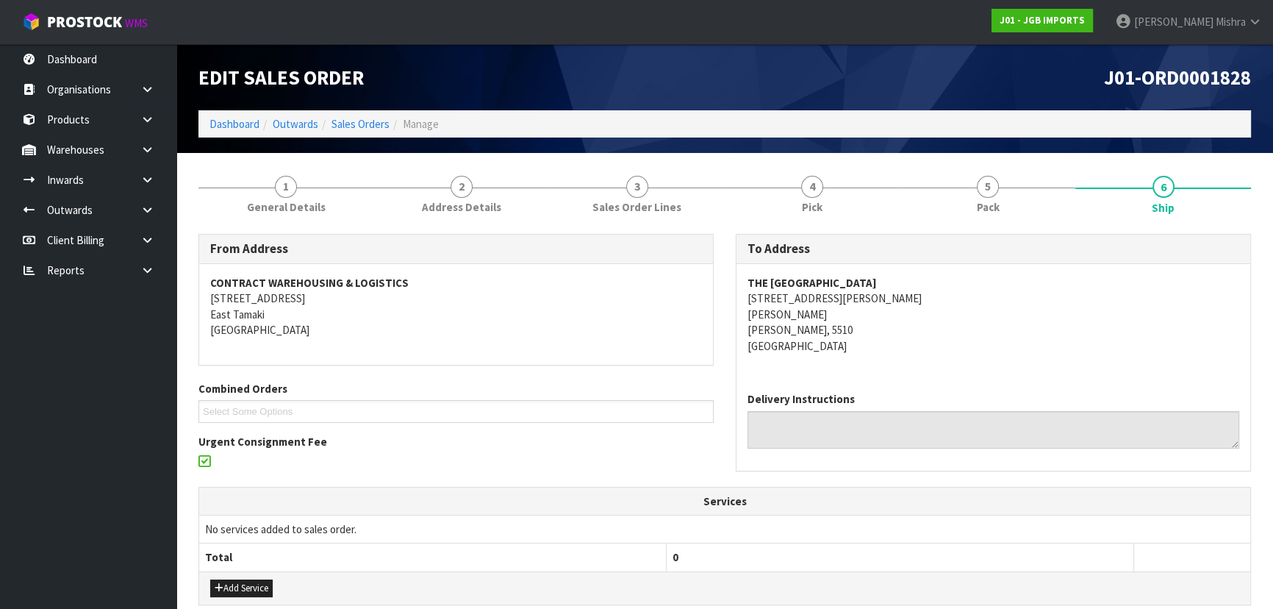
click at [210, 458] on icon at bounding box center [204, 461] width 12 height 14
click at [0, 0] on input "checkbox" at bounding box center [0, 0] width 0 height 0
